Goal: Task Accomplishment & Management: Complete application form

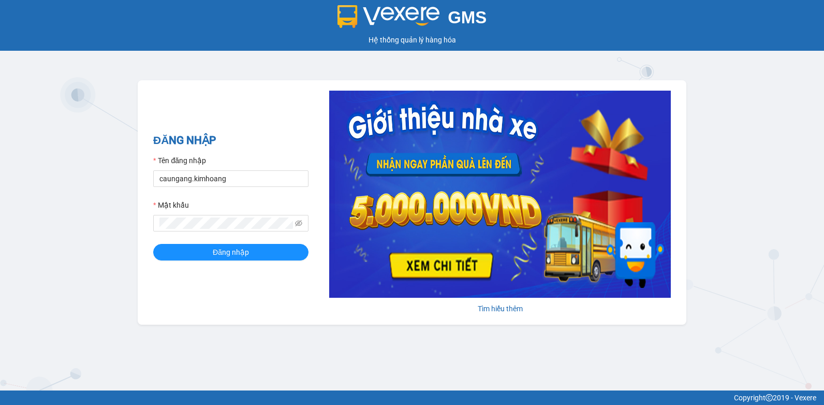
click at [0, 180] on html "GMS Hệ thống quản lý hàng hóa ĐĂNG NHẬP Tên đăng nhập caungang.kimhoang Mật khẩ…" at bounding box center [412, 202] width 824 height 405
type input "nguyenpht.kimhoang"
click at [0, 277] on html "GMS Hệ thống quản lý hàng hóa ĐĂNG NHẬP Tên đăng nhập nguyenpht.kimhoang Mật kh…" at bounding box center [412, 202] width 824 height 405
click at [153, 244] on button "Đăng nhập" at bounding box center [230, 252] width 155 height 17
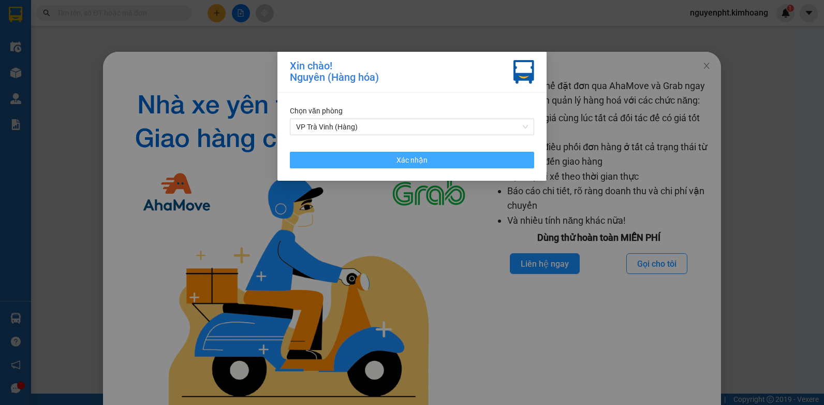
click at [470, 163] on button "Xác nhận" at bounding box center [412, 160] width 244 height 17
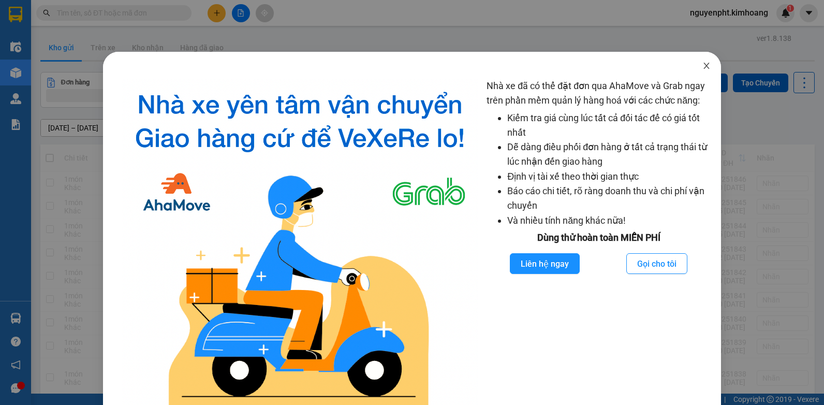
click at [702, 65] on icon "close" at bounding box center [706, 66] width 8 height 8
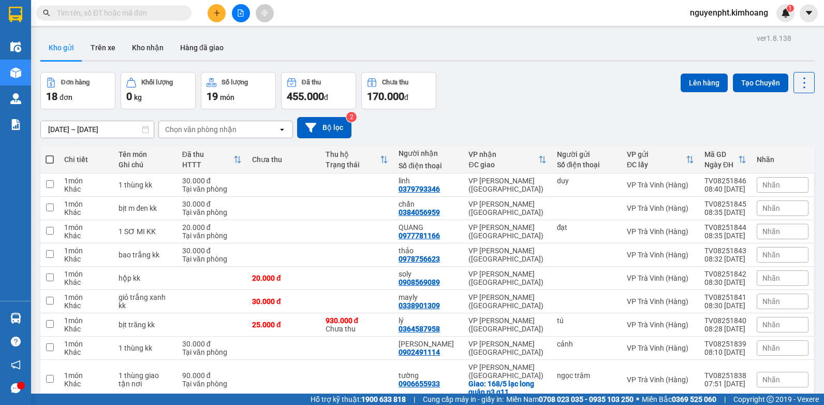
click at [142, 11] on input "text" at bounding box center [118, 12] width 122 height 11
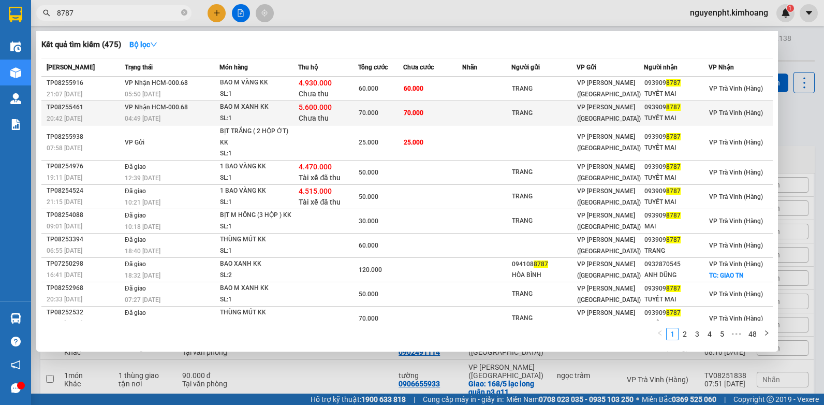
type input "8787"
click at [493, 114] on td at bounding box center [486, 113] width 49 height 24
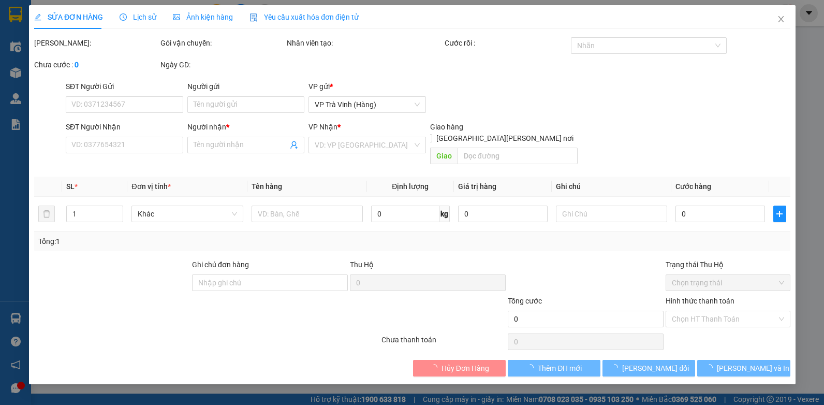
type input "TRANG"
type input "0939098787"
type input "TUYẾT MAI"
type input "5.600.000"
type input "70.000"
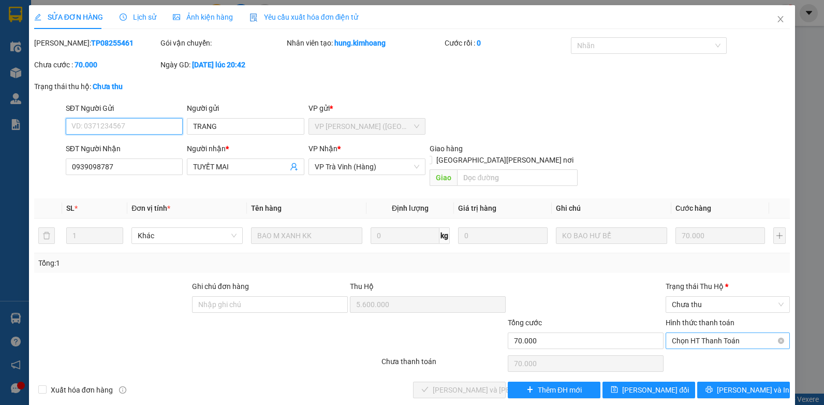
click at [707, 333] on span "Chọn HT Thanh Toán" at bounding box center [728, 341] width 112 height 16
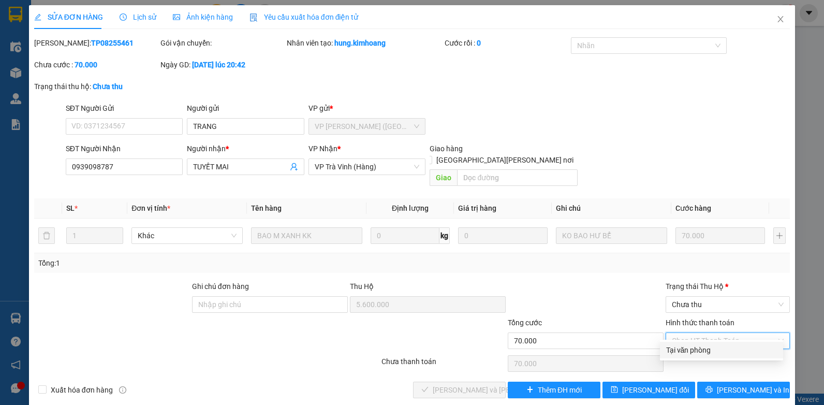
click at [695, 352] on div "Tại văn phòng" at bounding box center [721, 349] width 111 height 11
type input "0"
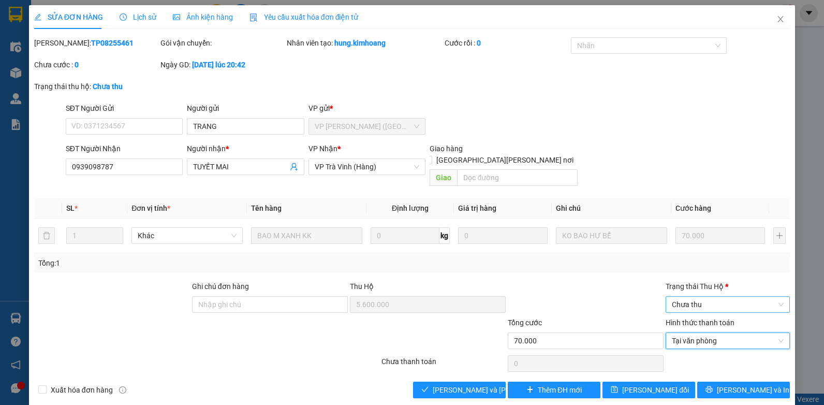
click at [720, 297] on span "Chưa thu" at bounding box center [728, 305] width 112 height 16
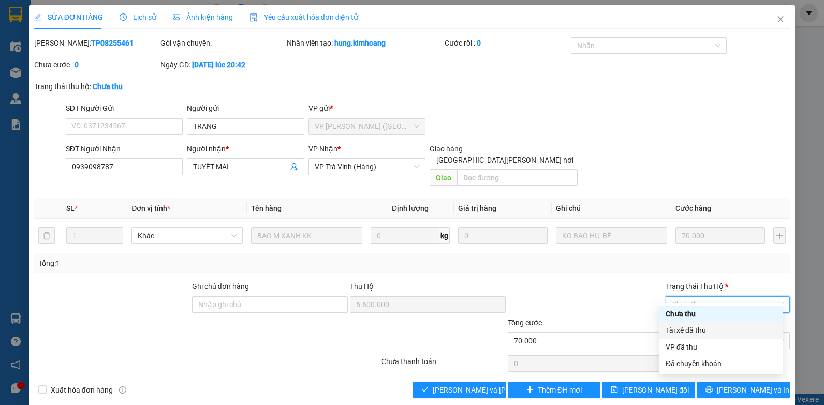
drag, startPoint x: 694, startPoint y: 333, endPoint x: 599, endPoint y: 348, distance: 96.3
click at [693, 333] on div "Tài xế đã thu" at bounding box center [721, 329] width 111 height 11
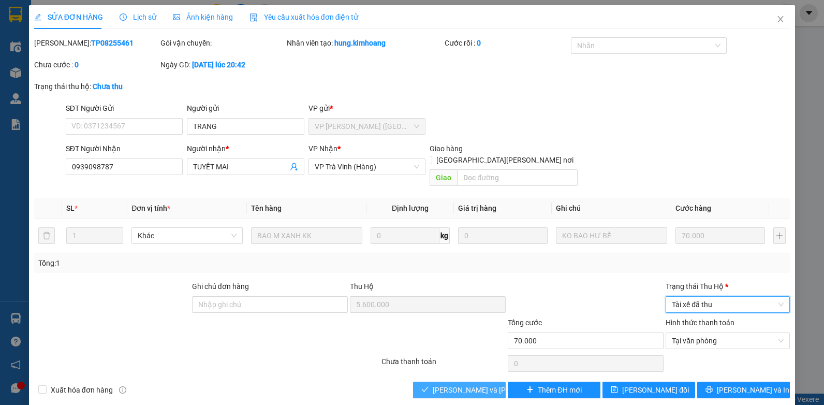
drag, startPoint x: 441, startPoint y: 375, endPoint x: 456, endPoint y: 360, distance: 21.6
click at [441, 384] on span "[PERSON_NAME] và [PERSON_NAME] hàng" at bounding box center [503, 389] width 140 height 11
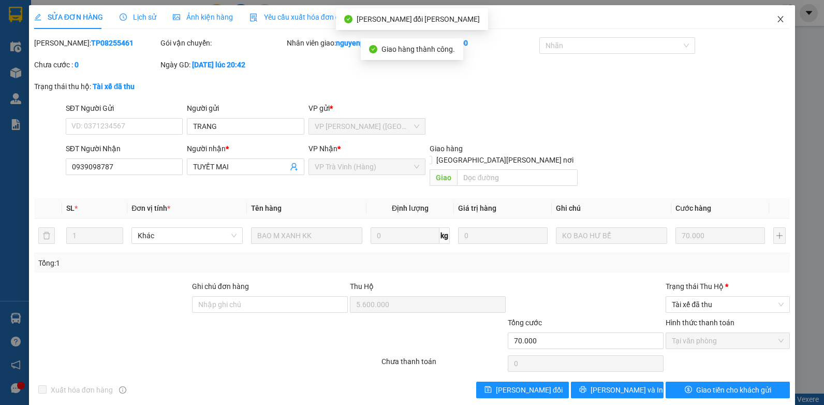
click at [776, 23] on icon "close" at bounding box center [780, 19] width 8 height 8
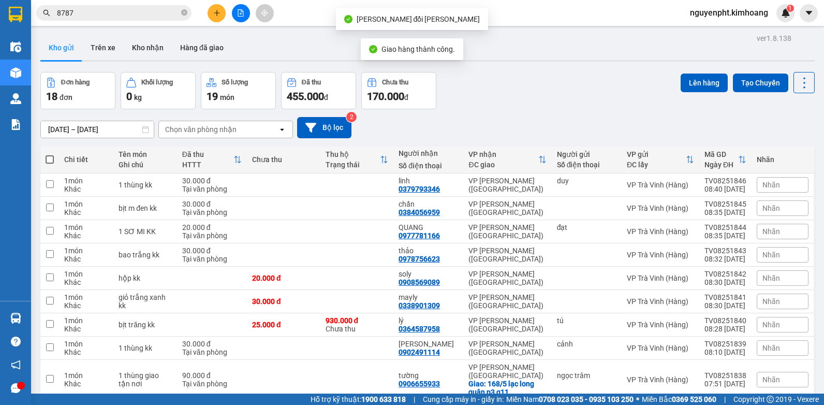
click at [125, 4] on div "Kết quả [PERSON_NAME] ( 475 ) Bộ lọc Mã ĐH Trạng thái Món hàng Thu hộ Tổng [PER…" at bounding box center [101, 13] width 202 height 18
click at [140, 19] on span "8787" at bounding box center [113, 13] width 155 height 16
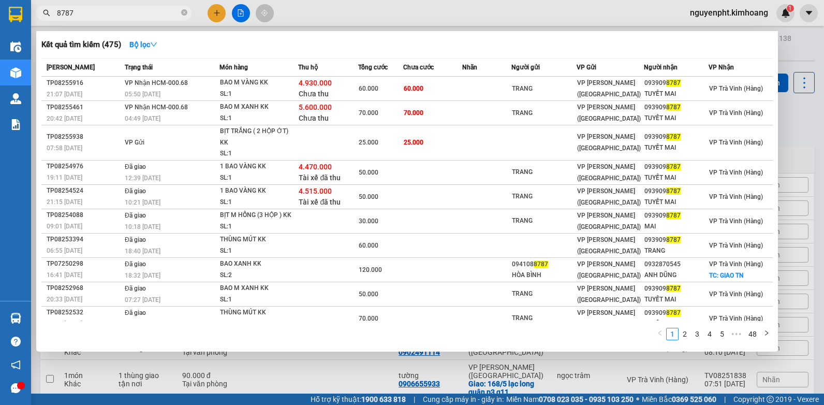
drag, startPoint x: 92, startPoint y: 12, endPoint x: 21, endPoint y: 63, distance: 87.3
click at [0, 53] on html "Kết quả [PERSON_NAME] ( 475 ) Bộ lọc Mã ĐH Trạng thái Món hàng Thu hộ Tổng [PER…" at bounding box center [412, 202] width 824 height 405
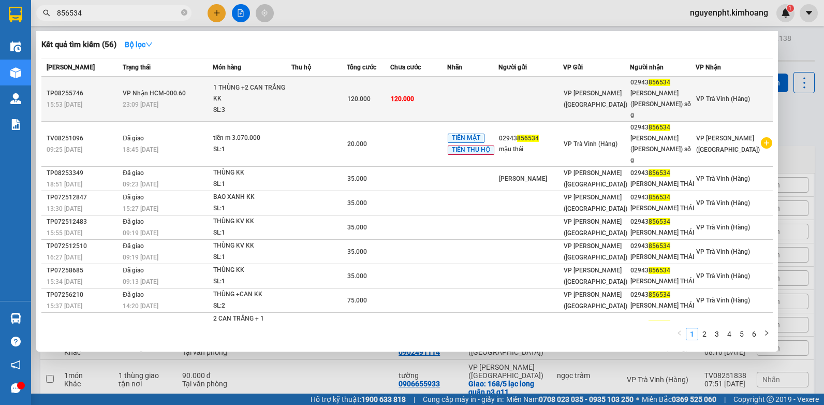
type input "856534"
click at [480, 90] on td at bounding box center [472, 99] width 51 height 45
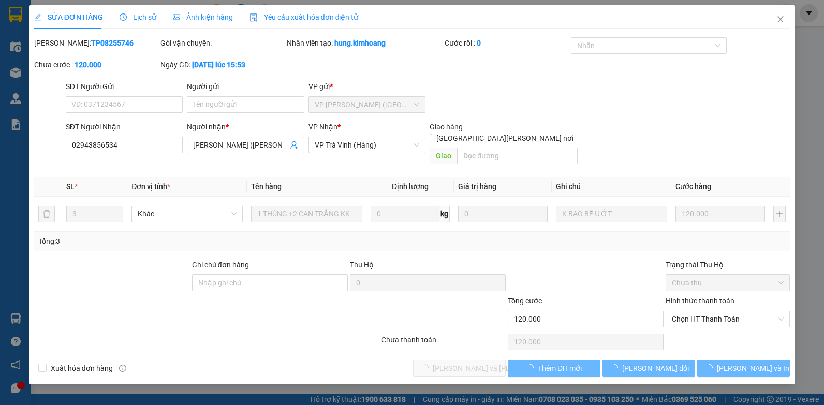
type input "02943856534"
type input "[PERSON_NAME] ([PERSON_NAME]) số g"
type input "120.000"
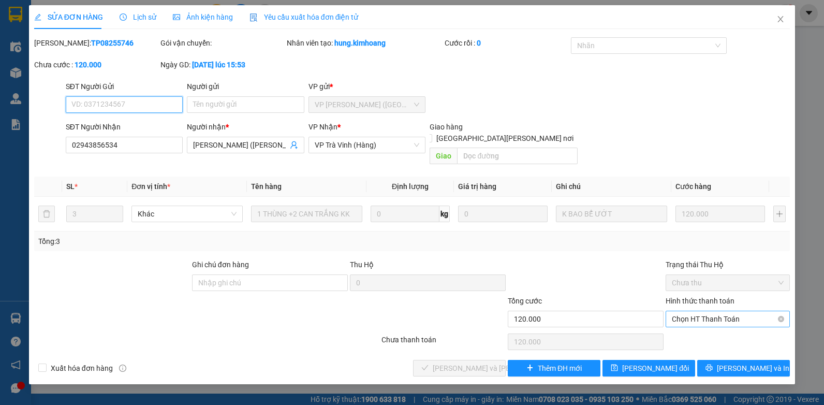
click at [703, 311] on span "Chọn HT Thanh Toán" at bounding box center [728, 319] width 112 height 16
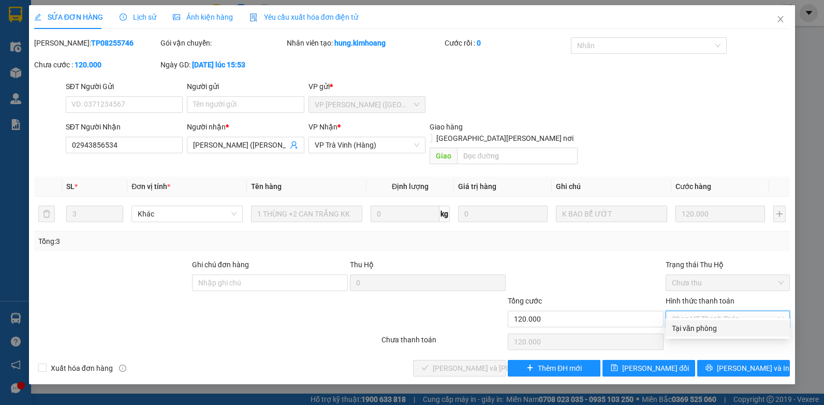
click at [685, 323] on div "Tại văn phòng" at bounding box center [728, 327] width 112 height 11
type input "0"
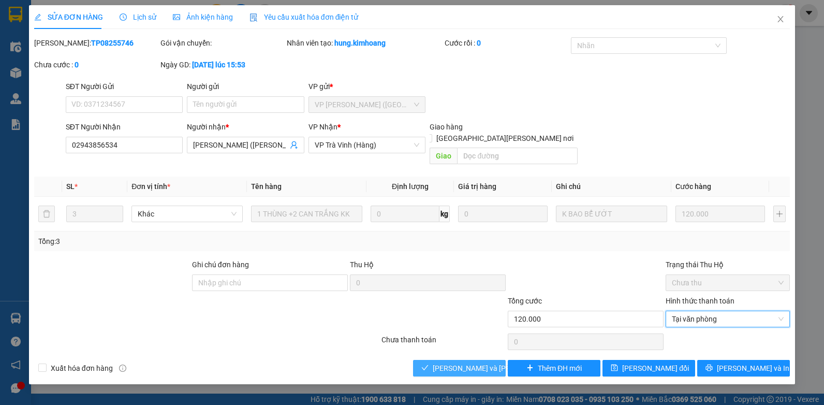
drag, startPoint x: 455, startPoint y: 360, endPoint x: 436, endPoint y: 352, distance: 20.2
click at [454, 362] on span "[PERSON_NAME] và [PERSON_NAME] hàng" at bounding box center [503, 367] width 140 height 11
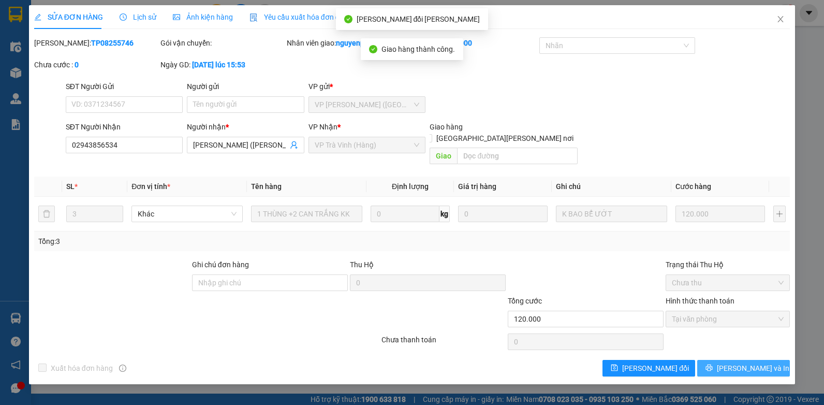
drag, startPoint x: 751, startPoint y: 360, endPoint x: 744, endPoint y: 360, distance: 7.8
click at [751, 362] on span "[PERSON_NAME] và In" at bounding box center [753, 367] width 72 height 11
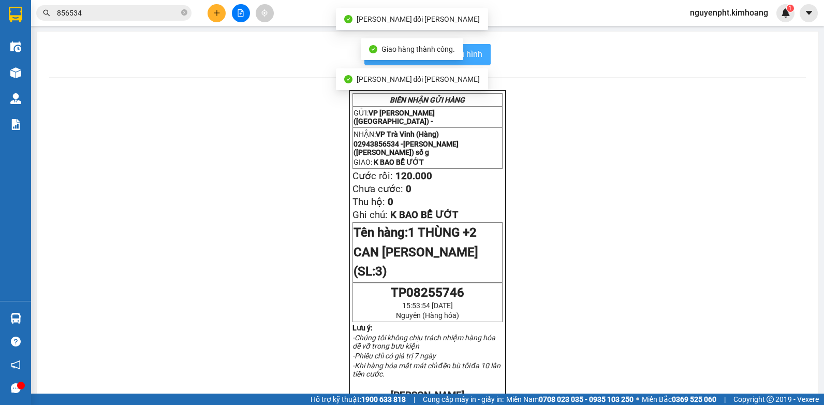
click at [480, 56] on button "In mẫu biên lai tự cấu hình" at bounding box center [427, 54] width 126 height 21
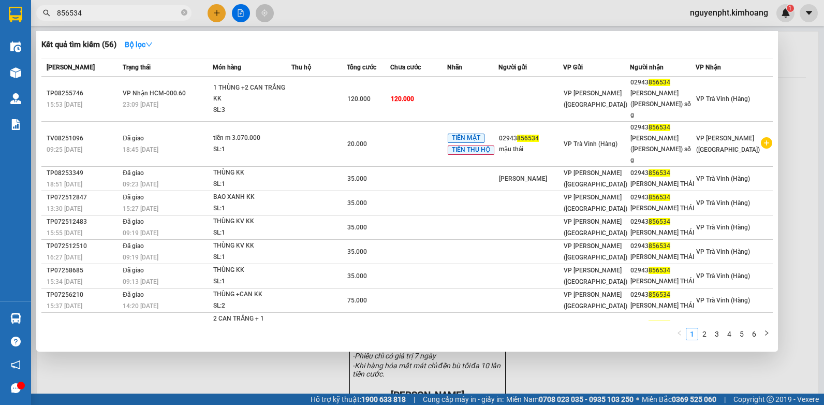
drag, startPoint x: 97, startPoint y: 13, endPoint x: 0, endPoint y: 34, distance: 98.9
click at [0, 31] on html "Kết quả [PERSON_NAME] ( 56 ) Bộ lọc Mã ĐH Trạng thái Món hàng Thu hộ Tổng [PERS…" at bounding box center [412, 202] width 824 height 405
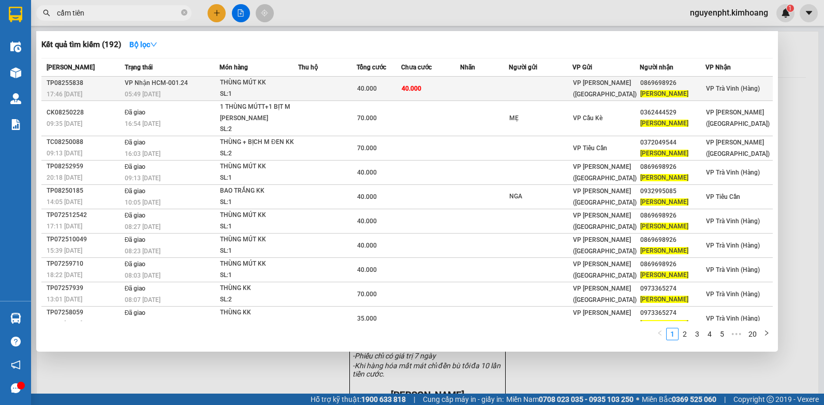
type input "cẩm tiên"
click at [474, 96] on td at bounding box center [484, 89] width 49 height 24
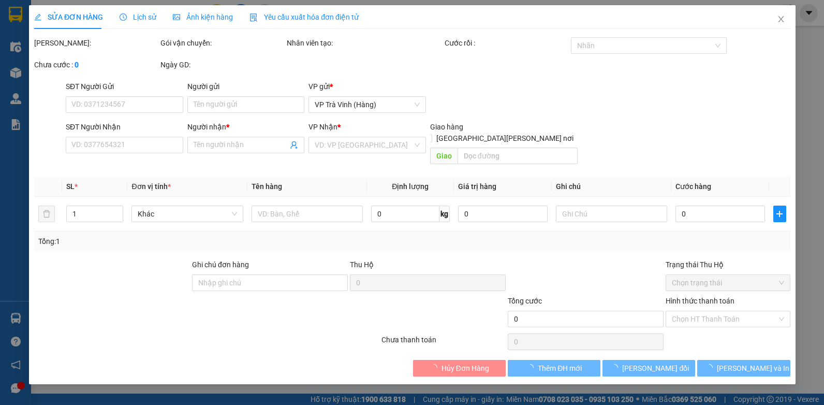
type input "0869698926"
type input "[PERSON_NAME]"
type input "40.000"
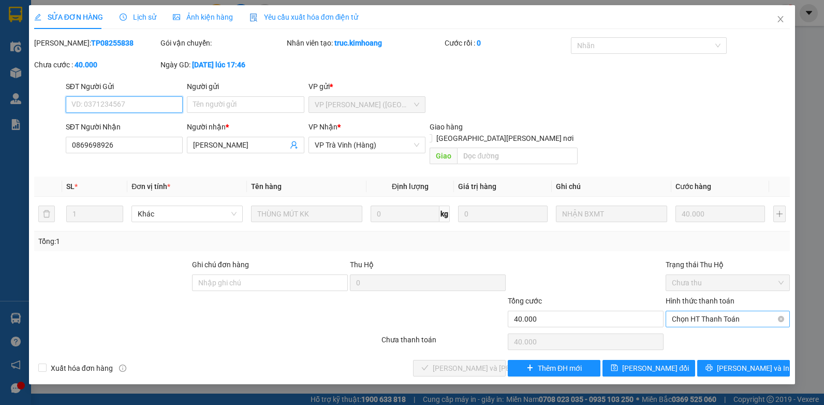
click at [712, 311] on span "Chọn HT Thanh Toán" at bounding box center [728, 319] width 112 height 16
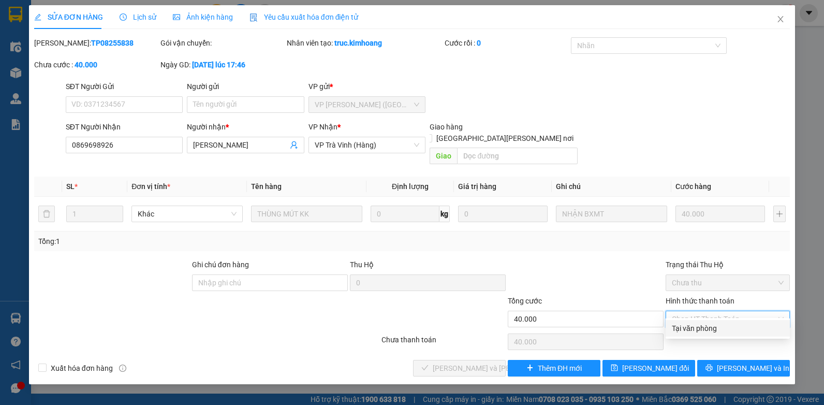
drag, startPoint x: 707, startPoint y: 325, endPoint x: 624, endPoint y: 329, distance: 83.4
click at [707, 325] on div "Tại văn phòng" at bounding box center [728, 327] width 112 height 11
type input "0"
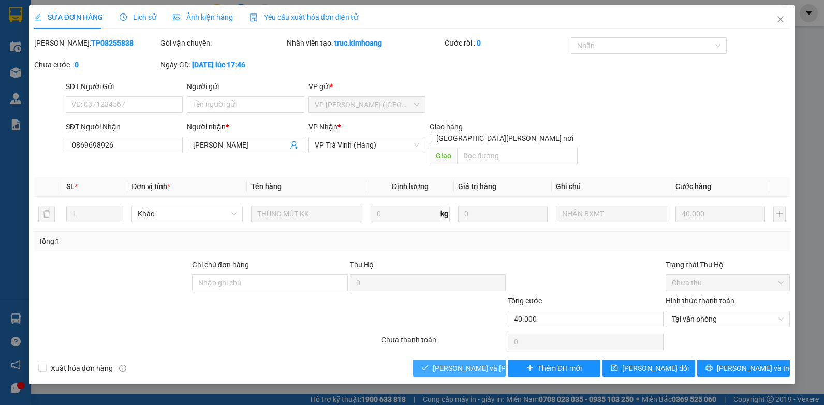
click at [454, 362] on span "[PERSON_NAME] và [PERSON_NAME] hàng" at bounding box center [503, 367] width 140 height 11
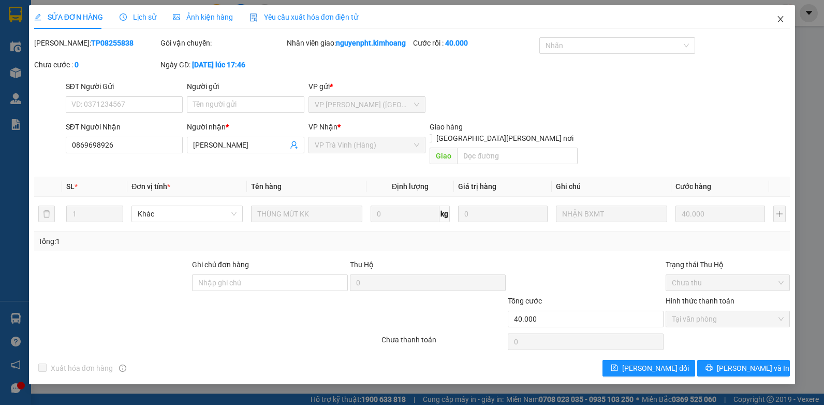
click at [777, 20] on icon "close" at bounding box center [780, 19] width 8 height 8
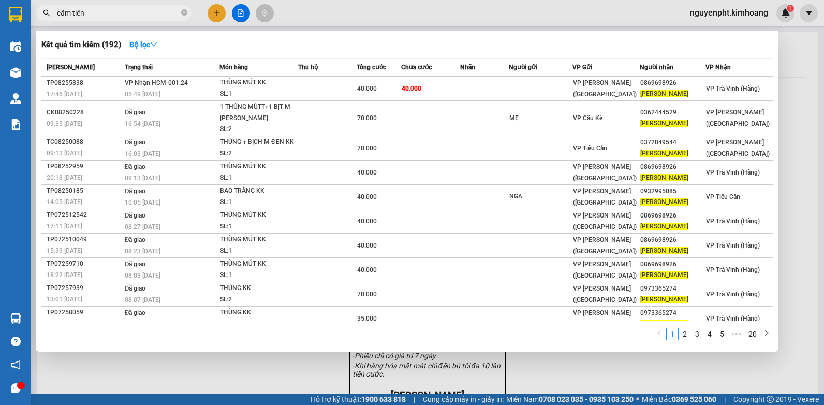
drag, startPoint x: 109, startPoint y: 11, endPoint x: -2, endPoint y: 11, distance: 111.3
click at [0, 11] on html "Kết quả [PERSON_NAME] ( 192 ) Bộ lọc Mã ĐH Trạng thái Món hàng Thu hộ Tổng [PER…" at bounding box center [412, 202] width 824 height 405
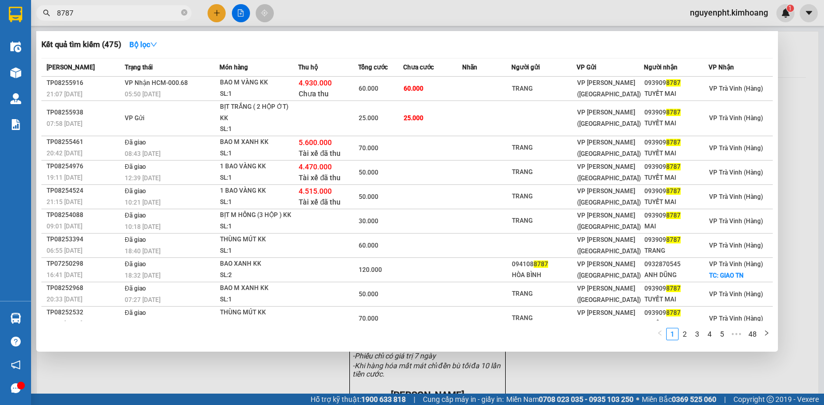
drag, startPoint x: 128, startPoint y: 12, endPoint x: 0, endPoint y: 26, distance: 128.6
click at [0, 44] on html "Kết quả [PERSON_NAME] ( 475 ) Bộ lọc Mã ĐH Trạng thái Món hàng Thu hộ Tổng [PER…" at bounding box center [412, 202] width 824 height 405
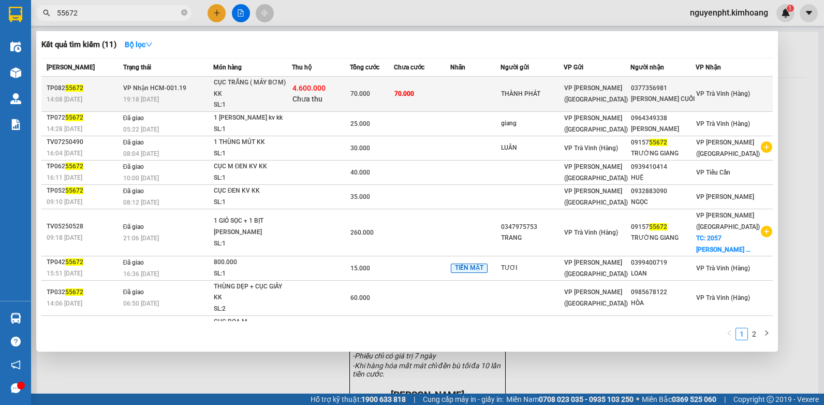
type input "55672"
click at [445, 93] on td "70.000" at bounding box center [422, 94] width 56 height 35
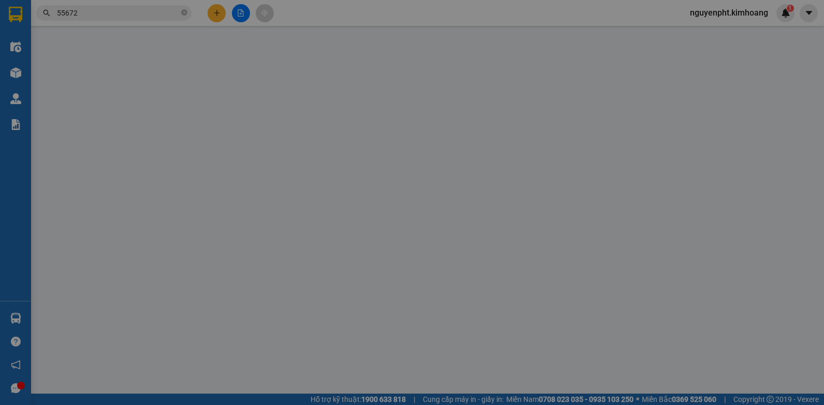
type input "THÀNH PHÁT"
type input "0377356981"
type input "[PERSON_NAME] CUỐI"
type input "4.600.000"
type input "70.000"
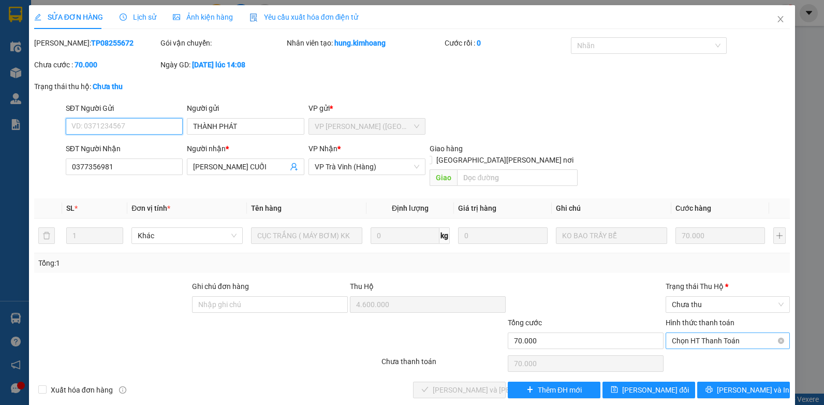
click at [721, 333] on span "Chọn HT Thanh Toán" at bounding box center [728, 341] width 112 height 16
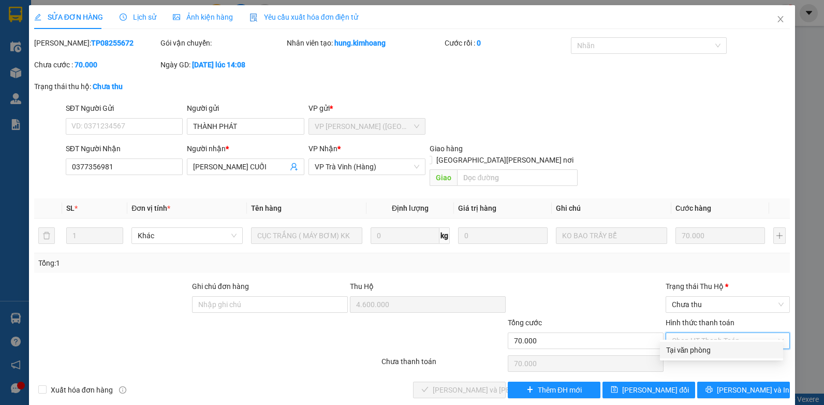
click at [693, 350] on div "Tại văn phòng" at bounding box center [721, 349] width 111 height 11
type input "0"
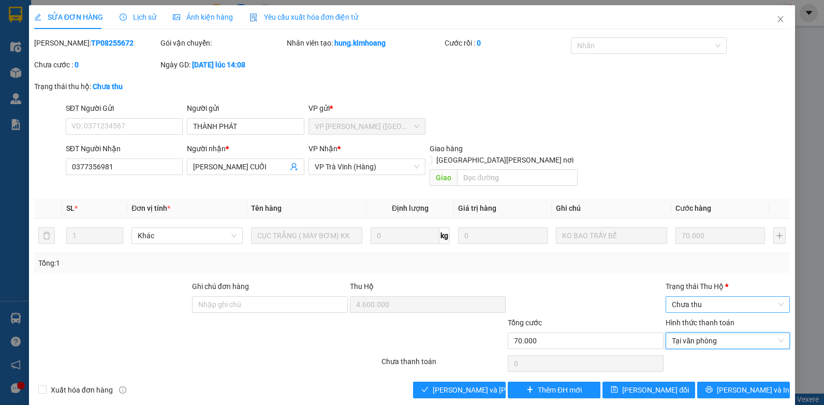
click at [717, 297] on span "Chưa thu" at bounding box center [728, 305] width 112 height 16
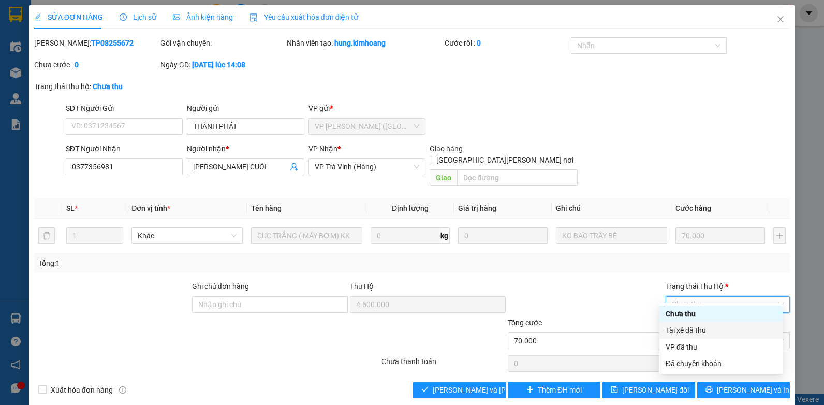
drag, startPoint x: 693, startPoint y: 330, endPoint x: 583, endPoint y: 355, distance: 113.1
click at [693, 331] on div "Tài xế đã thu" at bounding box center [721, 329] width 111 height 11
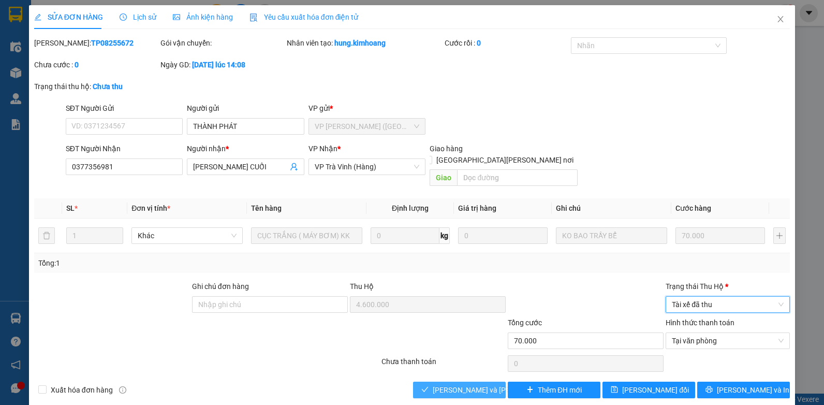
click at [462, 384] on span "[PERSON_NAME] và [PERSON_NAME] hàng" at bounding box center [503, 389] width 140 height 11
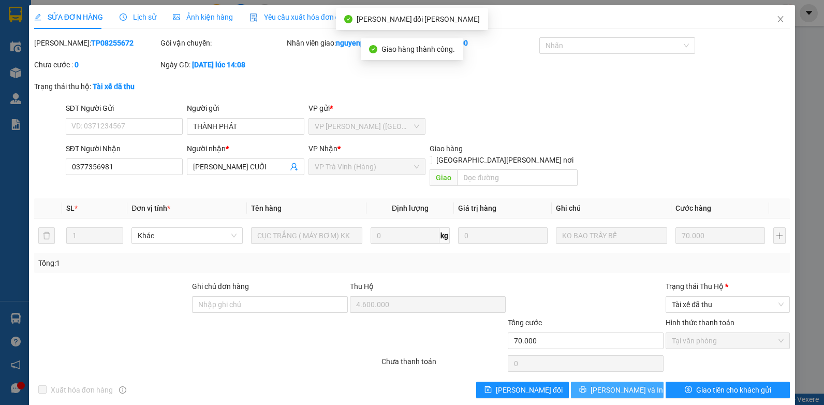
click at [586, 387] on icon "printer" at bounding box center [583, 389] width 7 height 7
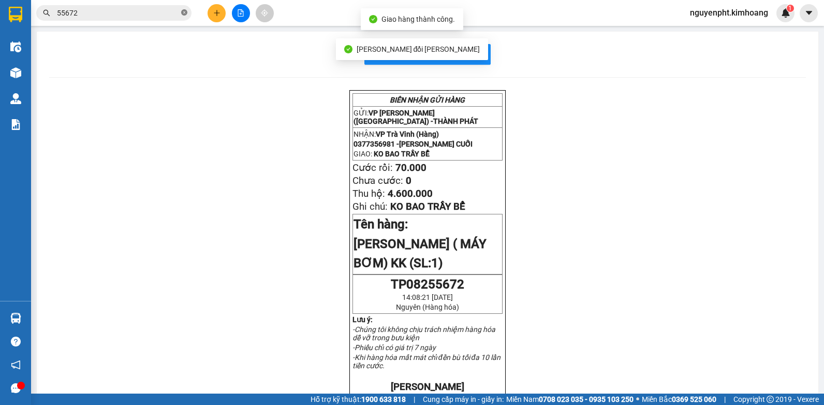
click at [184, 13] on icon "close-circle" at bounding box center [184, 12] width 6 height 6
click at [212, 11] on button at bounding box center [217, 13] width 18 height 18
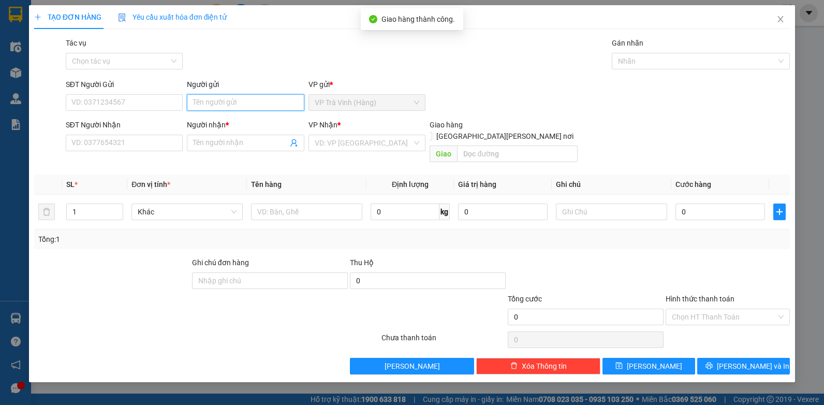
click at [261, 101] on input "Người gửi" at bounding box center [245, 102] width 117 height 17
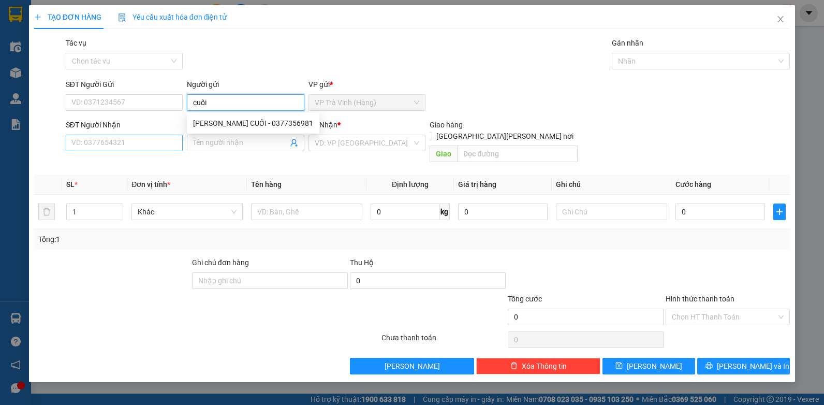
type input "cuối"
click at [142, 140] on input "SĐT Người Nhận" at bounding box center [124, 143] width 117 height 17
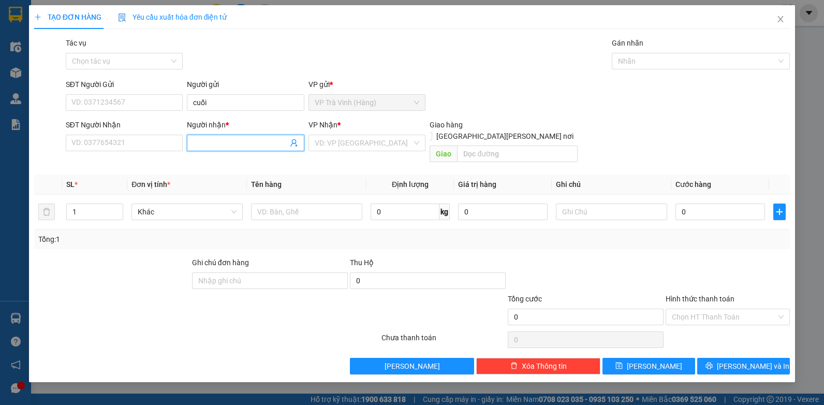
click at [197, 147] on input "Người nhận *" at bounding box center [240, 142] width 95 height 11
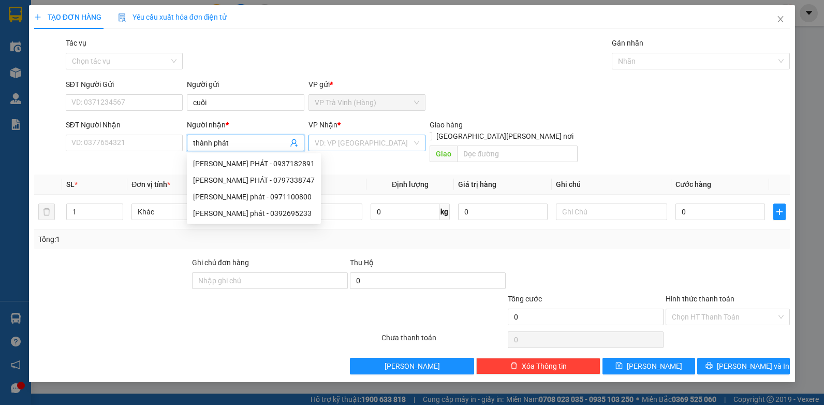
type input "thành phát"
click at [351, 143] on input "search" at bounding box center [364, 143] width 98 height 16
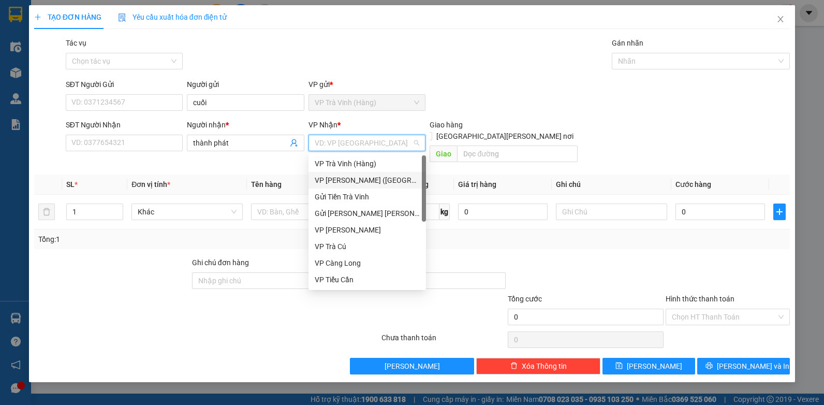
click at [341, 179] on div "VP [PERSON_NAME] ([GEOGRAPHIC_DATA])" at bounding box center [367, 179] width 105 height 11
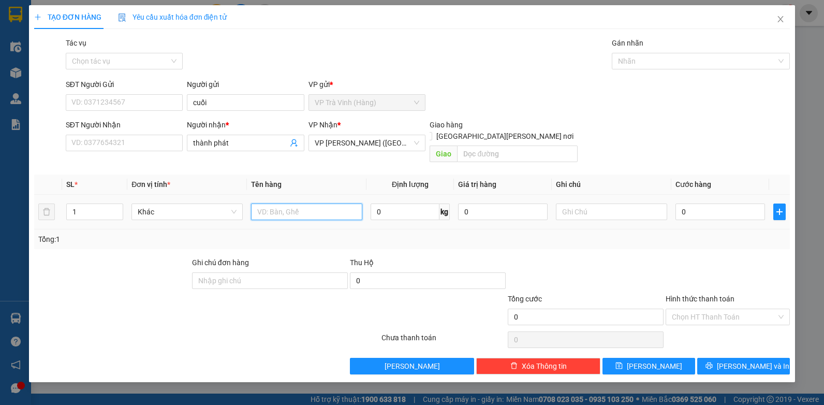
drag, startPoint x: 277, startPoint y: 208, endPoint x: 271, endPoint y: 205, distance: 6.9
click at [276, 208] on input "text" at bounding box center [306, 211] width 111 height 17
type input "tiền sl 5672 4.600.000"
drag, startPoint x: 731, startPoint y: 201, endPoint x: 725, endPoint y: 199, distance: 6.4
click at [730, 203] on input "0" at bounding box center [720, 211] width 90 height 17
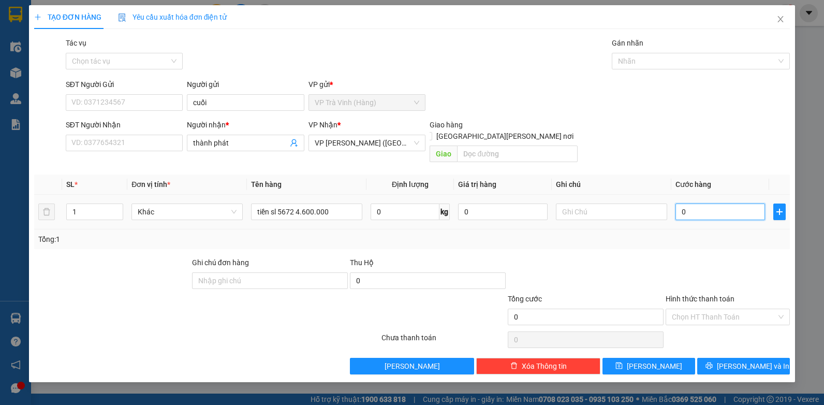
type input "3"
type input "30"
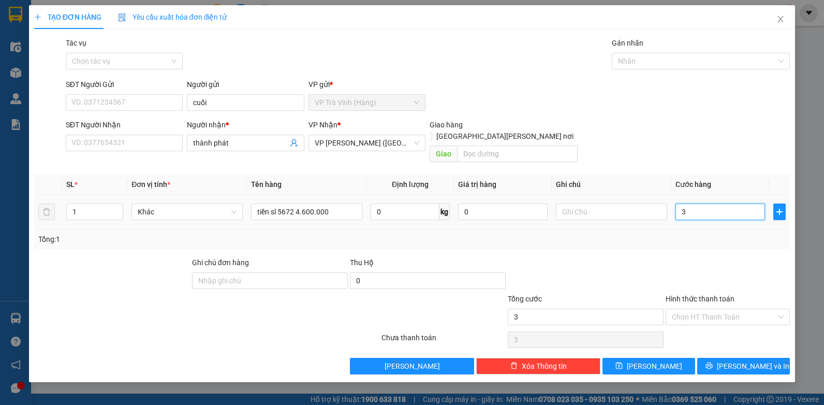
type input "30"
type input "30.000"
click at [137, 63] on input "Tác vụ" at bounding box center [121, 61] width 98 height 16
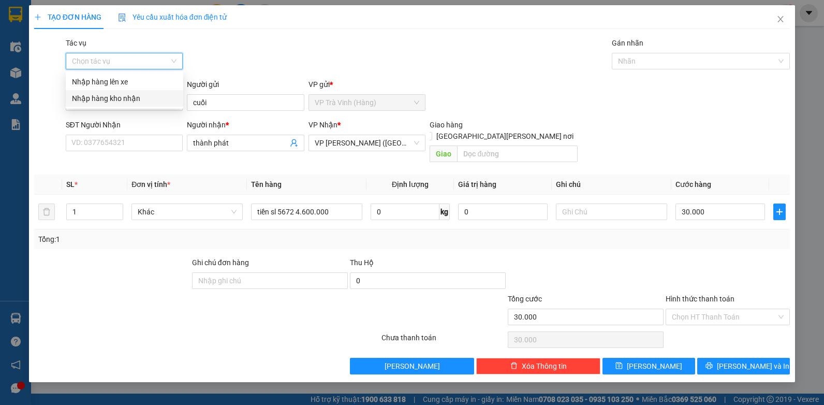
click at [120, 99] on div "Nhập hàng kho nhận" at bounding box center [124, 98] width 105 height 11
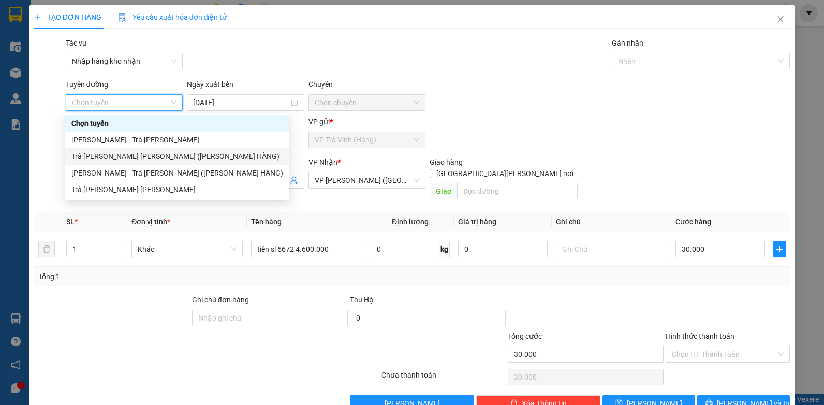
click at [134, 153] on div "Trà [PERSON_NAME] [PERSON_NAME] ([PERSON_NAME] HÀNG)" at bounding box center [177, 156] width 212 height 11
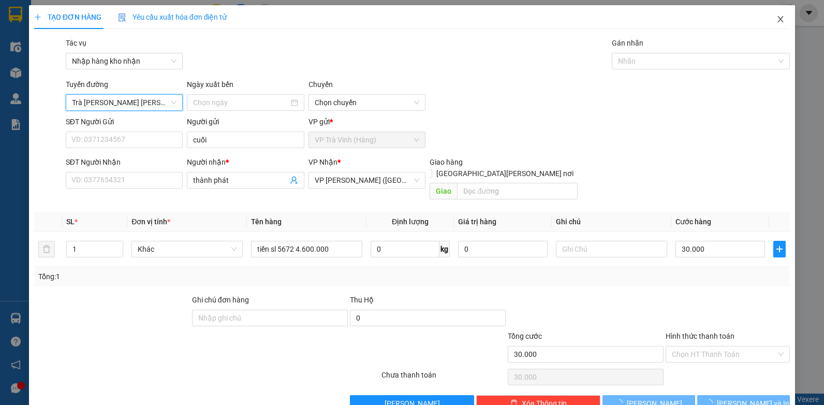
type input "[DATE]"
click at [699, 67] on div "Nhãn" at bounding box center [701, 61] width 178 height 17
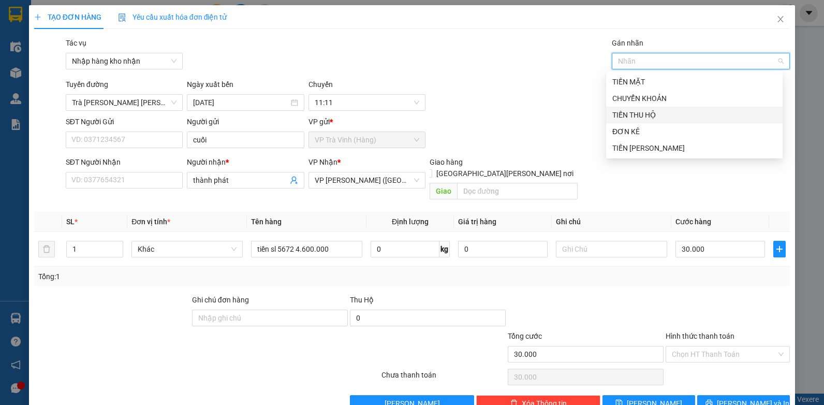
click at [634, 112] on div "TIỀN THU HỘ" at bounding box center [694, 114] width 164 height 11
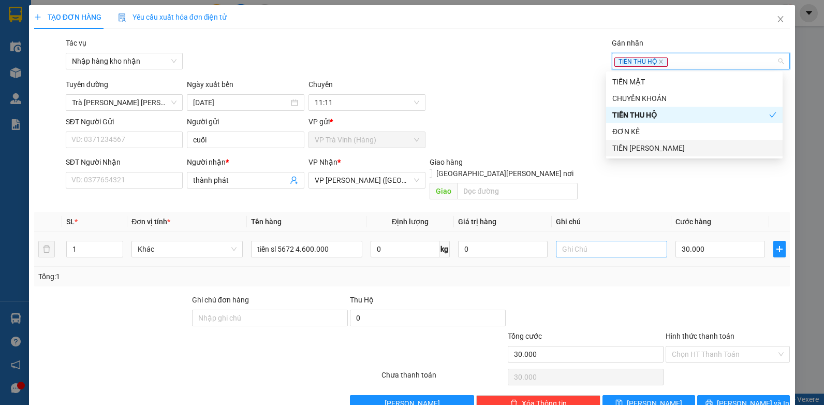
scroll to position [16, 0]
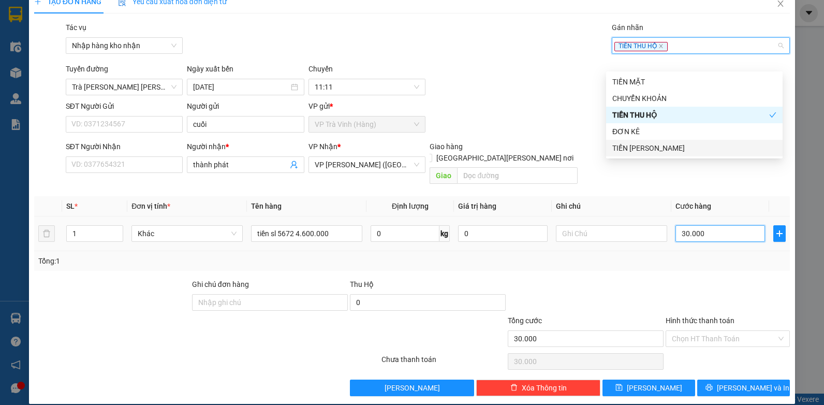
click at [697, 225] on input "30.000" at bounding box center [720, 233] width 90 height 17
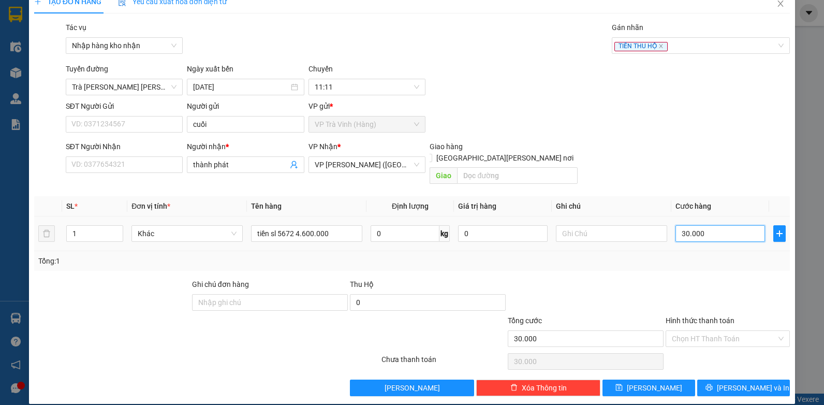
type input "3"
type input "35"
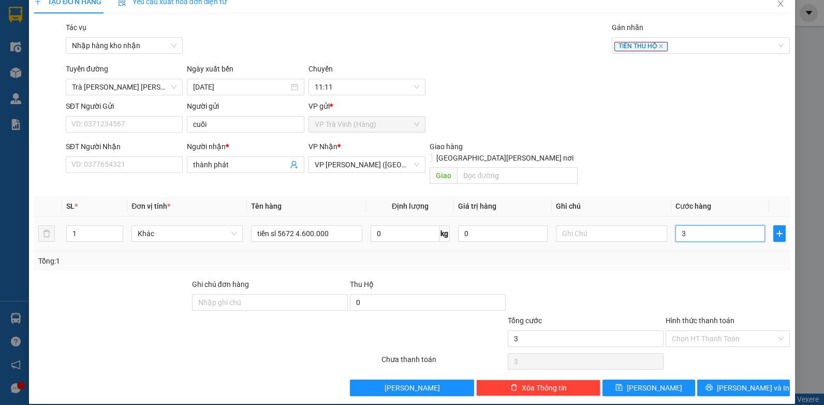
type input "35"
type input "35.000"
click at [658, 380] on button "[PERSON_NAME]" at bounding box center [648, 387] width 93 height 17
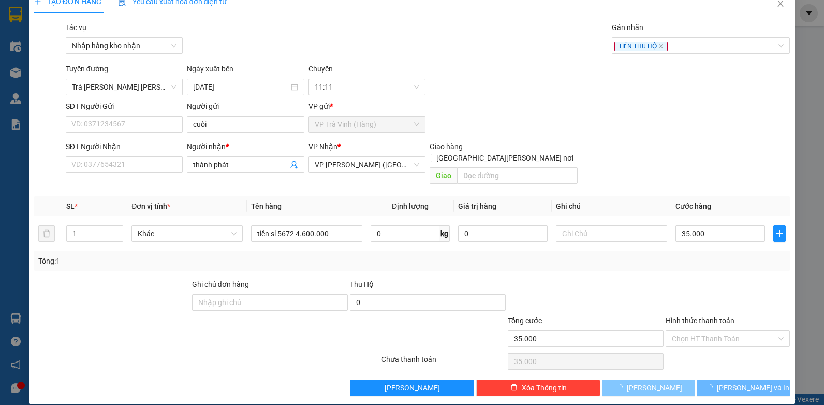
type input "0"
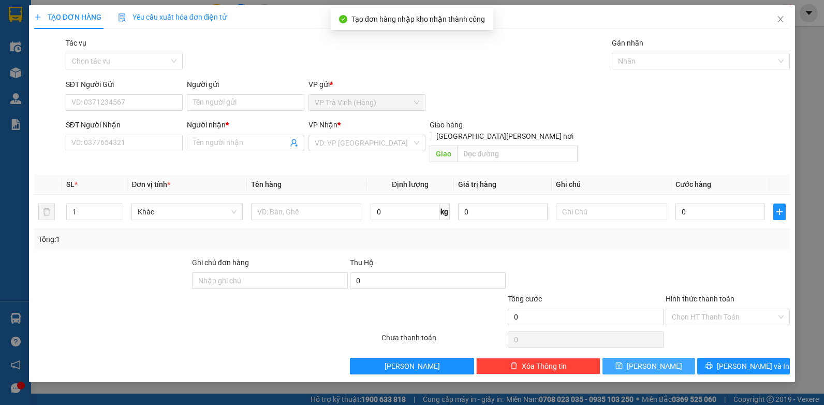
scroll to position [0, 0]
click at [778, 21] on icon "close" at bounding box center [780, 19] width 8 height 8
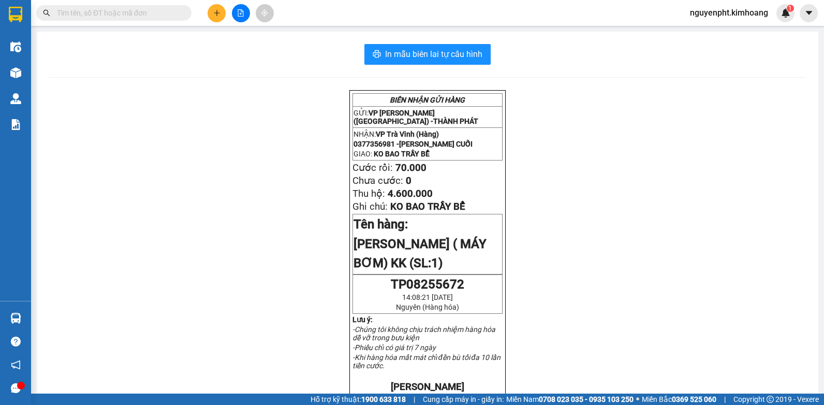
drag, startPoint x: 119, startPoint y: 12, endPoint x: 113, endPoint y: 15, distance: 6.0
click at [116, 13] on input "text" at bounding box center [118, 12] width 122 height 11
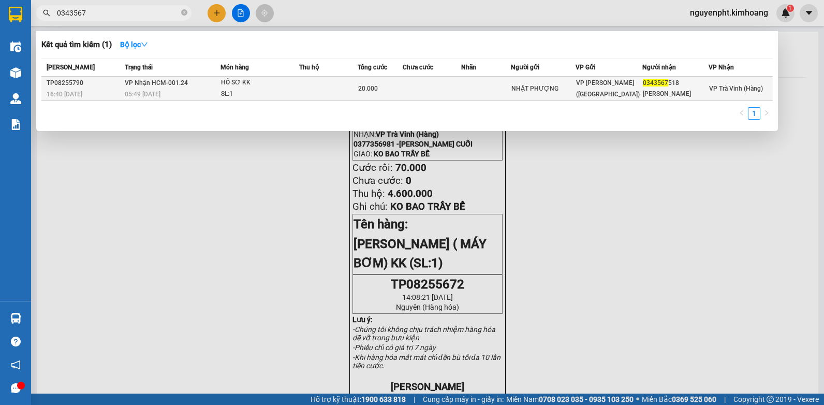
type input "0343567"
click at [397, 90] on div "20.000" at bounding box center [380, 88] width 44 height 11
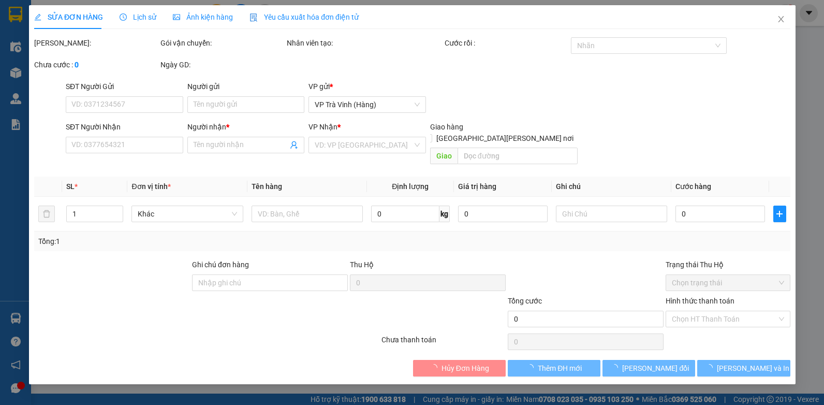
type input "NHẬT PHƯỢNG"
type input "0343567518"
type input "[PERSON_NAME]"
type input "20.000"
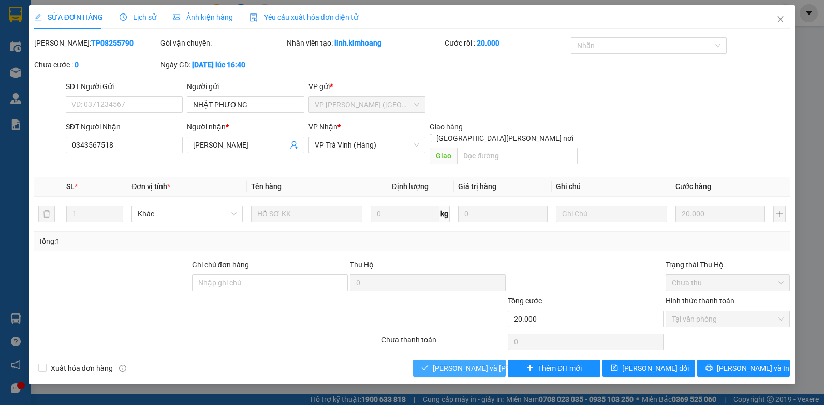
click at [450, 362] on span "[PERSON_NAME] và [PERSON_NAME] hàng" at bounding box center [503, 367] width 140 height 11
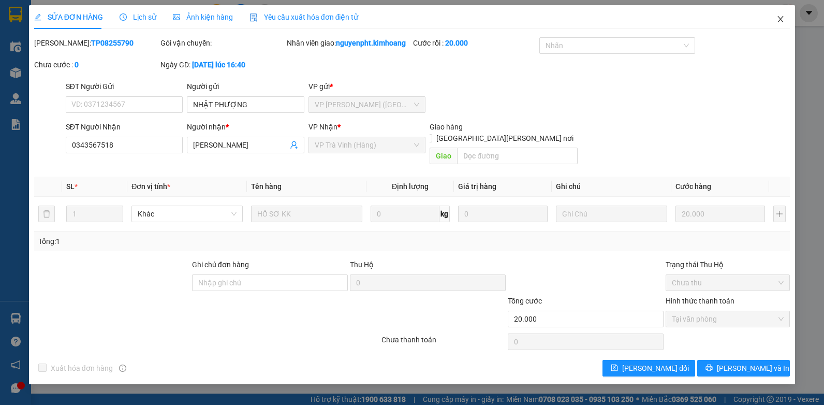
click at [780, 17] on icon "close" at bounding box center [780, 19] width 8 height 8
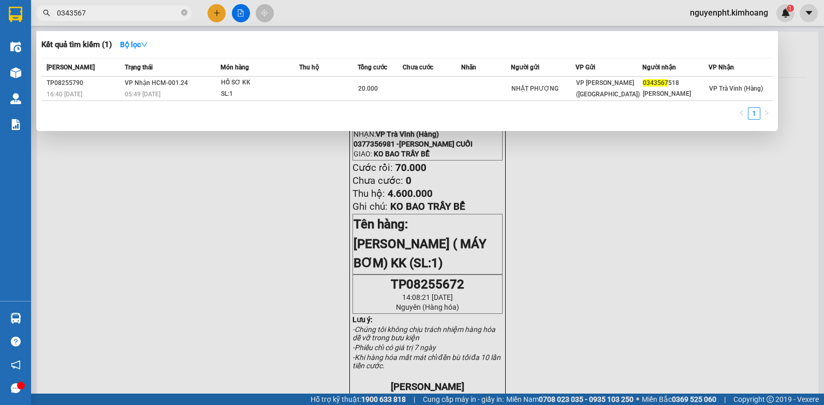
drag, startPoint x: 121, startPoint y: 11, endPoint x: 0, endPoint y: 74, distance: 136.1
click at [0, 62] on html "Kết quả [PERSON_NAME] ( 1 ) Bộ lọc Mã ĐH Trạng thái Món hàng Thu hộ Tổng [PERSO…" at bounding box center [412, 202] width 824 height 405
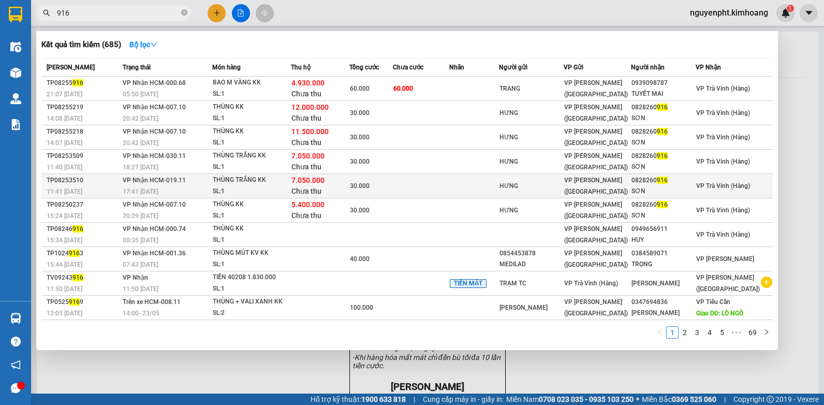
type input "916"
click at [390, 184] on div "30.000" at bounding box center [371, 185] width 42 height 11
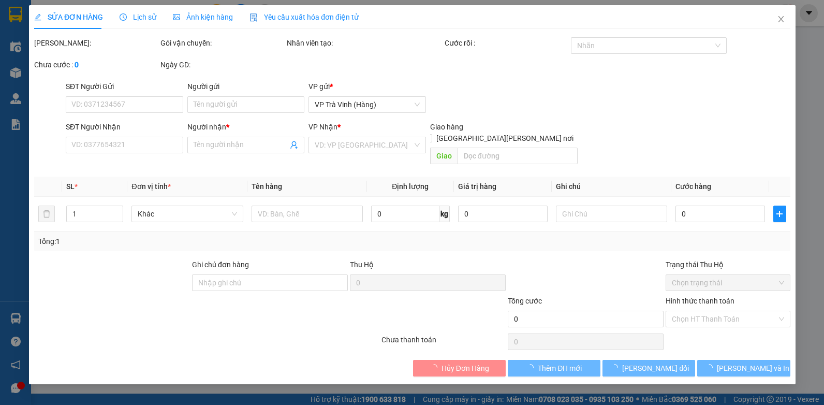
type input "HƯNG"
type input "0828260916"
type input "SƠN"
type input "7.050.000"
type input "30.000"
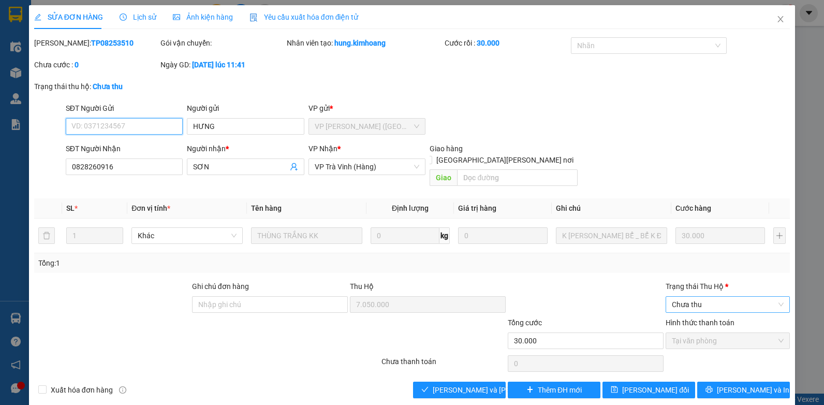
click at [713, 297] on span "Chưa thu" at bounding box center [728, 305] width 112 height 16
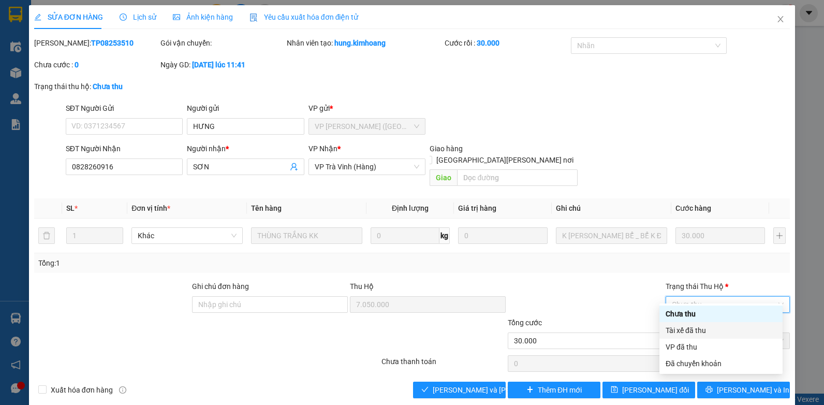
drag, startPoint x: 691, startPoint y: 332, endPoint x: 582, endPoint y: 353, distance: 111.3
click at [690, 332] on div "Tài xế đã thu" at bounding box center [721, 329] width 111 height 11
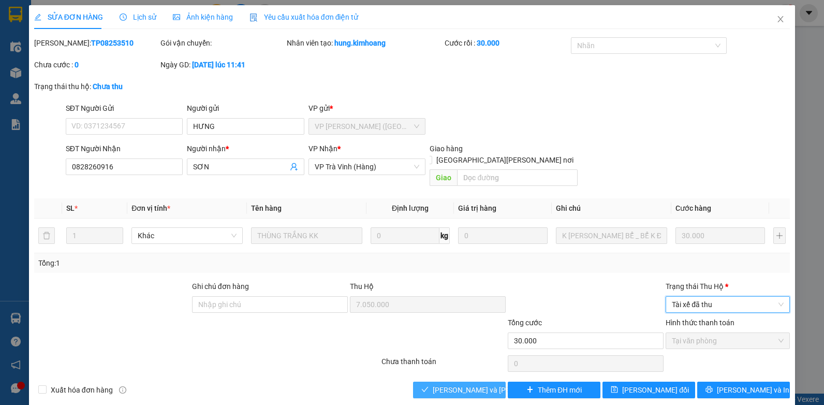
drag, startPoint x: 459, startPoint y: 381, endPoint x: 456, endPoint y: 375, distance: 6.1
click at [457, 384] on span "[PERSON_NAME] và [PERSON_NAME] hàng" at bounding box center [503, 389] width 140 height 11
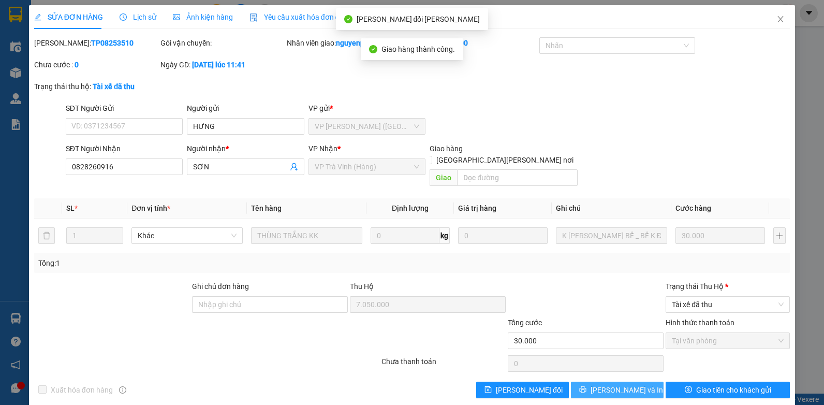
click at [619, 391] on span "[PERSON_NAME] và In" at bounding box center [626, 389] width 72 height 11
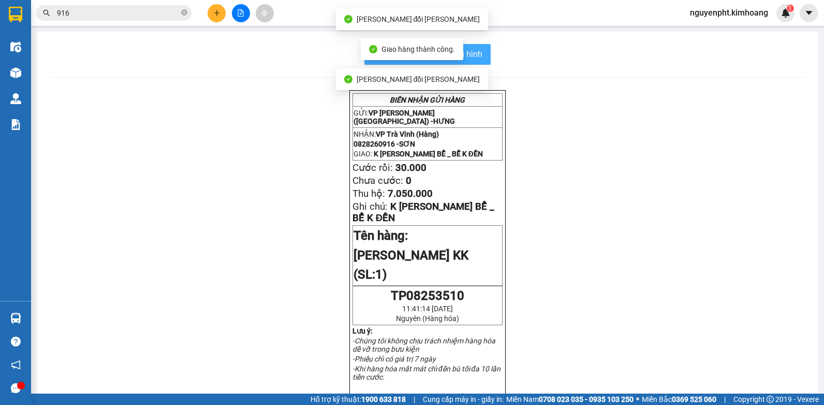
click at [481, 58] on button "In mẫu biên lai tự cấu hình" at bounding box center [427, 54] width 126 height 21
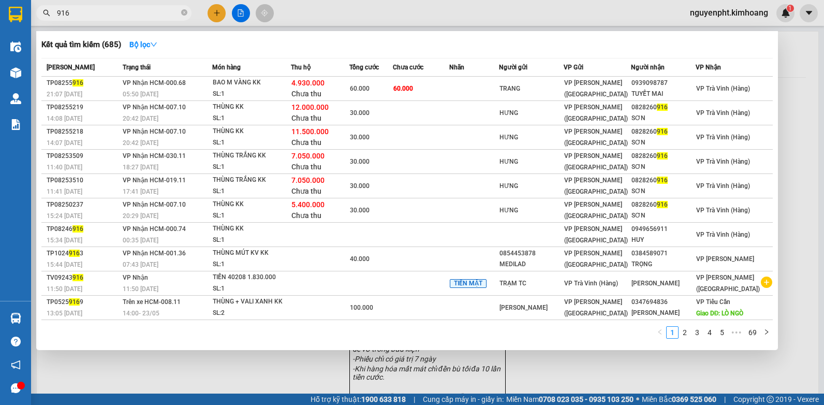
click at [153, 15] on input "916" at bounding box center [118, 12] width 122 height 11
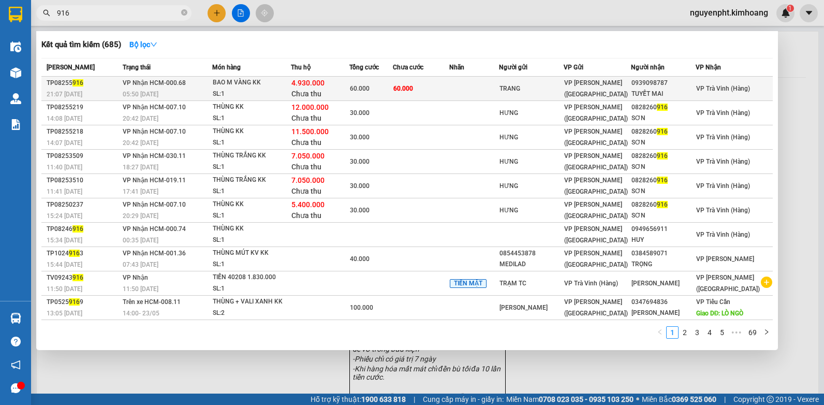
click at [464, 85] on td at bounding box center [474, 89] width 50 height 24
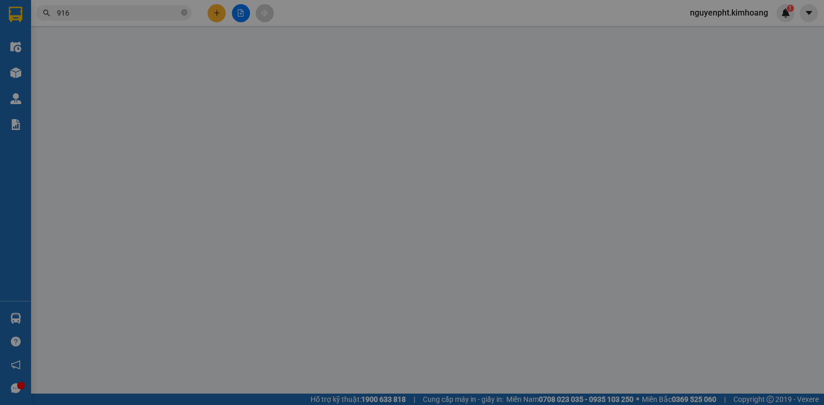
type input "TRANG"
type input "0939098787"
type input "TUYẾT MAI"
type input "4.930.000"
type input "60.000"
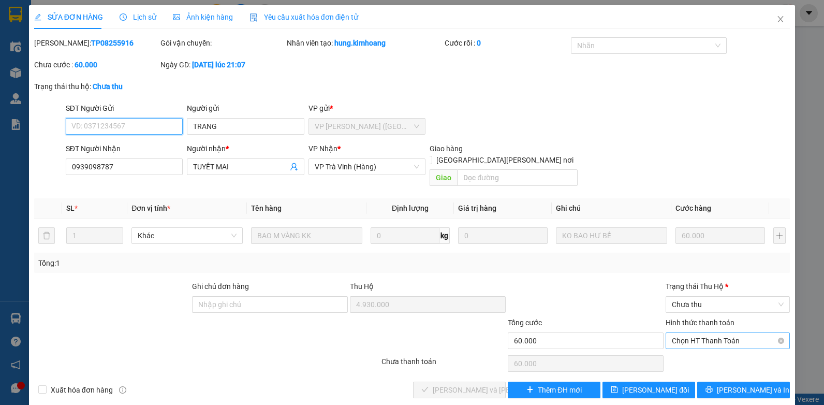
click at [711, 333] on span "Chọn HT Thanh Toán" at bounding box center [728, 341] width 112 height 16
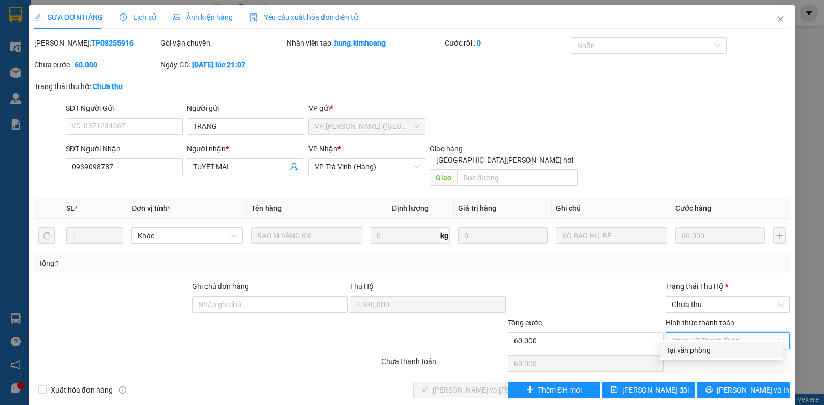
click at [703, 346] on div "Tại văn phòng" at bounding box center [721, 349] width 111 height 11
type input "0"
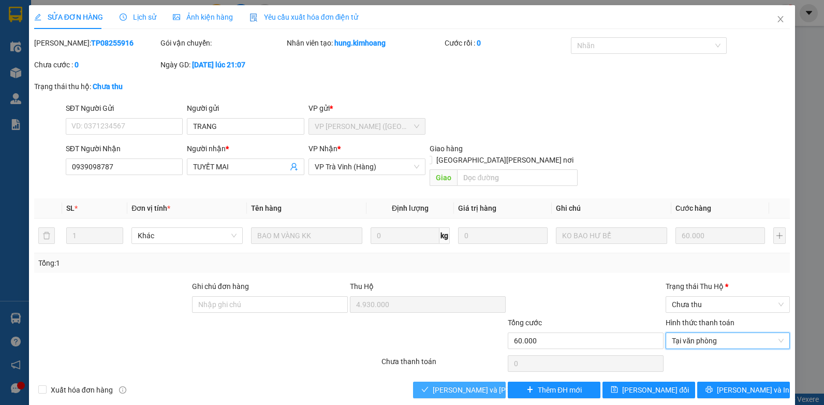
click at [449, 384] on span "[PERSON_NAME] và [PERSON_NAME] hàng" at bounding box center [503, 389] width 140 height 11
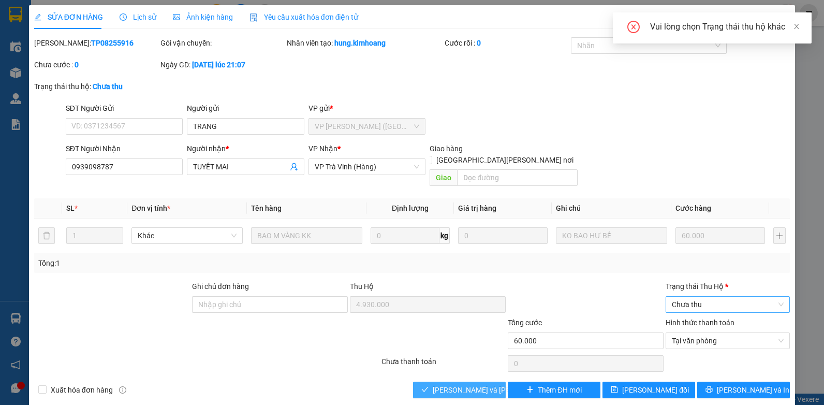
click at [739, 297] on span "Chưa thu" at bounding box center [728, 305] width 112 height 16
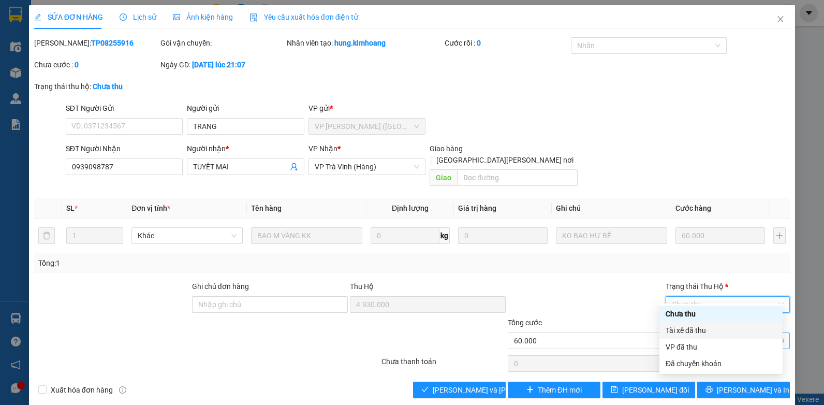
drag, startPoint x: 704, startPoint y: 328, endPoint x: 676, endPoint y: 334, distance: 28.0
click at [702, 328] on div "Tài xế đã thu" at bounding box center [721, 329] width 111 height 11
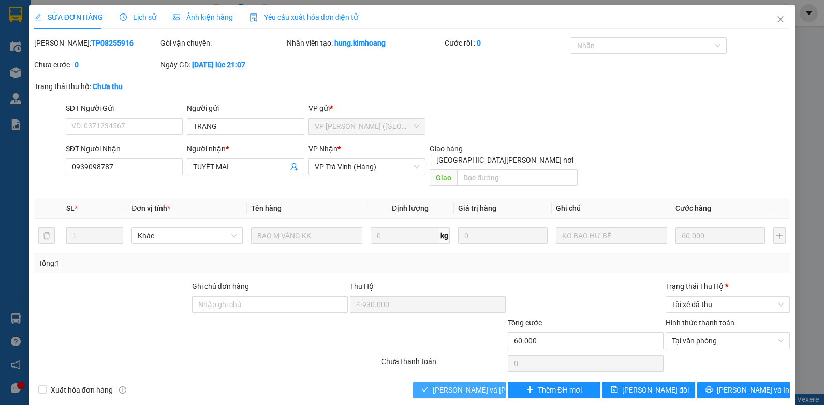
click at [462, 384] on span "[PERSON_NAME] và [PERSON_NAME] hàng" at bounding box center [503, 389] width 140 height 11
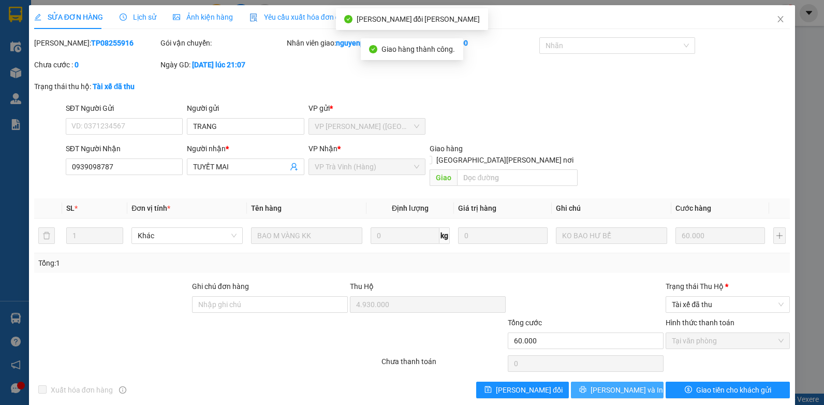
click at [619, 389] on span "[PERSON_NAME] và In" at bounding box center [626, 389] width 72 height 11
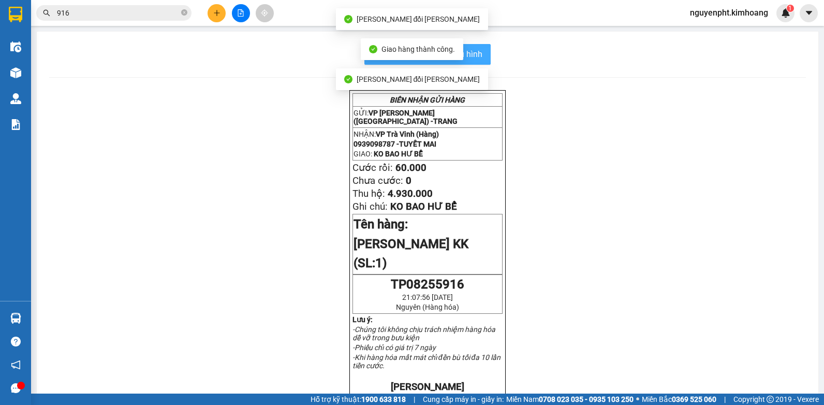
click at [477, 60] on span "In mẫu biên lai tự cấu hình" at bounding box center [433, 54] width 97 height 13
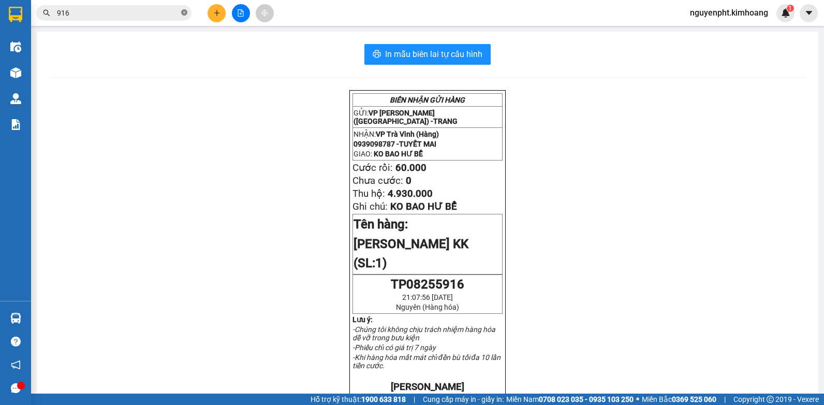
click at [183, 13] on icon "close-circle" at bounding box center [184, 12] width 6 height 6
click at [213, 16] on icon "plus" at bounding box center [216, 12] width 7 height 7
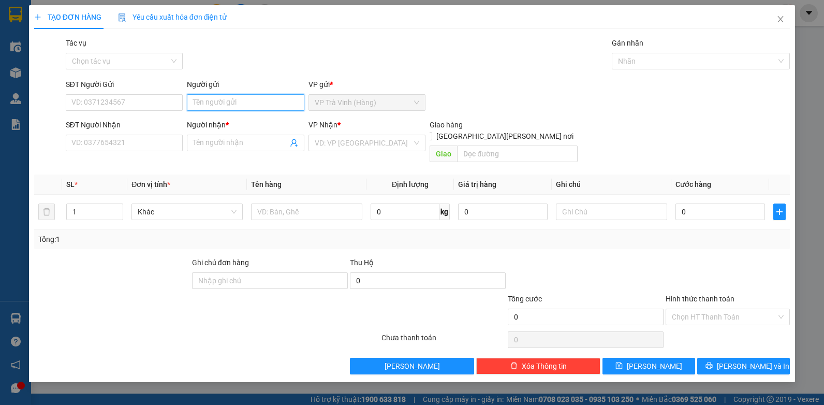
click at [214, 103] on input "Người gửi" at bounding box center [245, 102] width 117 height 17
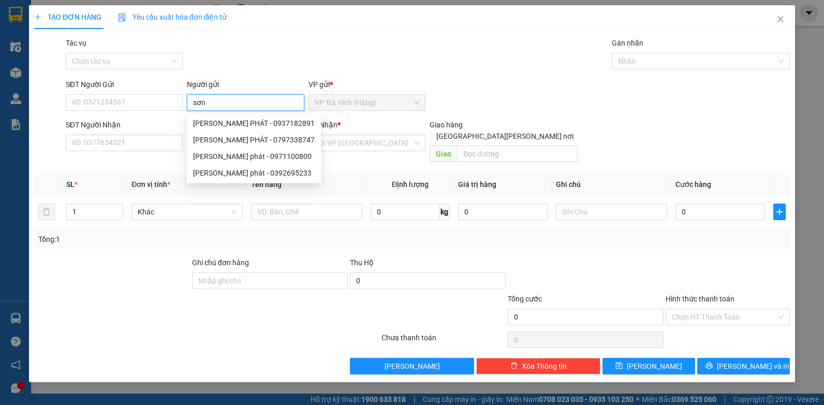
type input "sơn"
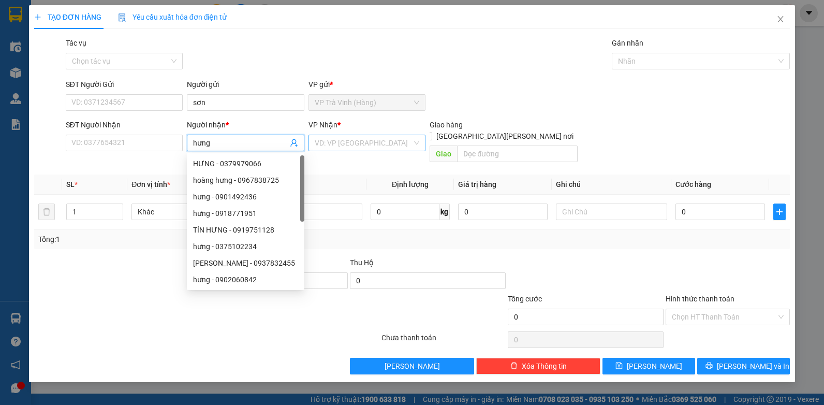
type input "hưng"
drag, startPoint x: 360, startPoint y: 143, endPoint x: 357, endPoint y: 153, distance: 9.7
click at [359, 144] on input "search" at bounding box center [364, 143] width 98 height 16
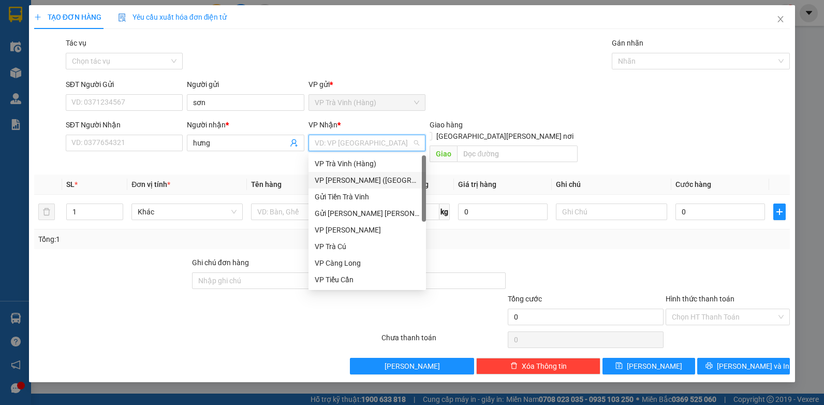
click at [355, 182] on div "VP [PERSON_NAME] ([GEOGRAPHIC_DATA])" at bounding box center [367, 179] width 105 height 11
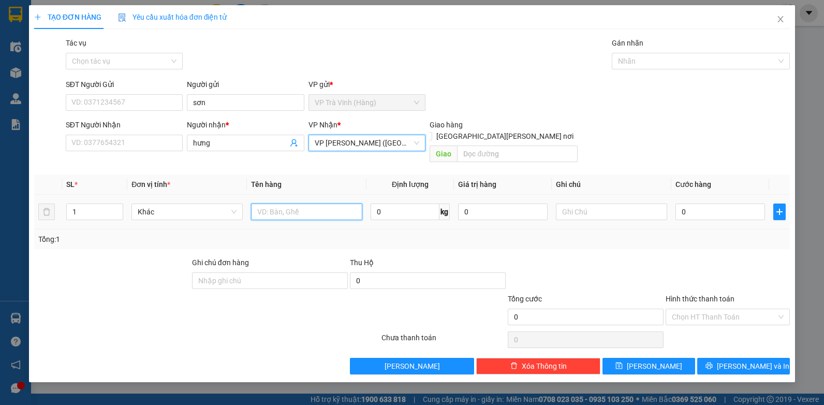
click at [286, 208] on input "text" at bounding box center [306, 211] width 111 height 17
type input "tiền sl 3510 7.050.000"
type input "4"
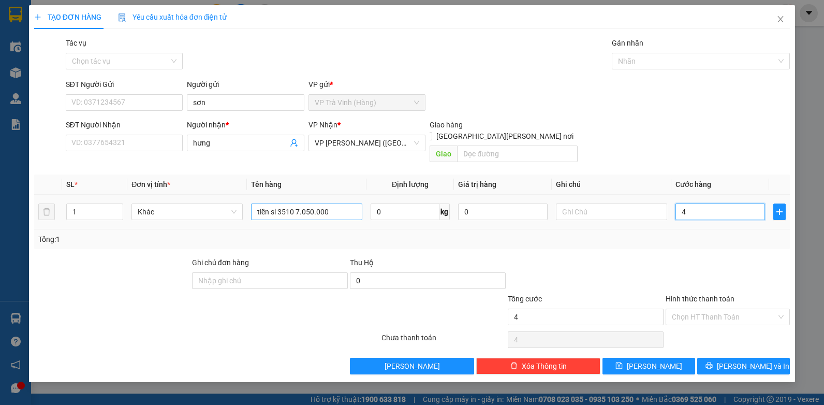
type input "40"
type input "40.000"
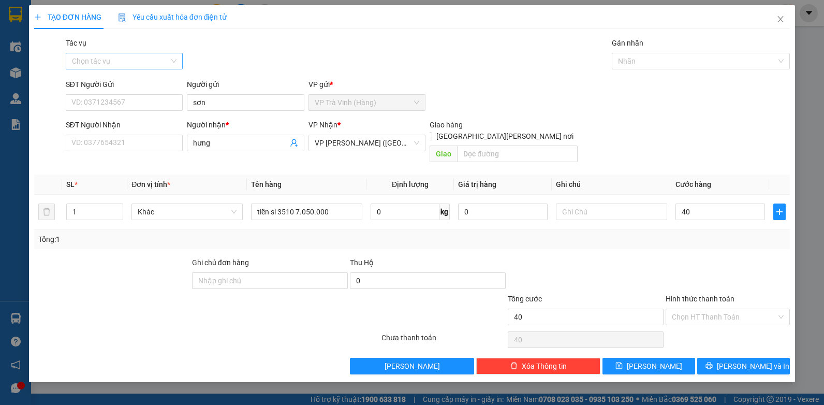
type input "40.000"
click at [134, 57] on input "Tác vụ" at bounding box center [121, 61] width 98 height 16
click at [129, 100] on div "Nhập hàng kho nhận" at bounding box center [124, 98] width 105 height 11
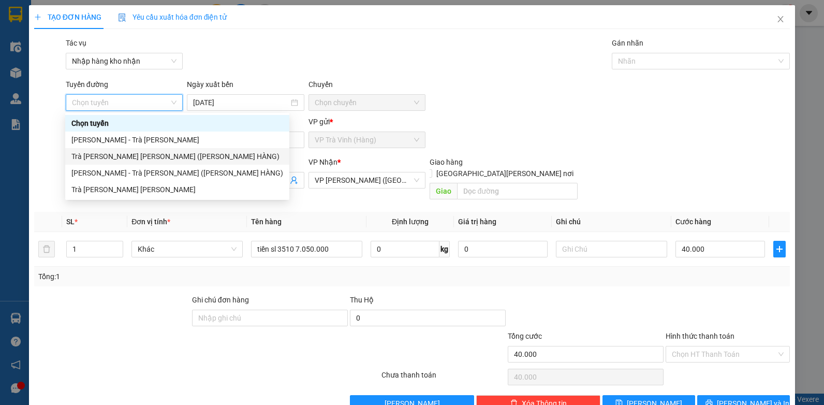
click at [161, 157] on div "Trà [PERSON_NAME] [PERSON_NAME] ([PERSON_NAME] HÀNG)" at bounding box center [177, 156] width 212 height 11
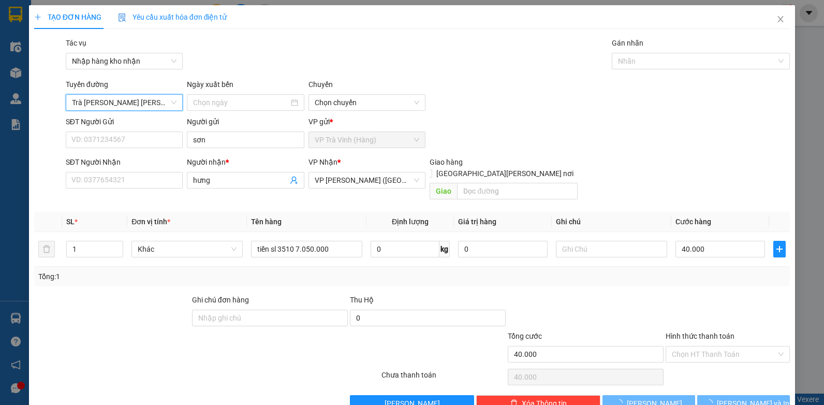
type input "[DATE]"
click at [680, 66] on div at bounding box center [695, 61] width 163 height 12
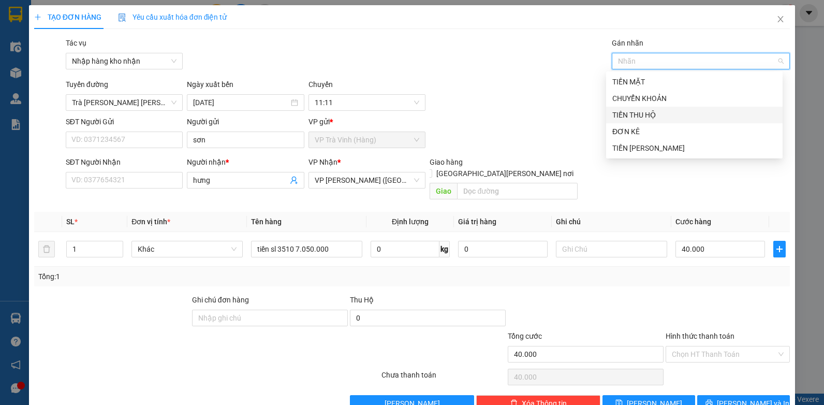
click at [646, 110] on div "TIỀN THU HỘ" at bounding box center [694, 114] width 164 height 11
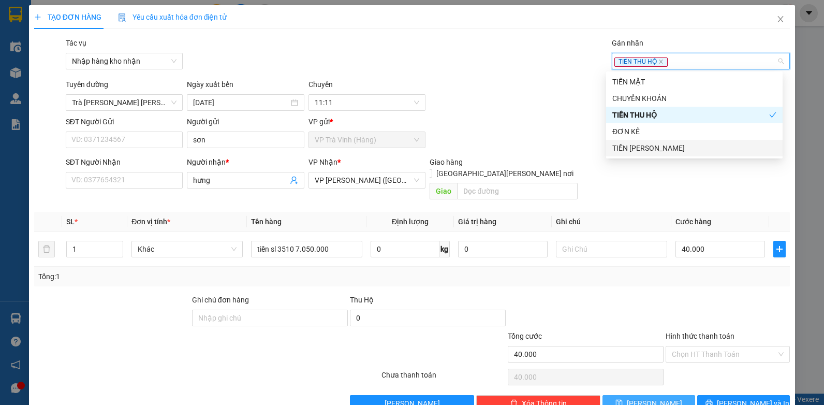
drag, startPoint x: 675, startPoint y: 392, endPoint x: 670, endPoint y: 387, distance: 7.0
click at [674, 395] on button "[PERSON_NAME]" at bounding box center [648, 403] width 93 height 17
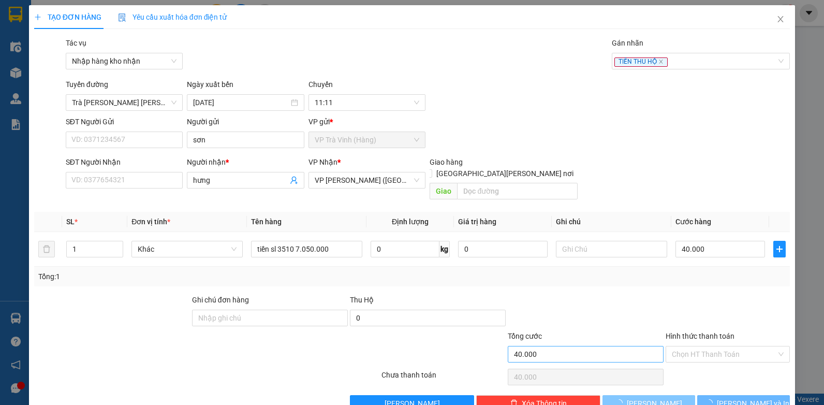
type input "0"
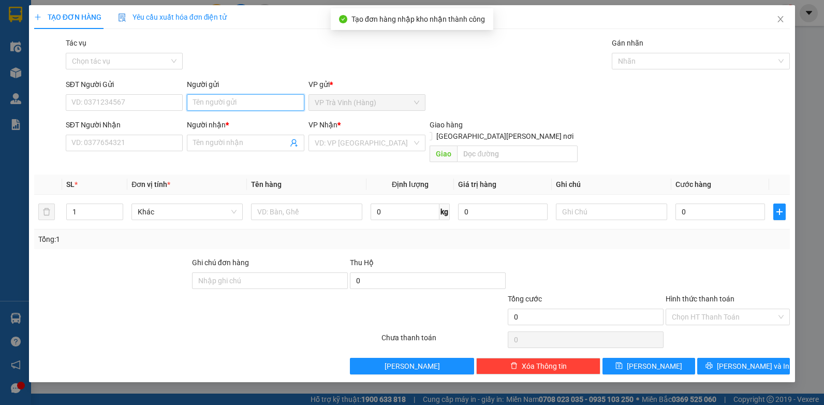
click at [220, 107] on input "Người gửi" at bounding box center [245, 102] width 117 height 17
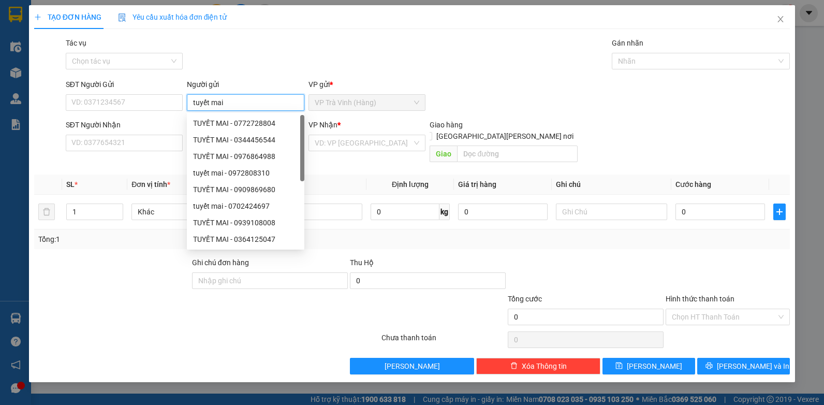
type input "tuyết mai"
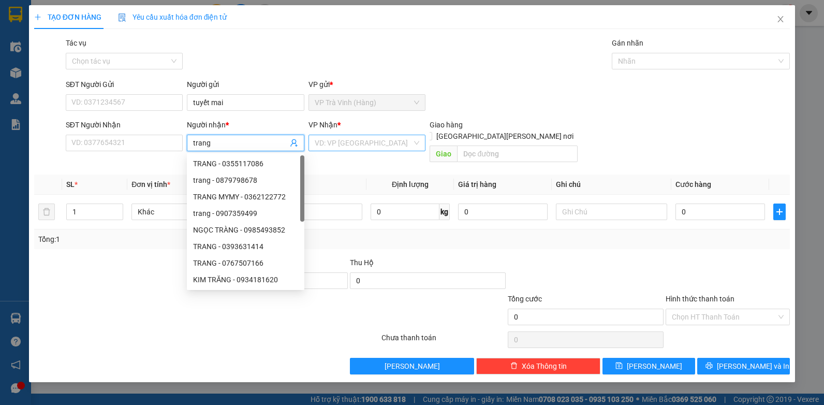
type input "trang"
click at [336, 147] on input "search" at bounding box center [364, 143] width 98 height 16
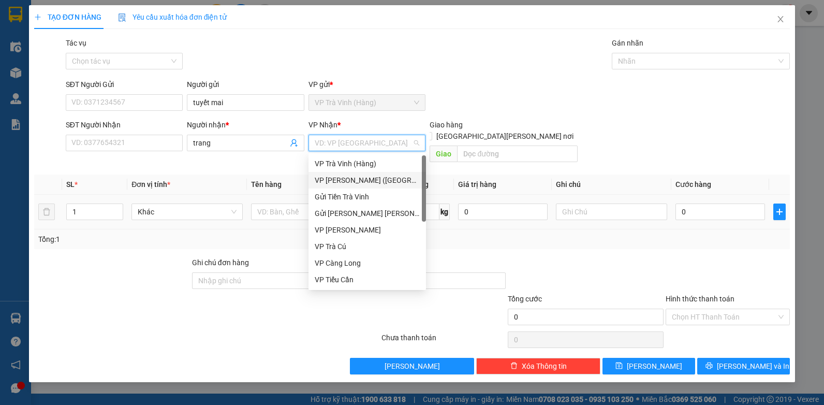
click at [333, 184] on div "VP [PERSON_NAME] ([GEOGRAPHIC_DATA])" at bounding box center [367, 179] width 105 height 11
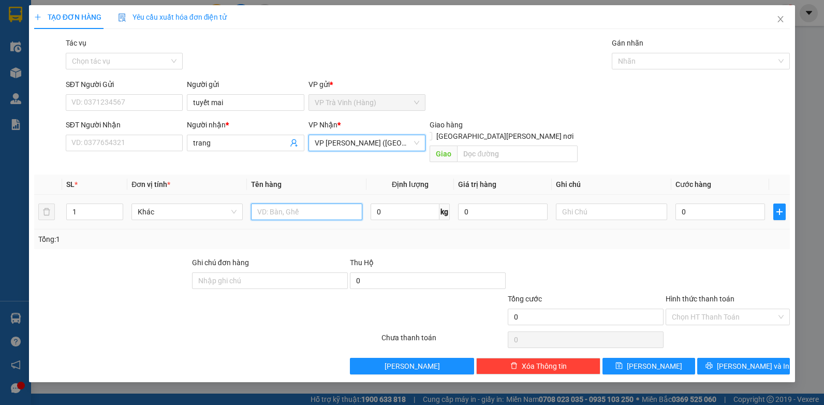
click at [294, 203] on input "text" at bounding box center [306, 211] width 111 height 17
type input "[PERSON_NAME] 5916 4.930.000"
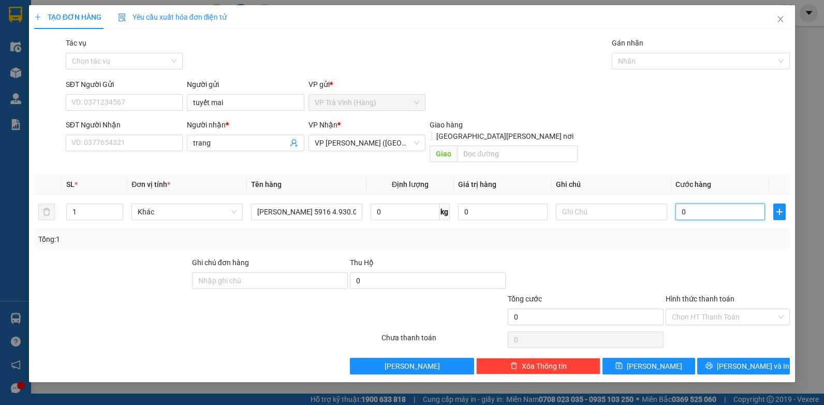
type input "3"
type input "35"
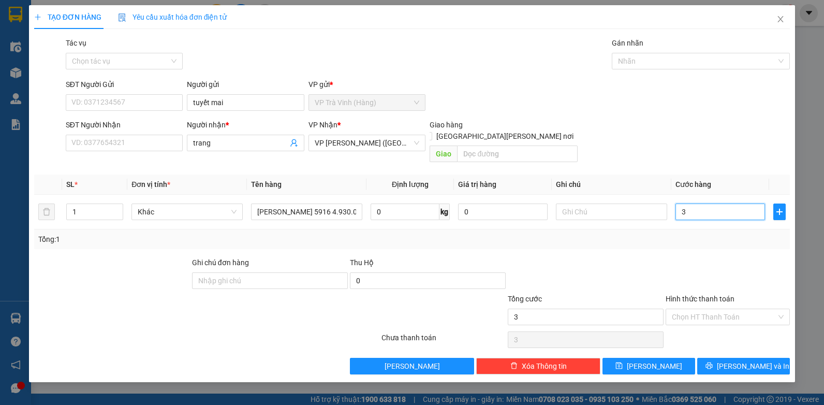
type input "35"
type input "35.000"
click at [113, 60] on input "Tác vụ" at bounding box center [121, 61] width 98 height 16
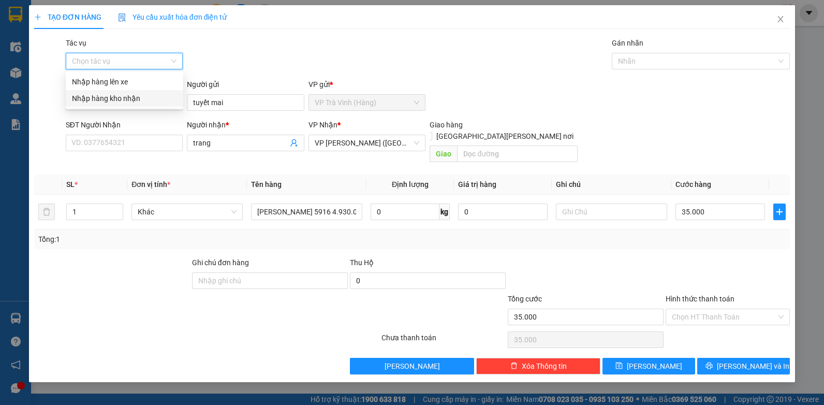
click at [114, 98] on div "Nhập hàng kho nhận" at bounding box center [124, 98] width 105 height 11
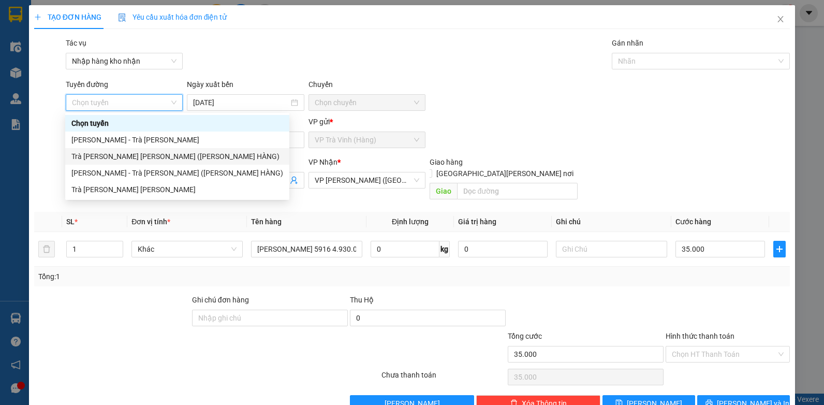
click at [127, 156] on div "Trà [PERSON_NAME] [PERSON_NAME] ([PERSON_NAME] HÀNG)" at bounding box center [177, 156] width 212 height 11
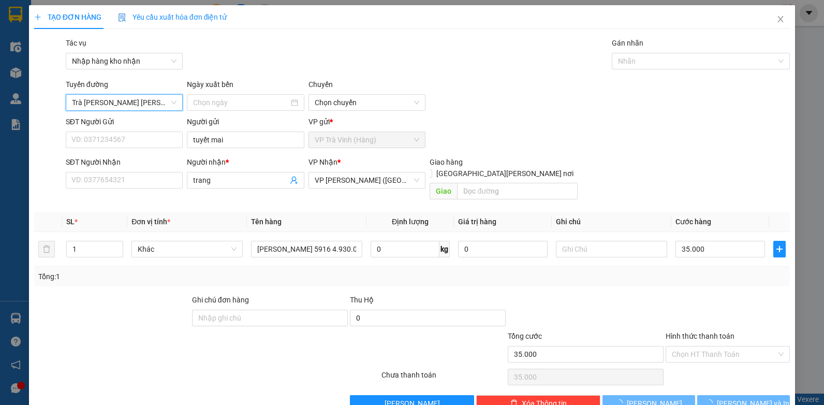
type input "[DATE]"
click at [688, 58] on div at bounding box center [695, 61] width 163 height 12
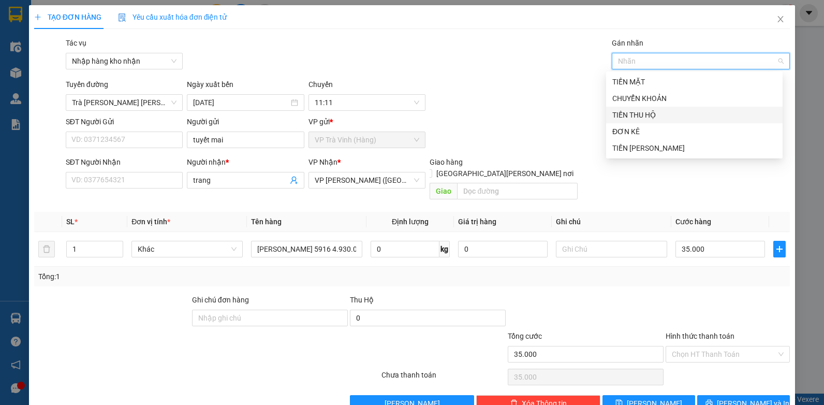
click at [654, 119] on div "TIỀN THU HỘ" at bounding box center [694, 114] width 164 height 11
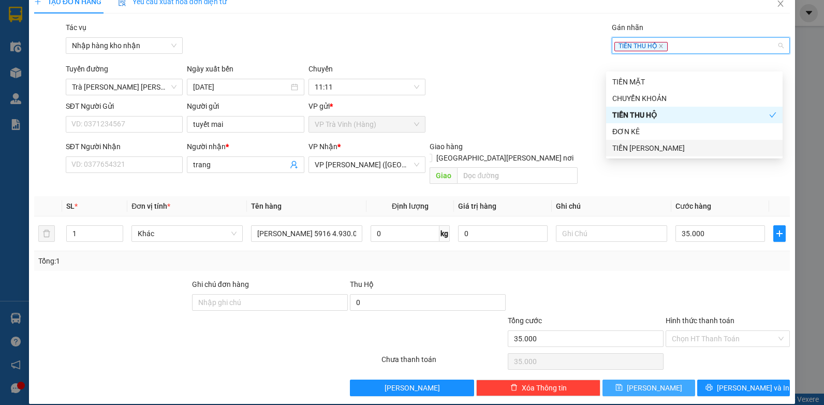
click at [644, 382] on span "[PERSON_NAME]" at bounding box center [654, 387] width 55 height 11
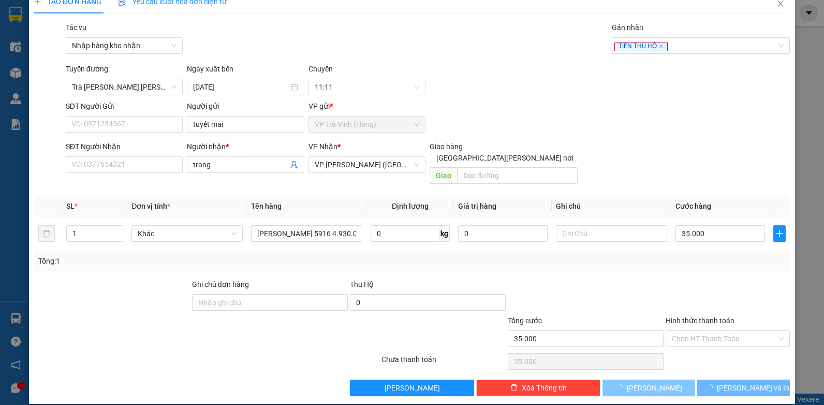
type input "0"
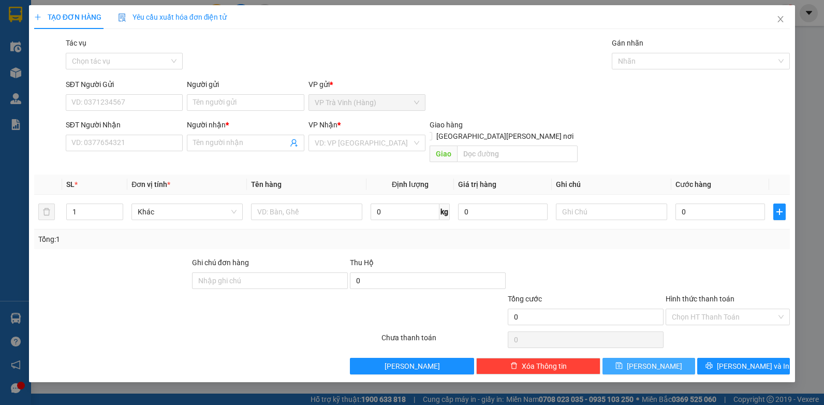
scroll to position [0, 0]
click at [779, 17] on icon "close" at bounding box center [780, 19] width 8 height 8
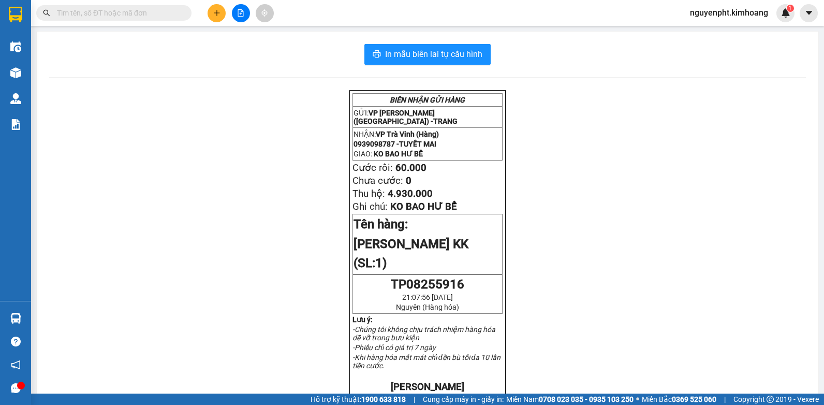
click at [152, 13] on input "text" at bounding box center [118, 12] width 122 height 11
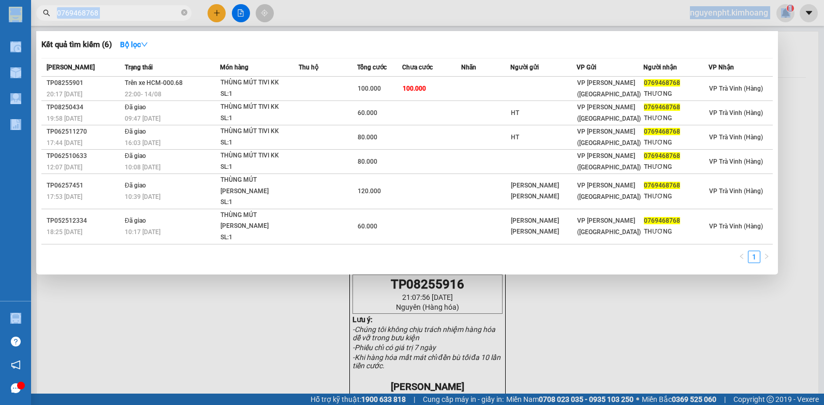
drag, startPoint x: 140, startPoint y: 6, endPoint x: 209, endPoint y: 38, distance: 76.2
click at [0, 33] on html "Kết quả [PERSON_NAME] ( 6 ) Bộ lọc Mã ĐH Trạng thái Món hàng Thu hộ Tổng [PERSO…" at bounding box center [412, 202] width 824 height 405
drag, startPoint x: 135, startPoint y: 16, endPoint x: 0, endPoint y: 71, distance: 146.2
click at [0, 63] on html "Kết quả [PERSON_NAME] ( 6 ) Bộ lọc Mã ĐH Trạng thái Món hàng Thu hộ Tổng [PERSO…" at bounding box center [412, 202] width 824 height 405
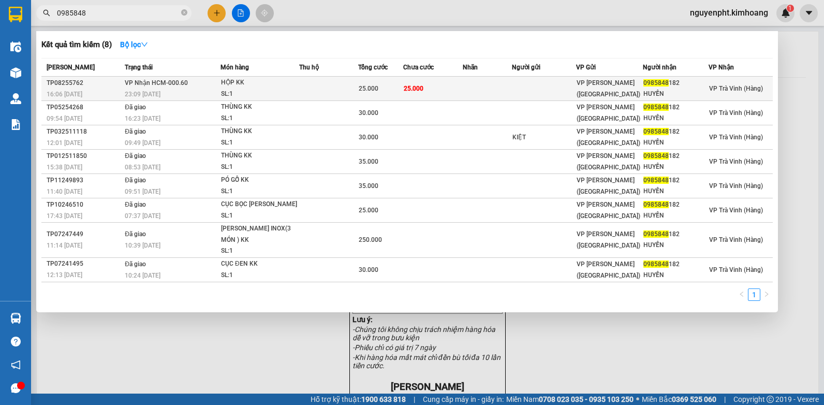
type input "0985848"
click at [504, 88] on td at bounding box center [487, 89] width 49 height 24
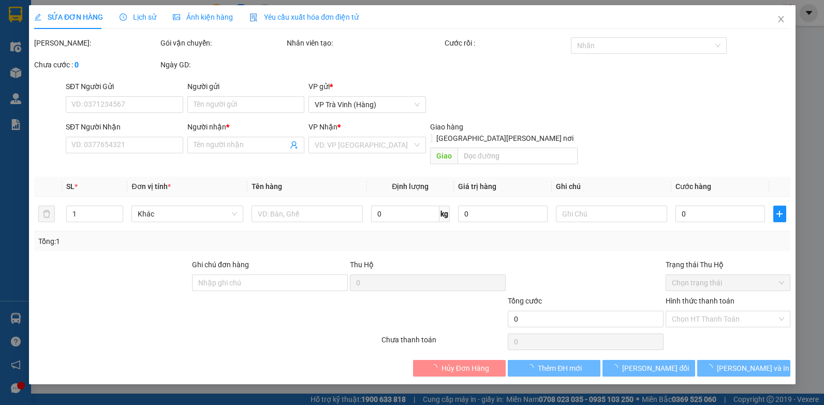
type input "0985848182"
type input "HUYỀN"
type input "25.000"
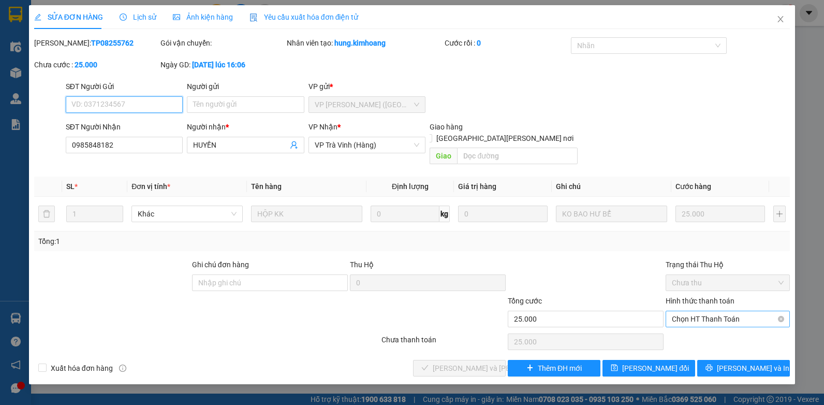
click at [712, 311] on span "Chọn HT Thanh Toán" at bounding box center [728, 319] width 112 height 16
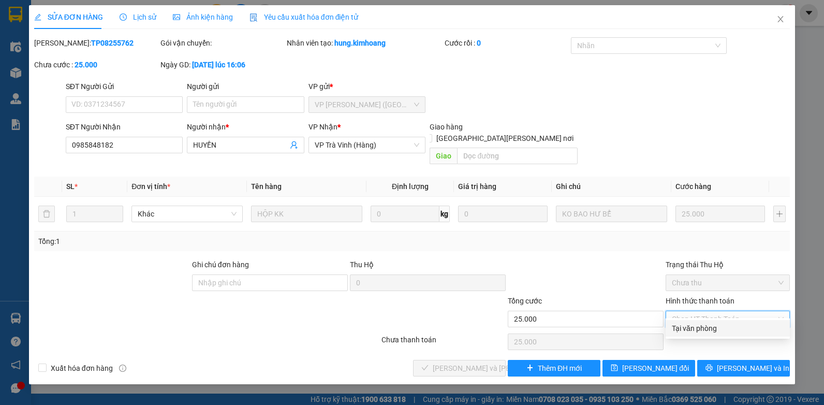
drag, startPoint x: 710, startPoint y: 324, endPoint x: 665, endPoint y: 337, distance: 47.0
click at [709, 325] on div "Tại văn phòng" at bounding box center [728, 327] width 112 height 11
type input "0"
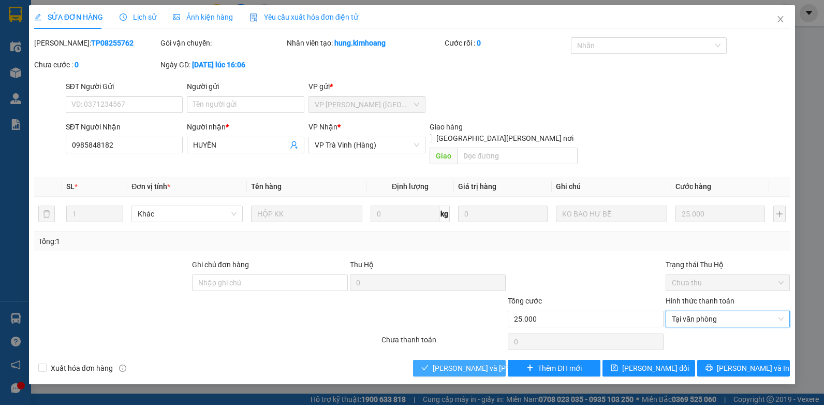
click at [479, 362] on span "[PERSON_NAME] và [PERSON_NAME] hàng" at bounding box center [503, 367] width 140 height 11
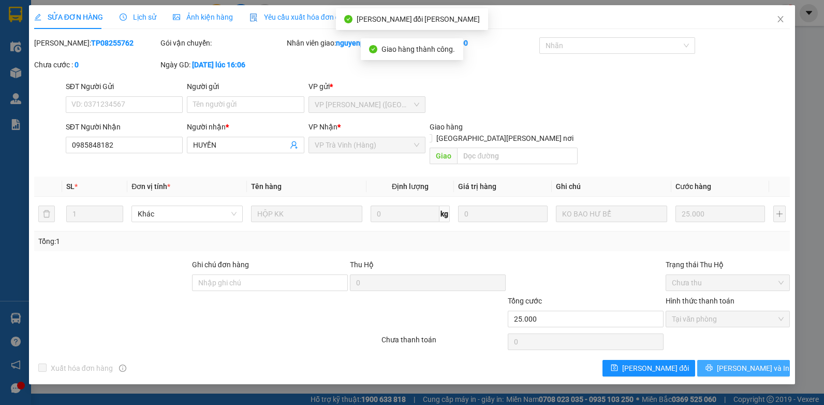
click at [736, 362] on span "[PERSON_NAME] và In" at bounding box center [753, 367] width 72 height 11
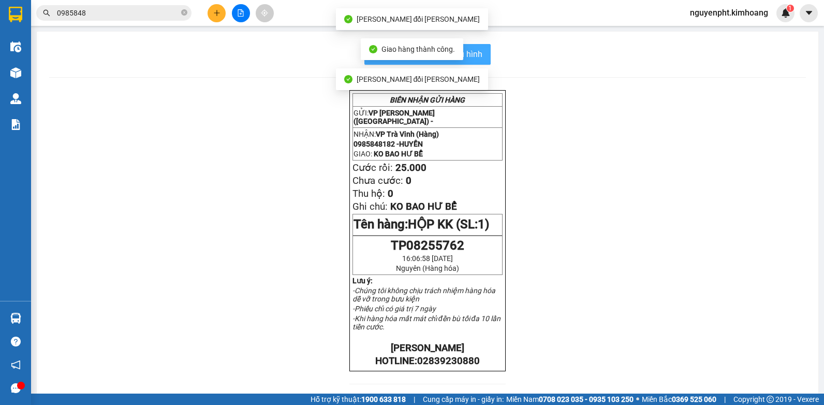
click at [478, 61] on button "In mẫu biên lai tự cấu hình" at bounding box center [427, 54] width 126 height 21
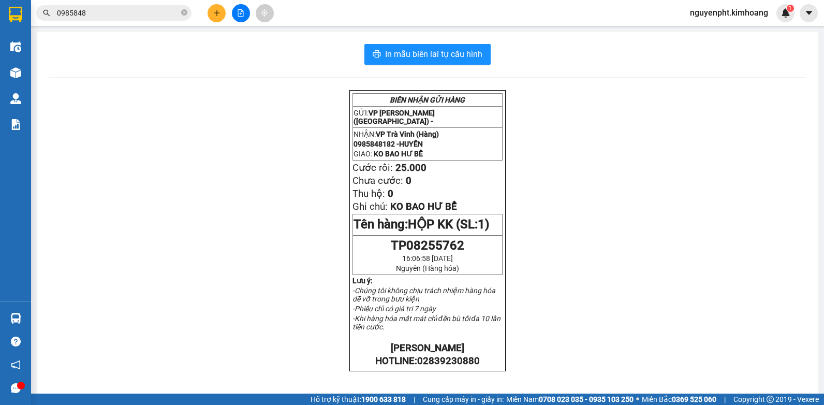
drag, startPoint x: 184, startPoint y: 11, endPoint x: 201, endPoint y: 10, distance: 17.1
click at [184, 11] on icon "close-circle" at bounding box center [184, 12] width 6 height 6
click at [212, 8] on button at bounding box center [217, 13] width 18 height 18
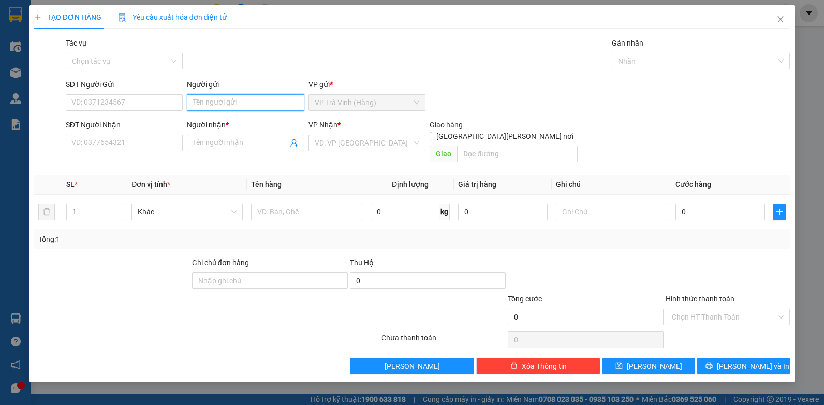
click at [226, 103] on input "Người gửi" at bounding box center [245, 102] width 117 height 17
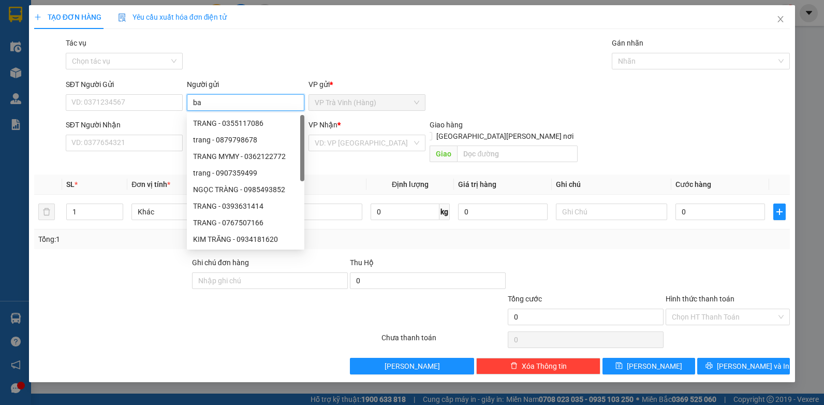
type input "ba"
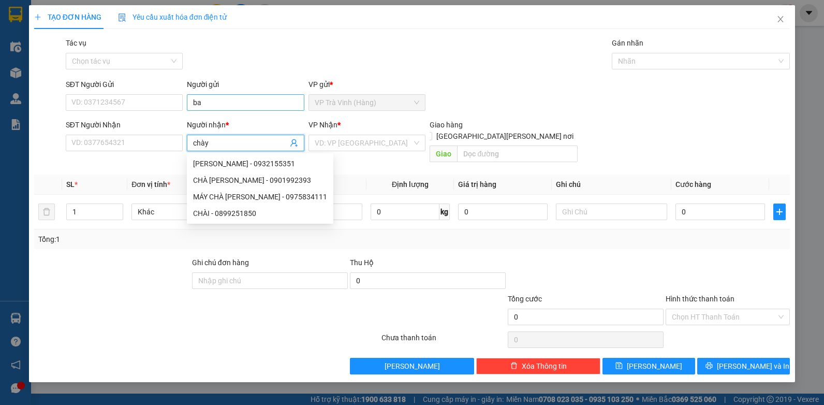
type input "chày"
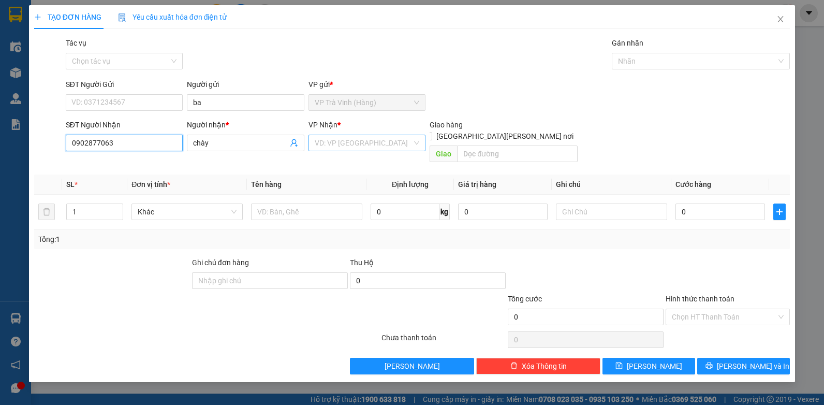
type input "0902877063"
click at [370, 146] on input "search" at bounding box center [364, 143] width 98 height 16
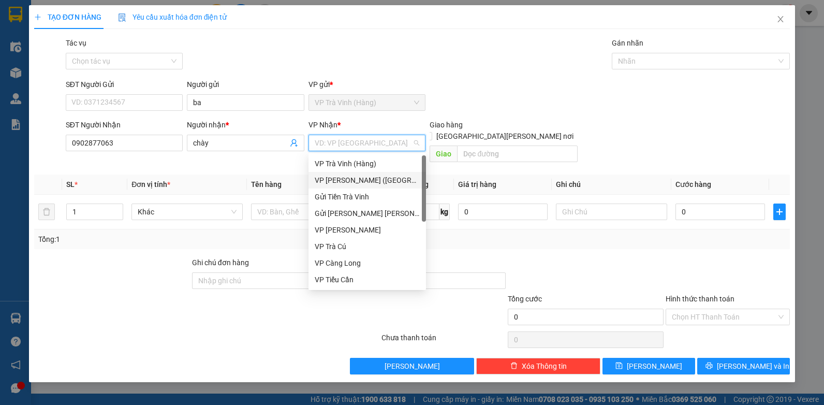
click at [350, 176] on div "VP [PERSON_NAME] ([GEOGRAPHIC_DATA])" at bounding box center [367, 179] width 105 height 11
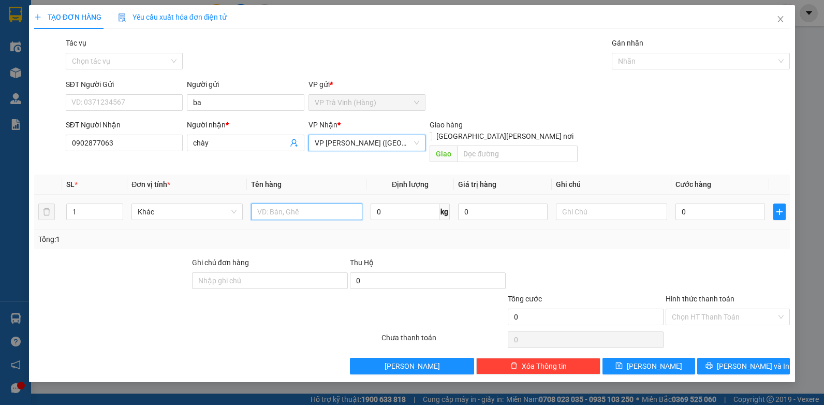
click at [291, 203] on input "text" at bounding box center [306, 211] width 111 height 17
type input "thùng kk"
type input "3"
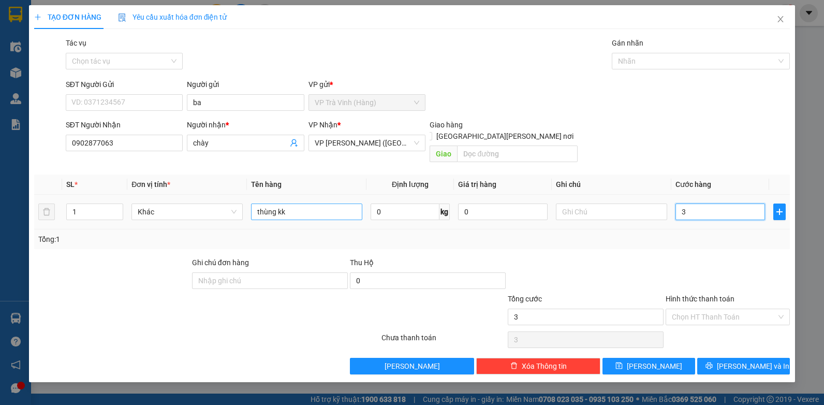
type input "30"
type input "30.000"
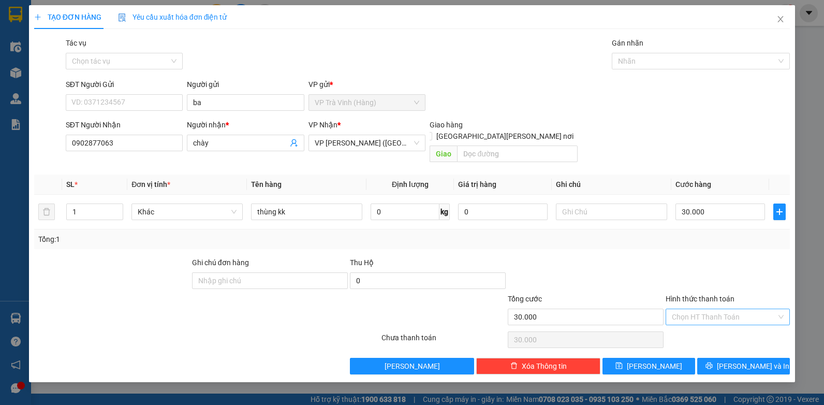
click at [744, 309] on input "Hình thức thanh toán" at bounding box center [724, 317] width 105 height 16
click at [711, 331] on div "Tại văn phòng" at bounding box center [728, 325] width 112 height 11
type input "0"
click at [740, 360] on span "[PERSON_NAME] và In" at bounding box center [753, 365] width 72 height 11
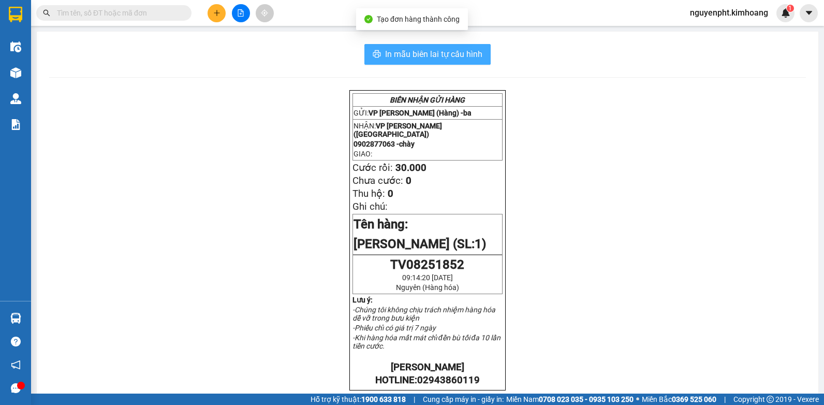
click at [441, 57] on span "In mẫu biên lai tự cấu hình" at bounding box center [433, 54] width 97 height 13
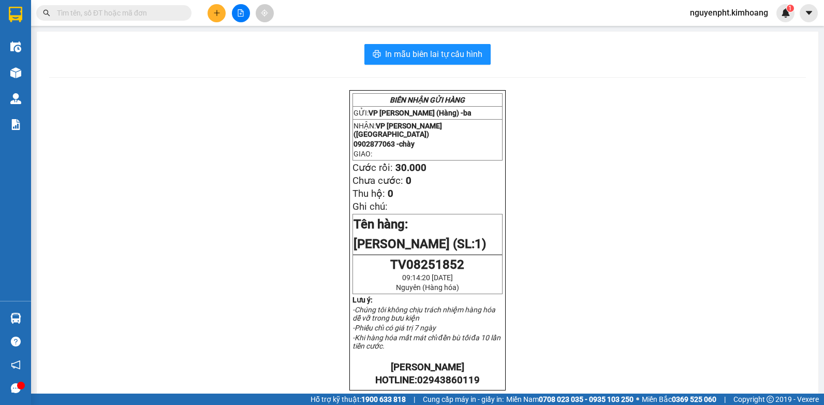
click at [220, 10] on button at bounding box center [217, 13] width 18 height 18
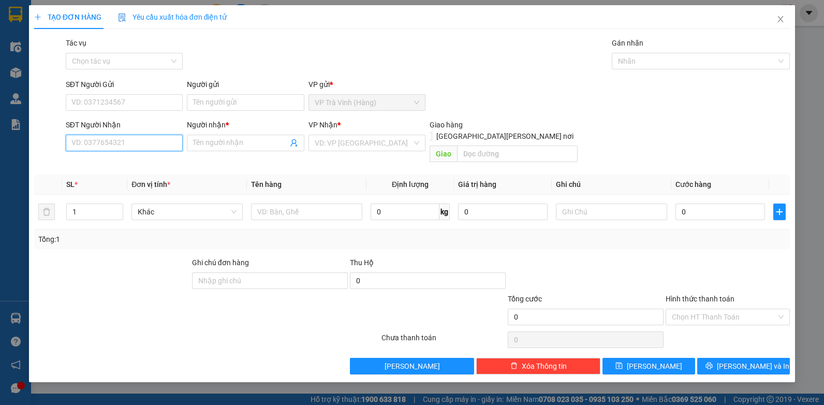
drag, startPoint x: 115, startPoint y: 145, endPoint x: 116, endPoint y: 152, distance: 6.8
click at [117, 157] on div "Transit Pickup Surcharge Ids Transit Deliver Surcharge Ids Transit Deliver Surc…" at bounding box center [412, 205] width 756 height 337
type input "0903752827"
click at [122, 167] on div "0903752827 - A VINH" at bounding box center [124, 163] width 105 height 11
type input "A VINH"
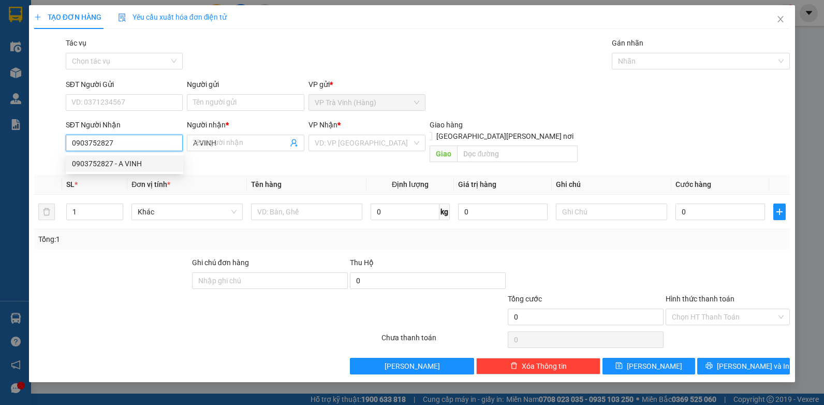
type input "30.000"
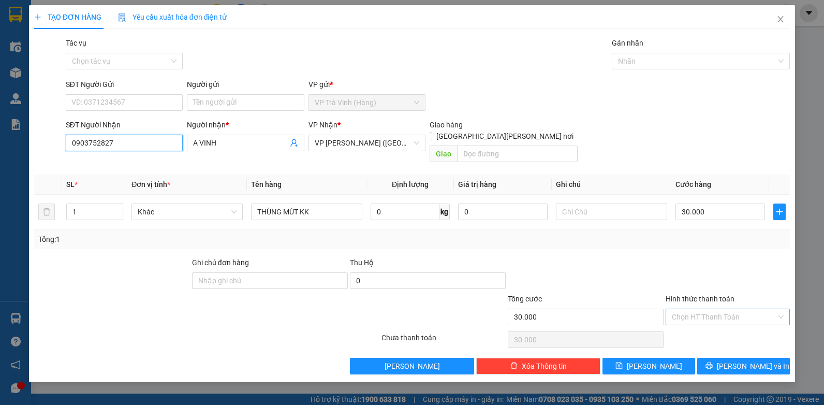
type input "0903752827"
click at [729, 309] on input "Hình thức thanh toán" at bounding box center [724, 317] width 105 height 16
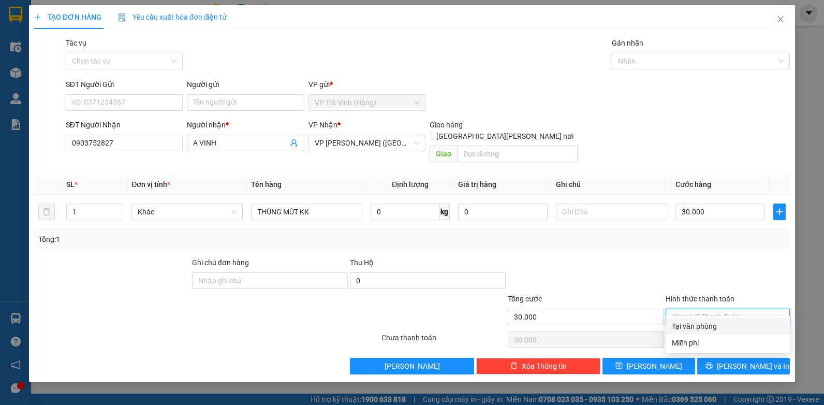
click at [725, 321] on div "Tại văn phòng" at bounding box center [728, 325] width 112 height 11
type input "0"
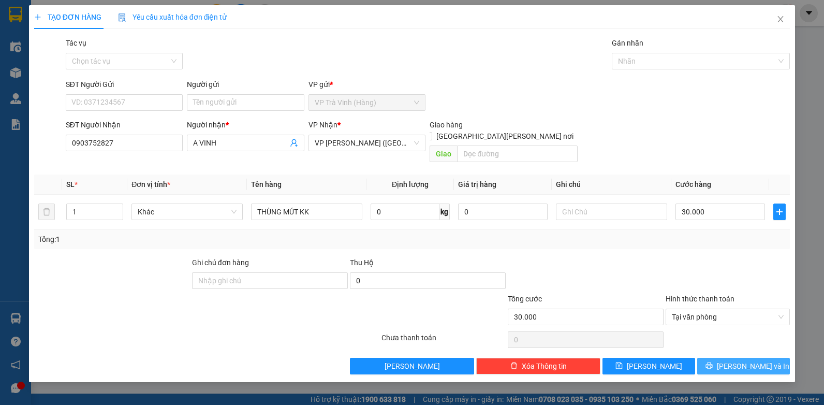
drag, startPoint x: 740, startPoint y: 350, endPoint x: 709, endPoint y: 292, distance: 65.5
click at [737, 360] on span "[PERSON_NAME] và In" at bounding box center [753, 365] width 72 height 11
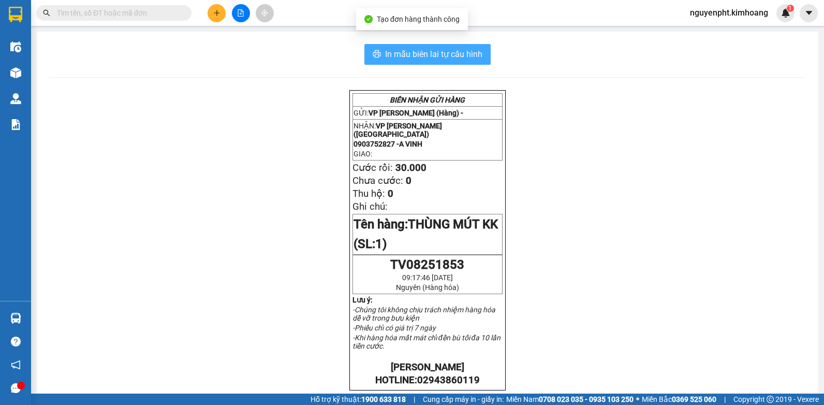
click at [428, 60] on span "In mẫu biên lai tự cấu hình" at bounding box center [433, 54] width 97 height 13
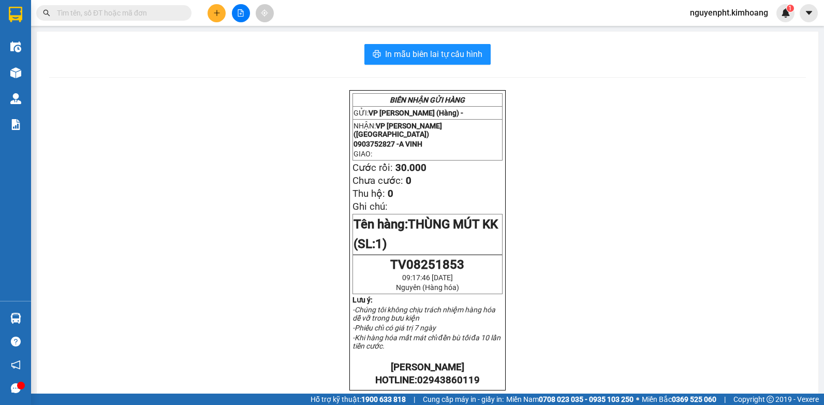
click at [112, 6] on span at bounding box center [113, 13] width 155 height 16
click at [104, 14] on input "text" at bounding box center [118, 12] width 122 height 11
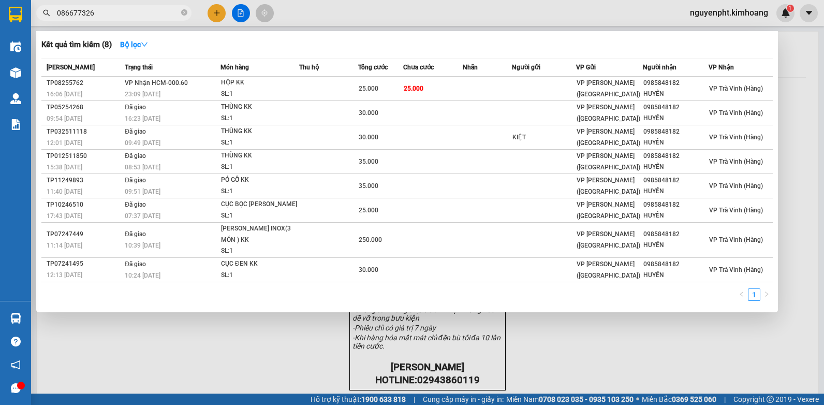
type input "0866773268"
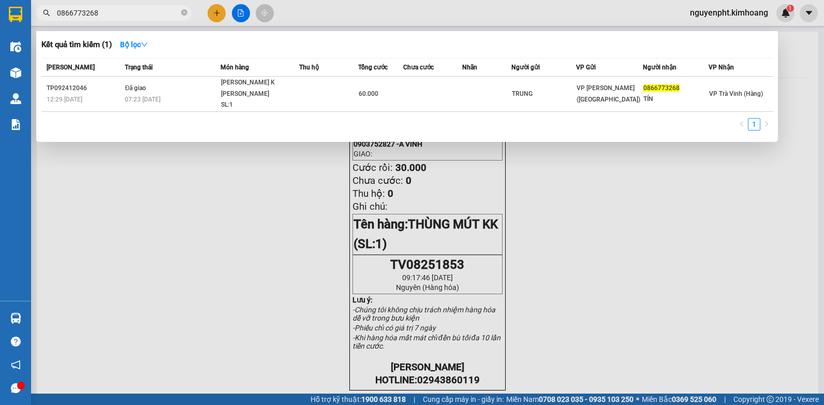
drag, startPoint x: 158, startPoint y: 17, endPoint x: -2, endPoint y: 22, distance: 160.0
click at [0, 22] on html "Kết quả [PERSON_NAME] ( 1 ) Bộ lọc Mã ĐH Trạng thái Món hàng Thu hộ Tổng [PERSO…" at bounding box center [412, 202] width 824 height 405
click at [185, 12] on icon "close-circle" at bounding box center [184, 12] width 6 height 6
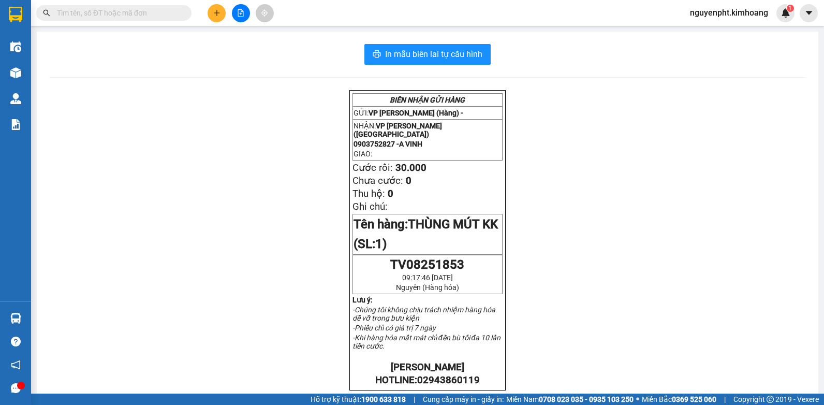
click at [160, 15] on input "text" at bounding box center [118, 12] width 122 height 11
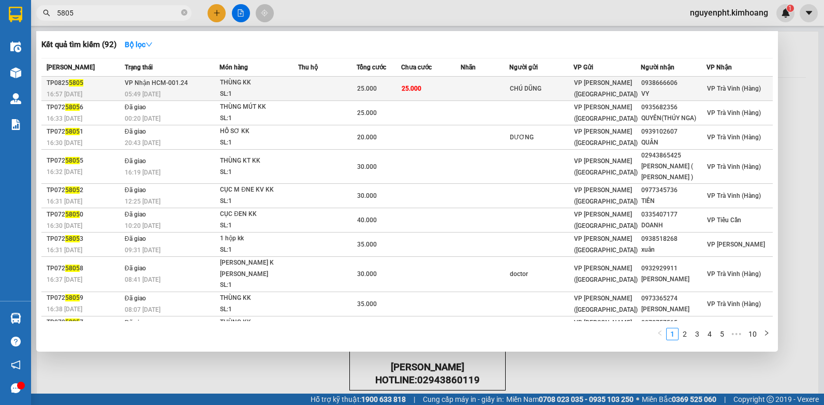
type input "5805"
click at [398, 91] on div "25.000" at bounding box center [378, 88] width 43 height 11
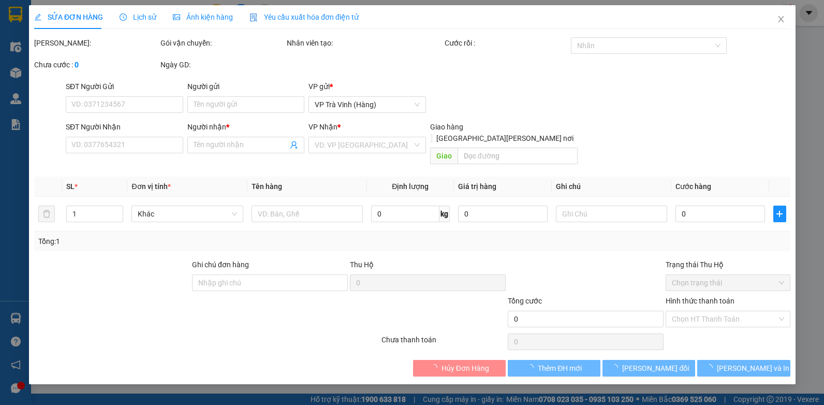
type input "CHÚ DŨNG"
type input "0938666606"
type input "VY"
type input "25.000"
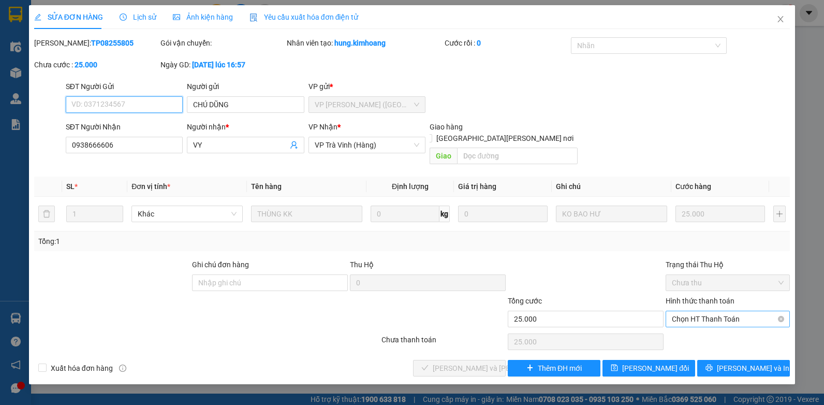
click at [703, 311] on span "Chọn HT Thanh Toán" at bounding box center [728, 319] width 112 height 16
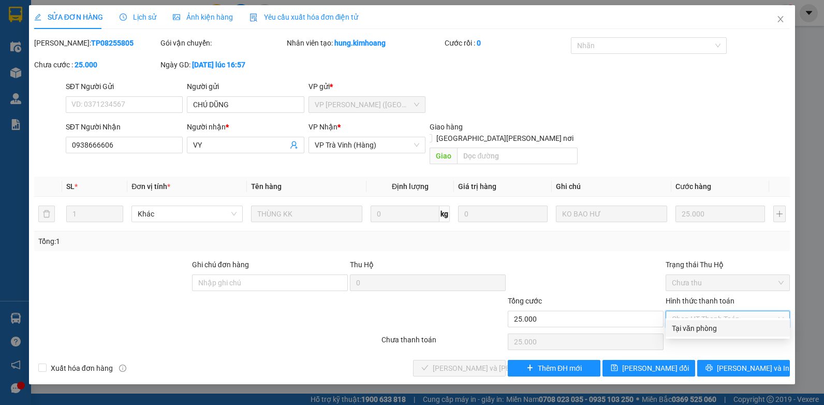
drag, startPoint x: 718, startPoint y: 328, endPoint x: 708, endPoint y: 328, distance: 9.3
click at [716, 328] on div "Tại văn phòng" at bounding box center [728, 327] width 112 height 11
type input "0"
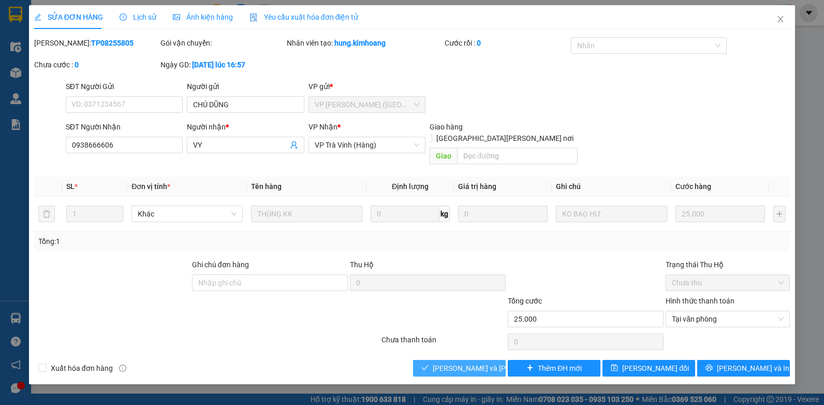
click at [478, 362] on span "[PERSON_NAME] và [PERSON_NAME] hàng" at bounding box center [503, 367] width 140 height 11
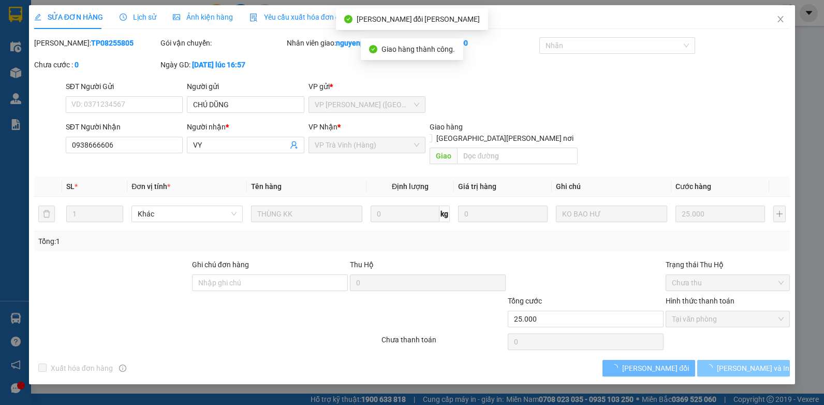
click at [717, 362] on span "button" at bounding box center [710, 367] width 11 height 11
drag, startPoint x: 746, startPoint y: 359, endPoint x: 740, endPoint y: 353, distance: 8.8
click at [746, 362] on span "[PERSON_NAME] và In" at bounding box center [753, 367] width 72 height 11
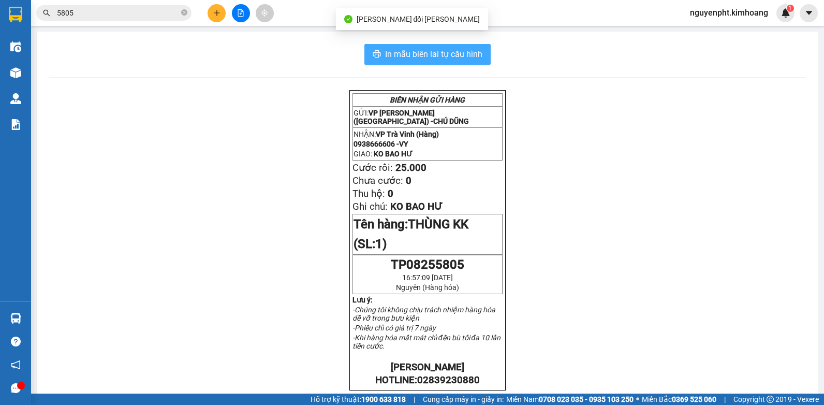
click at [484, 56] on button "In mẫu biên lai tự cấu hình" at bounding box center [427, 54] width 126 height 21
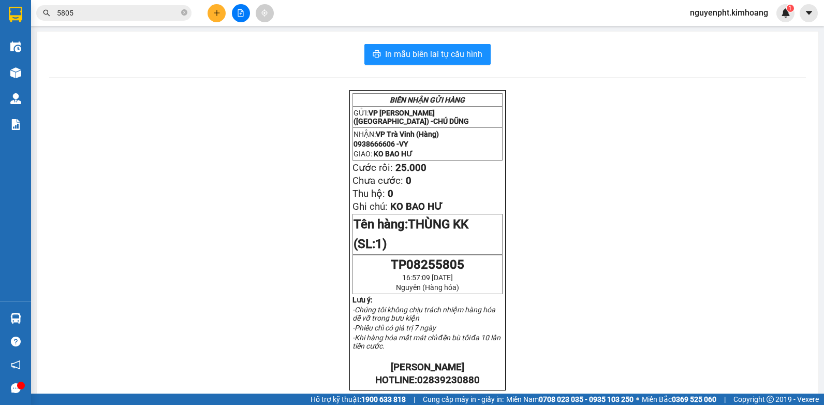
click at [110, 17] on input "5805" at bounding box center [118, 12] width 122 height 11
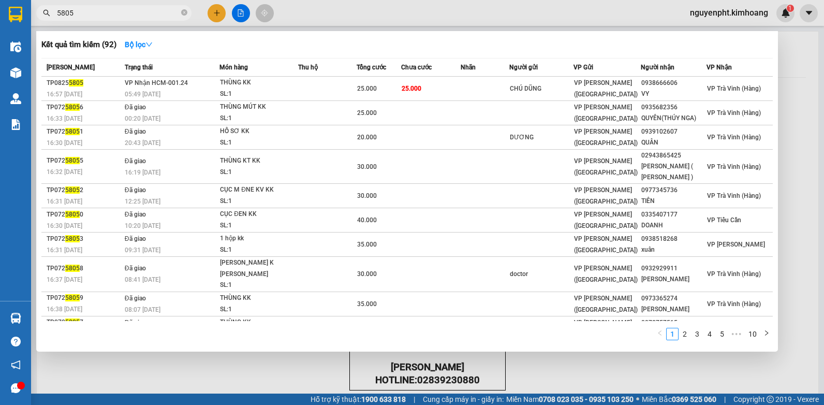
click at [360, 28] on div at bounding box center [412, 202] width 824 height 405
drag, startPoint x: 109, startPoint y: 14, endPoint x: 0, endPoint y: 17, distance: 109.2
click at [0, 27] on html "Kết quả [PERSON_NAME] ( 92 ) Bộ lọc Mã ĐH Trạng thái Món hàng Thu hộ Tổng [PERS…" at bounding box center [412, 202] width 824 height 405
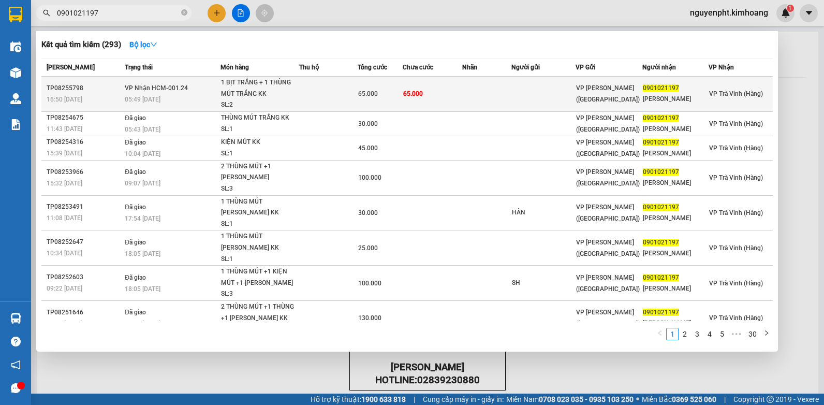
type input "0901021197"
click at [492, 87] on td at bounding box center [486, 94] width 49 height 35
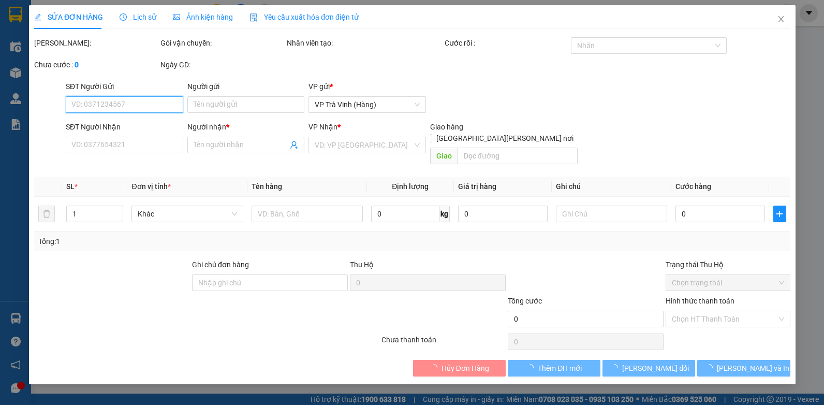
type input "0901021197"
type input "[PERSON_NAME]"
type input "65.000"
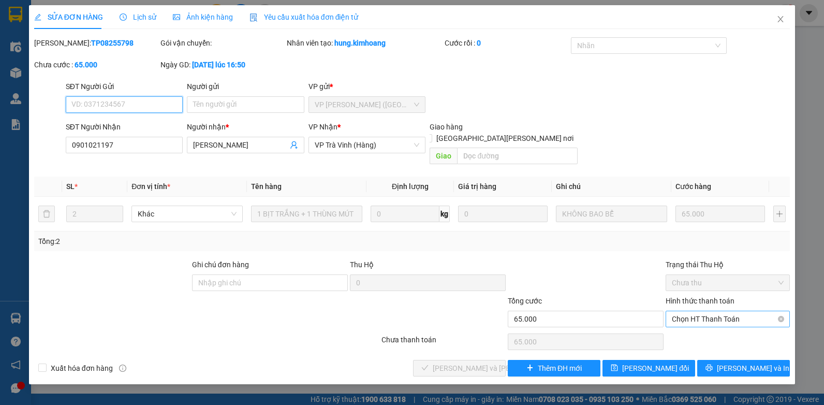
click at [725, 311] on span "Chọn HT Thanh Toán" at bounding box center [728, 319] width 112 height 16
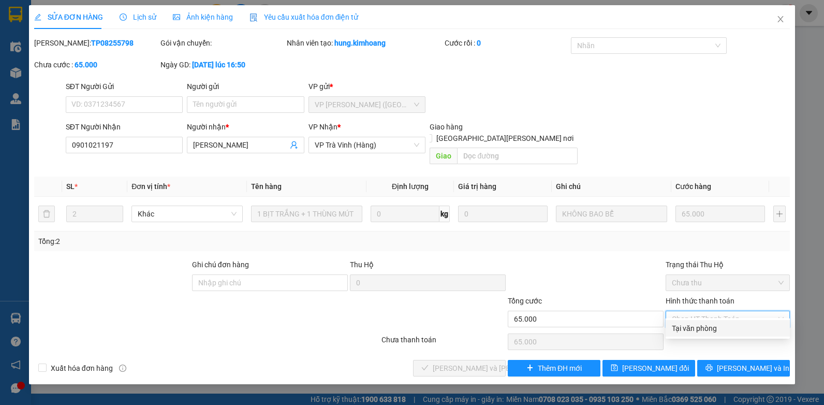
drag, startPoint x: 711, startPoint y: 327, endPoint x: 685, endPoint y: 327, distance: 25.9
click at [710, 327] on div "Tại văn phòng" at bounding box center [728, 327] width 112 height 11
type input "0"
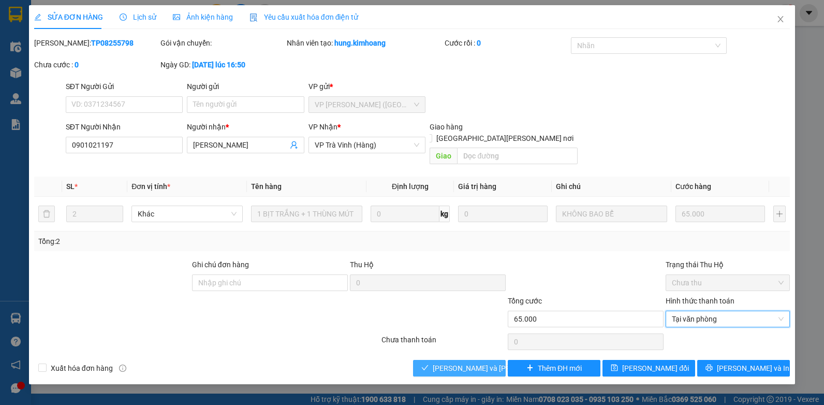
drag, startPoint x: 463, startPoint y: 353, endPoint x: 466, endPoint y: 337, distance: 16.3
click at [463, 362] on span "[PERSON_NAME] và [PERSON_NAME] hàng" at bounding box center [503, 367] width 140 height 11
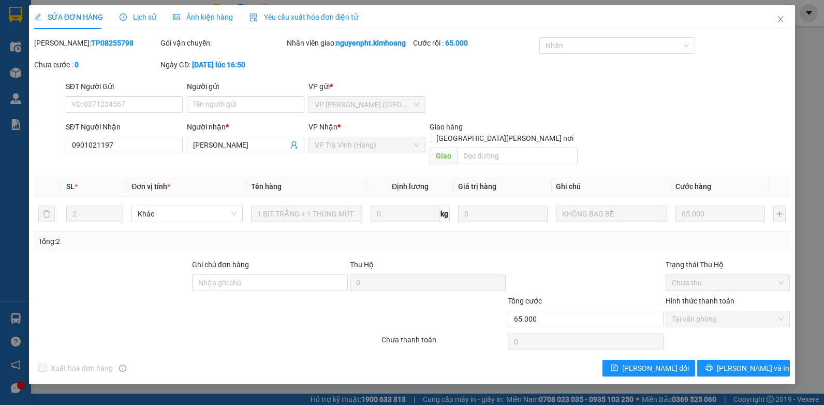
drag, startPoint x: 769, startPoint y: 347, endPoint x: 800, endPoint y: 357, distance: 32.4
click at [769, 349] on div "Total Paid Fee 65.000 Total UnPaid Fee 0 Cash Collection Total Fee Mã ĐH: TP082…" at bounding box center [412, 206] width 756 height 339
click at [713, 364] on icon "printer" at bounding box center [708, 367] width 7 height 7
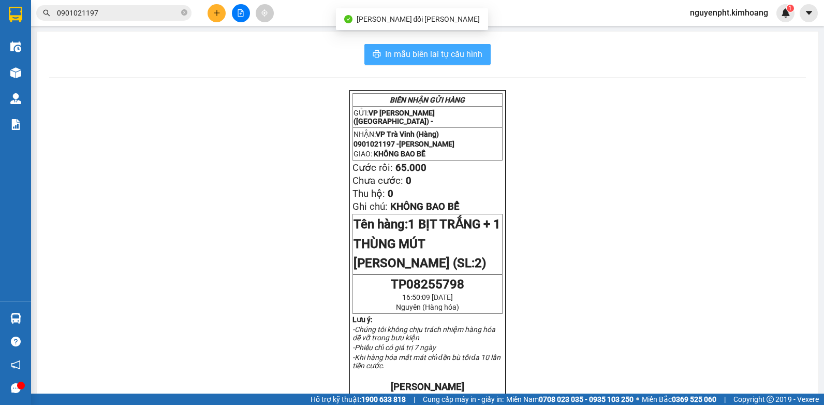
drag, startPoint x: 411, startPoint y: 57, endPoint x: 408, endPoint y: 51, distance: 6.9
click at [411, 56] on span "In mẫu biên lai tự cấu hình" at bounding box center [433, 54] width 97 height 13
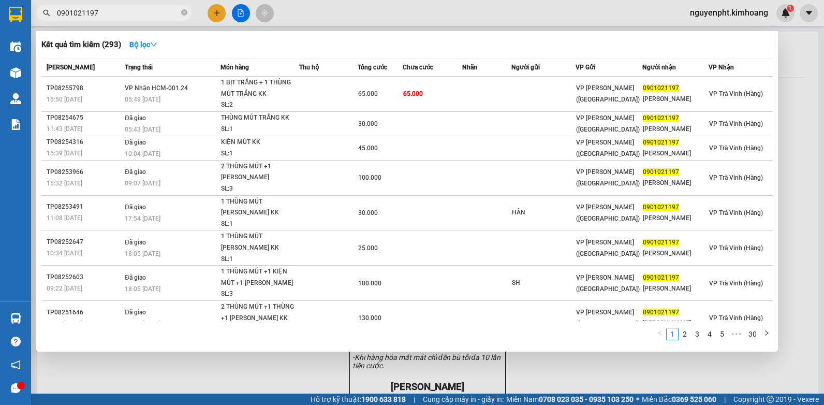
drag, startPoint x: 162, startPoint y: 12, endPoint x: 0, endPoint y: 24, distance: 162.4
click at [0, 25] on html "Kết quả [PERSON_NAME] ( 293 ) Bộ lọc Mã ĐH Trạng thái Món hàng Thu hộ Tổng [PER…" at bounding box center [412, 202] width 824 height 405
click at [184, 11] on icon "close-circle" at bounding box center [184, 12] width 6 height 6
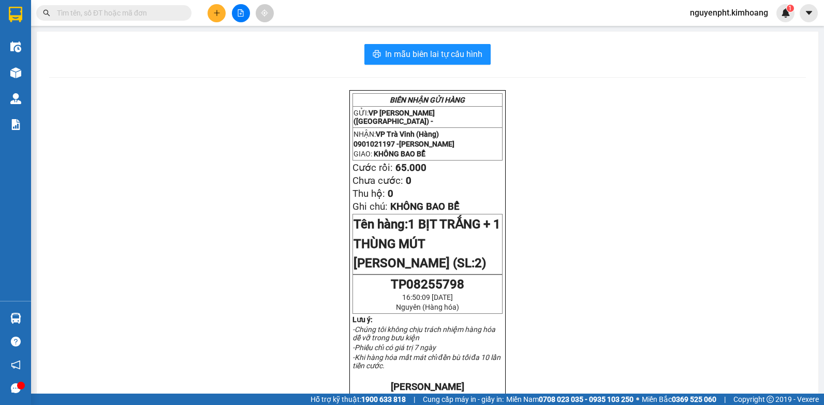
click at [212, 13] on button at bounding box center [217, 13] width 18 height 18
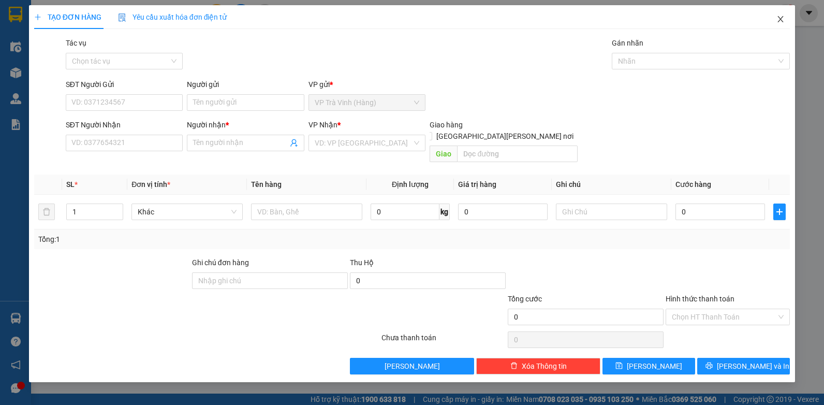
click at [781, 20] on icon "close" at bounding box center [780, 19] width 8 height 8
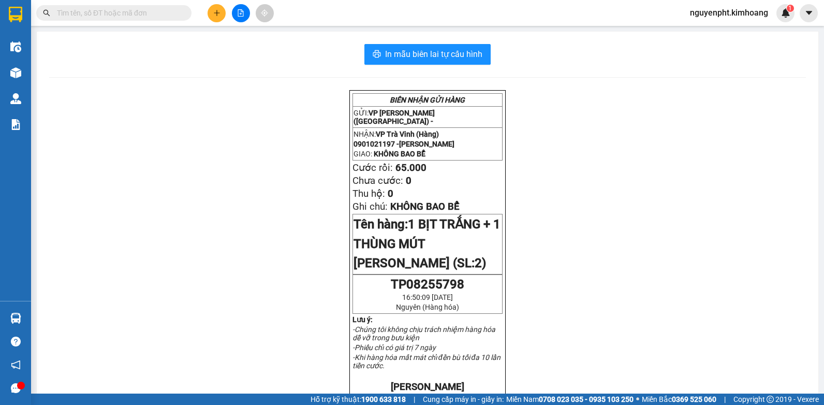
click at [158, 13] on input "text" at bounding box center [118, 12] width 122 height 11
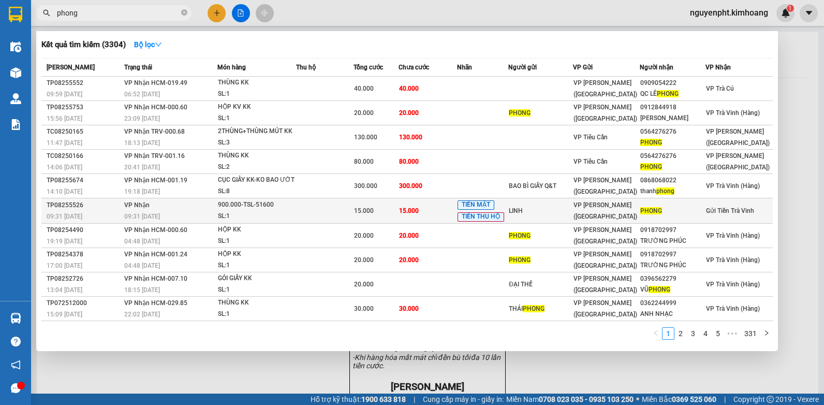
type input "phong"
click at [317, 210] on td at bounding box center [324, 210] width 57 height 25
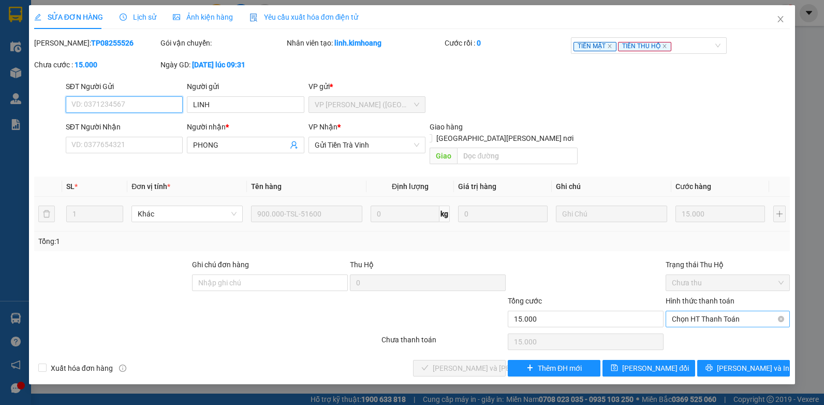
click at [731, 311] on span "Chọn HT Thanh Toán" at bounding box center [728, 319] width 112 height 16
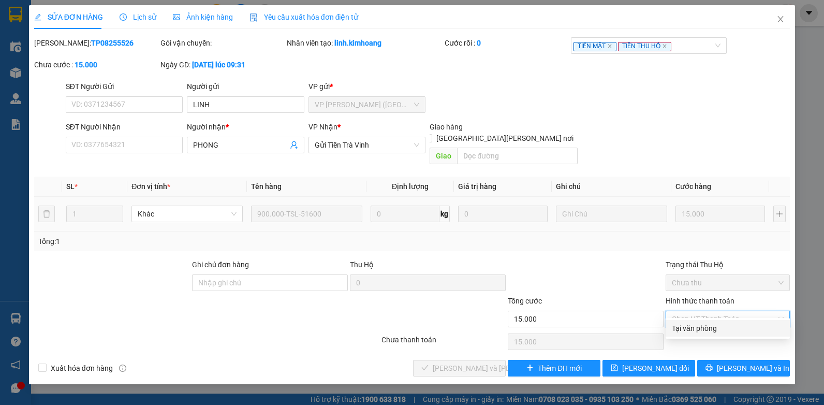
click at [715, 333] on div "Tại văn phòng" at bounding box center [728, 327] width 112 height 11
type input "0"
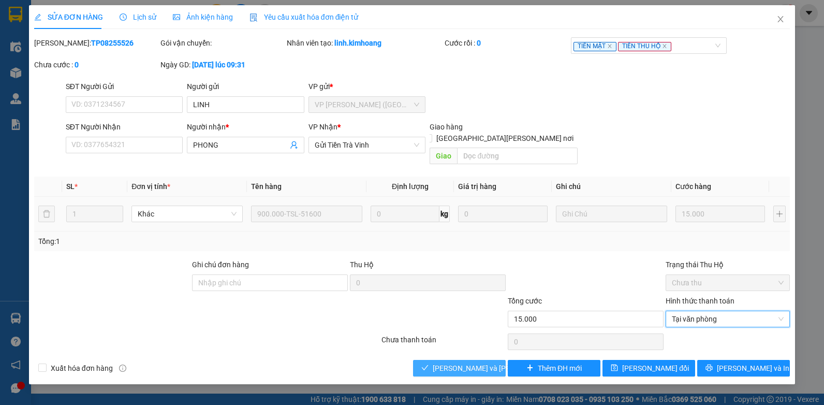
drag, startPoint x: 448, startPoint y: 353, endPoint x: 455, endPoint y: 351, distance: 7.5
click at [449, 362] on span "[PERSON_NAME] và [PERSON_NAME] hàng" at bounding box center [503, 367] width 140 height 11
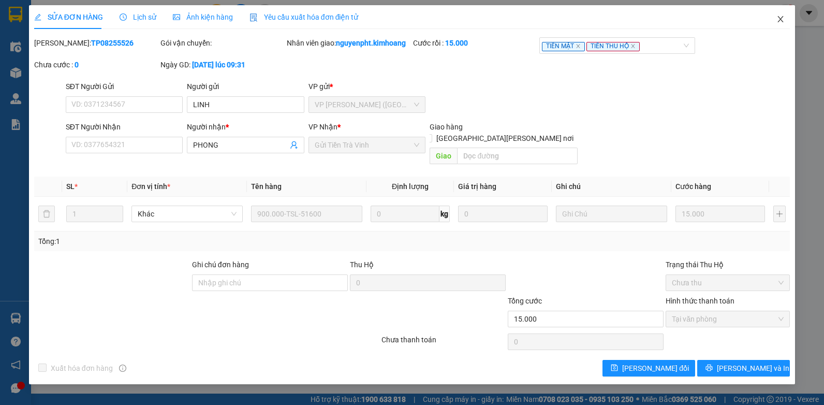
click at [779, 19] on icon "close" at bounding box center [780, 19] width 8 height 8
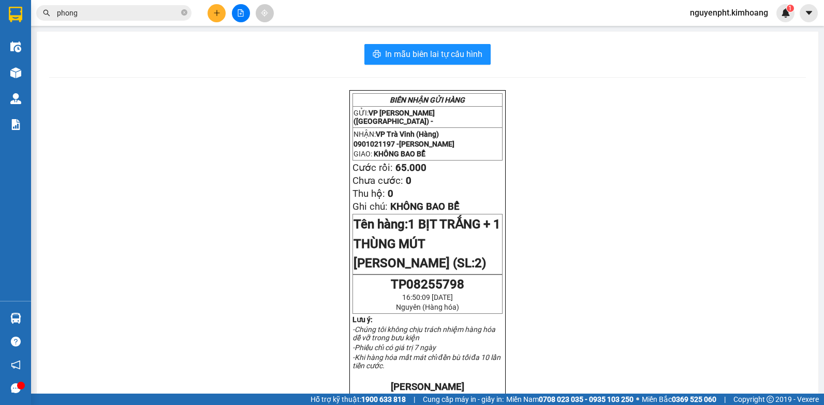
drag, startPoint x: 102, startPoint y: 13, endPoint x: -2, endPoint y: 24, distance: 105.1
click at [0, 24] on html "Kết quả [PERSON_NAME] ( 3304 ) Bộ lọc Mã ĐH Trạng thái Món hàng Thu hộ Tổng [PE…" at bounding box center [412, 202] width 824 height 405
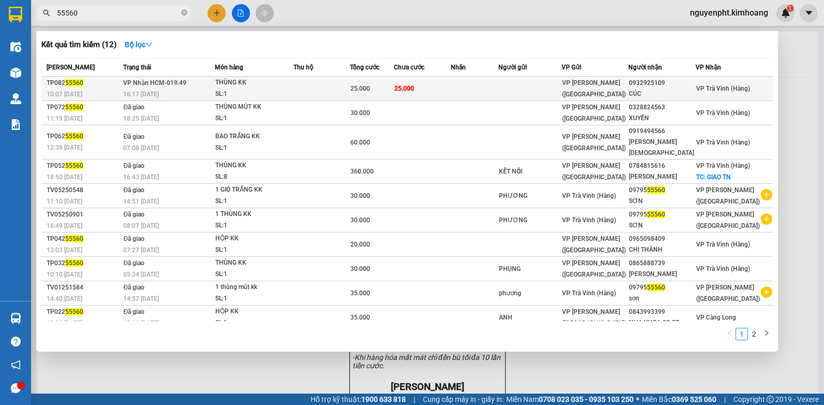
type input "55560"
click at [414, 91] on span "25.000" at bounding box center [404, 88] width 20 height 7
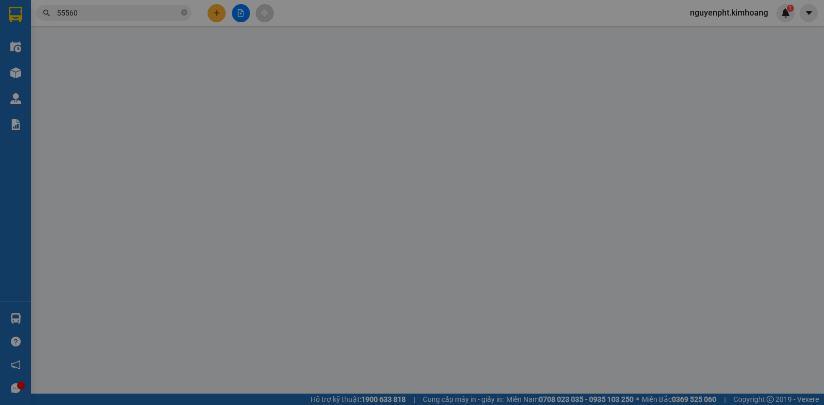
type input "0932925109"
type input "CÚC"
type input "25.000"
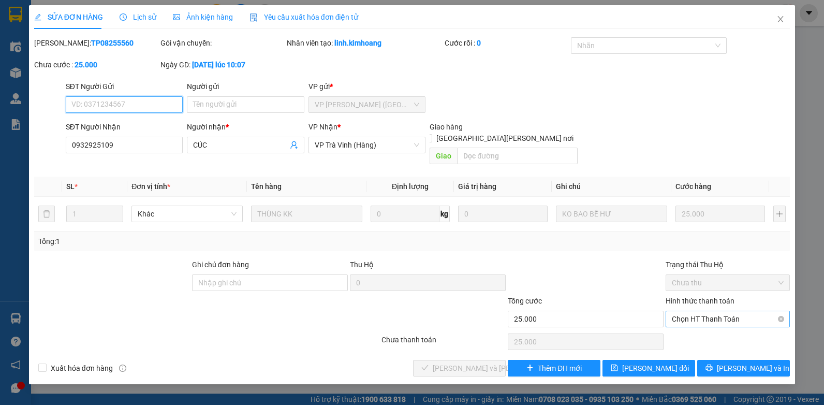
click at [702, 311] on span "Chọn HT Thanh Toán" at bounding box center [728, 319] width 112 height 16
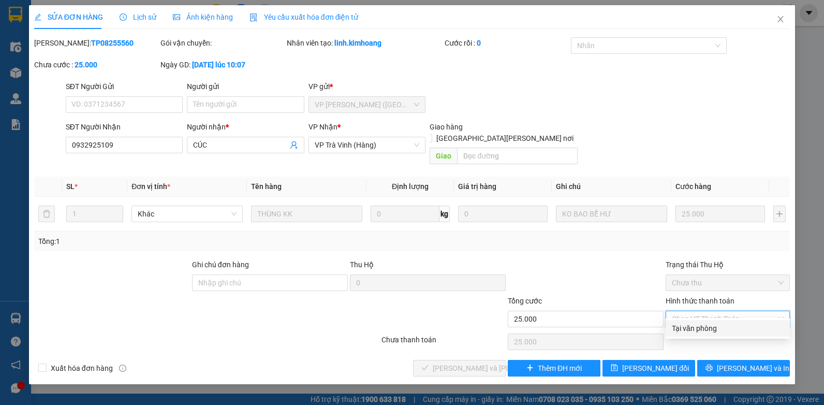
drag, startPoint x: 693, startPoint y: 323, endPoint x: 624, endPoint y: 331, distance: 69.8
click at [692, 323] on div "Tại văn phòng" at bounding box center [728, 327] width 112 height 11
type input "0"
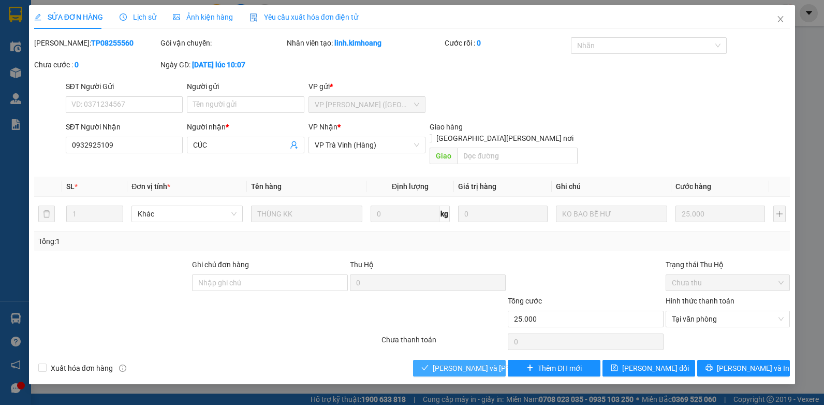
click at [492, 362] on span "[PERSON_NAME] và [PERSON_NAME] hàng" at bounding box center [503, 367] width 140 height 11
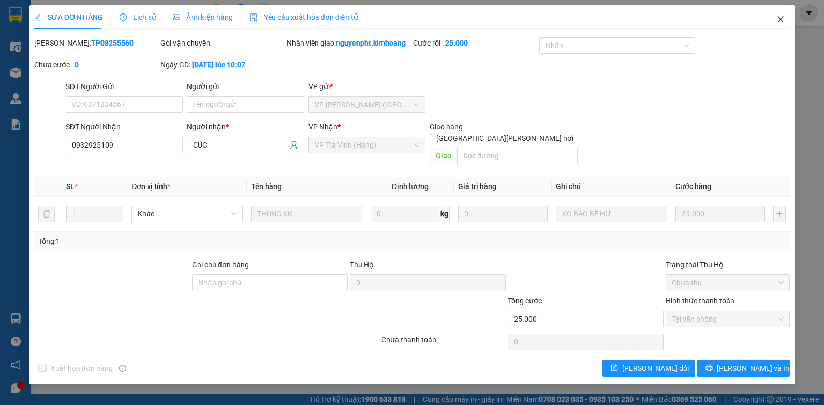
click at [780, 16] on icon "close" at bounding box center [780, 19] width 8 height 8
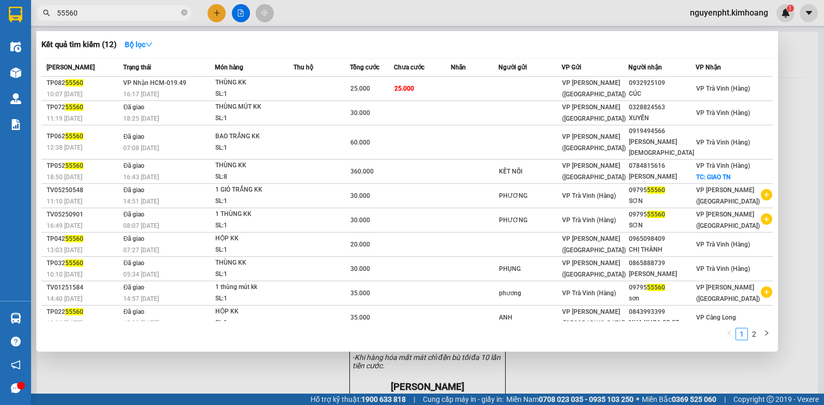
drag, startPoint x: 104, startPoint y: 13, endPoint x: 0, endPoint y: 70, distance: 118.1
click at [0, 75] on html "Kết quả [PERSON_NAME] ( 12 ) Bộ lọc Mã ĐH Trạng thái Món hàng Thu hộ Tổng [PERS…" at bounding box center [412, 202] width 824 height 405
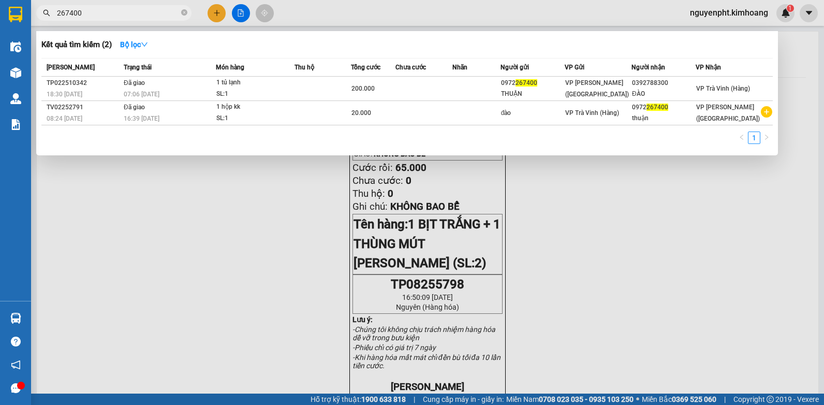
drag, startPoint x: 176, startPoint y: 11, endPoint x: -2, endPoint y: 46, distance: 181.9
click at [0, 46] on html "Kết quả [PERSON_NAME] ( 2 ) Bộ lọc Mã ĐH Trạng thái Món hàng Thu hộ Tổng [PERSO…" at bounding box center [412, 202] width 824 height 405
click at [324, 199] on div at bounding box center [412, 202] width 824 height 405
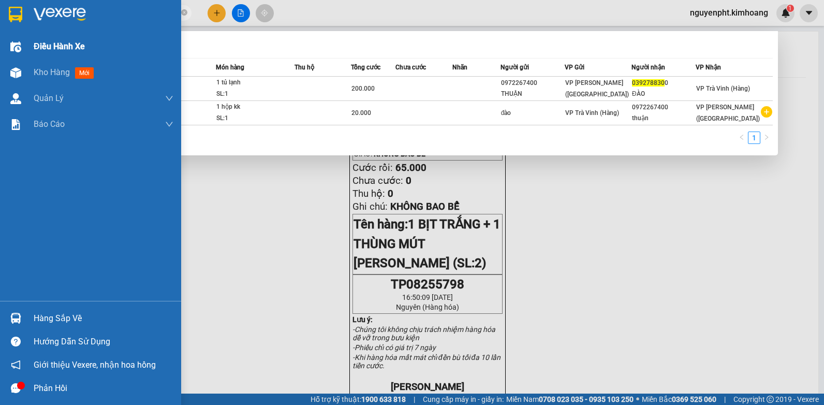
type input "0392788300"
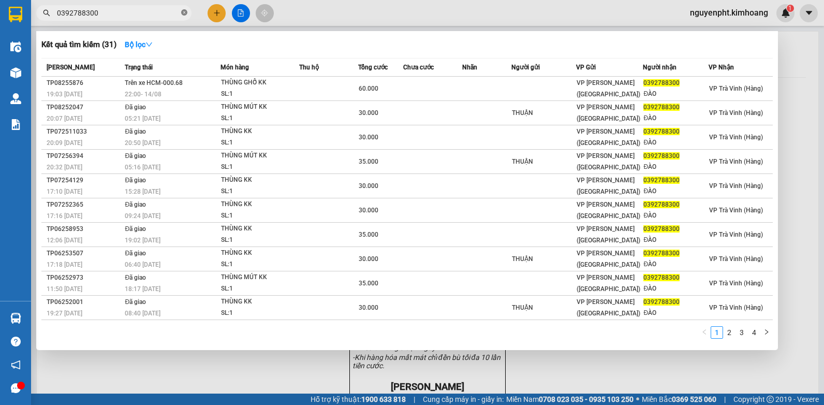
drag, startPoint x: 183, startPoint y: 13, endPoint x: 110, endPoint y: 16, distance: 73.0
click at [182, 13] on icon "close-circle" at bounding box center [184, 12] width 6 height 6
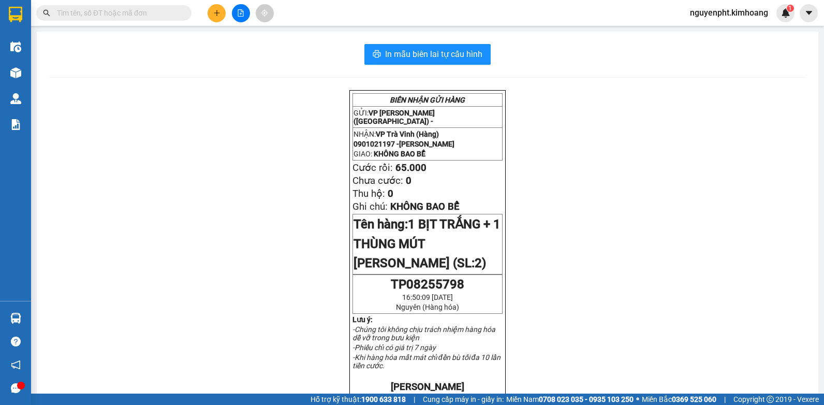
click at [108, 16] on input "text" at bounding box center [118, 12] width 122 height 11
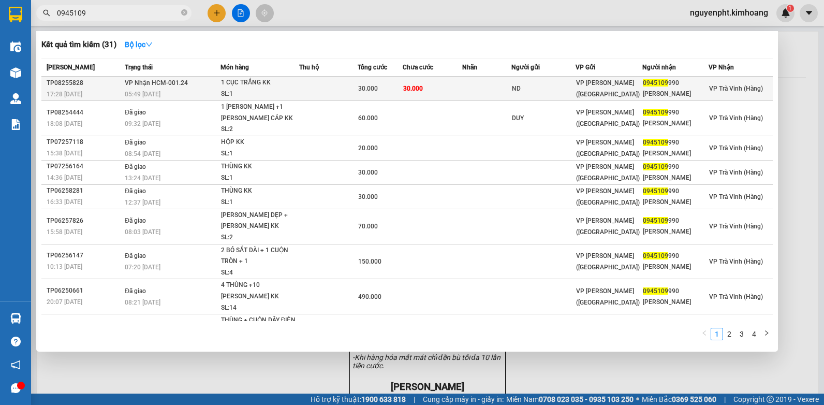
type input "0945109"
click at [453, 92] on td "30.000" at bounding box center [433, 89] width 60 height 24
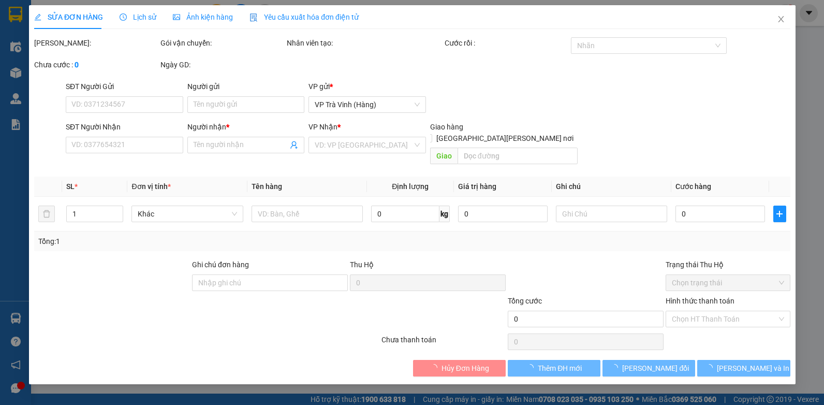
type input "ND"
type input "0945109990"
type input "[PERSON_NAME]"
type input "30.000"
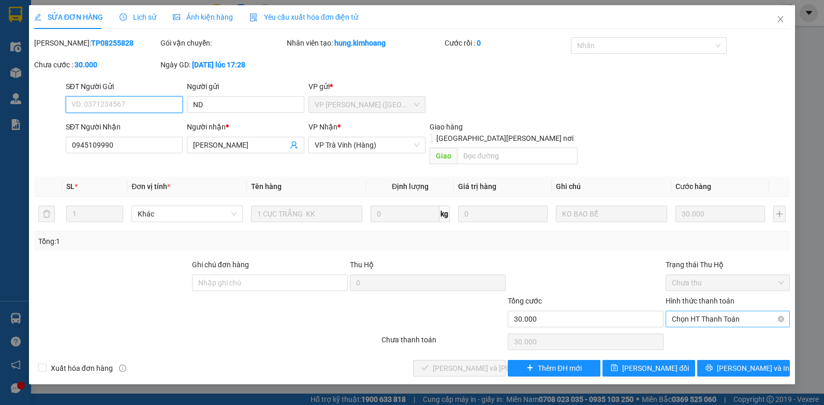
click at [725, 311] on span "Chọn HT Thanh Toán" at bounding box center [728, 319] width 112 height 16
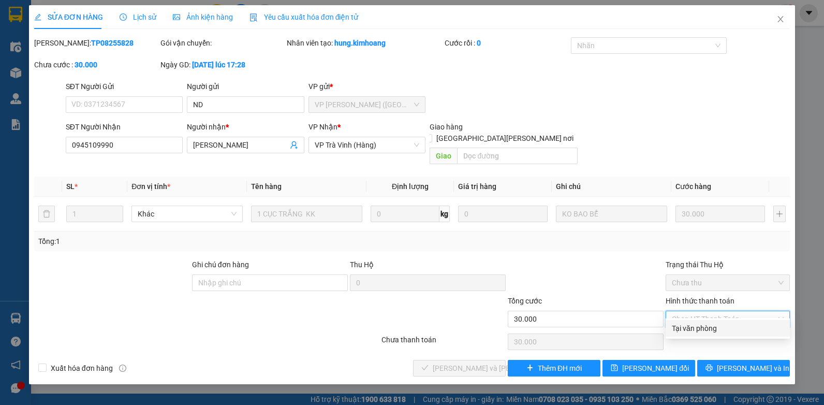
click at [709, 325] on div "Tại văn phòng" at bounding box center [728, 327] width 112 height 11
type input "0"
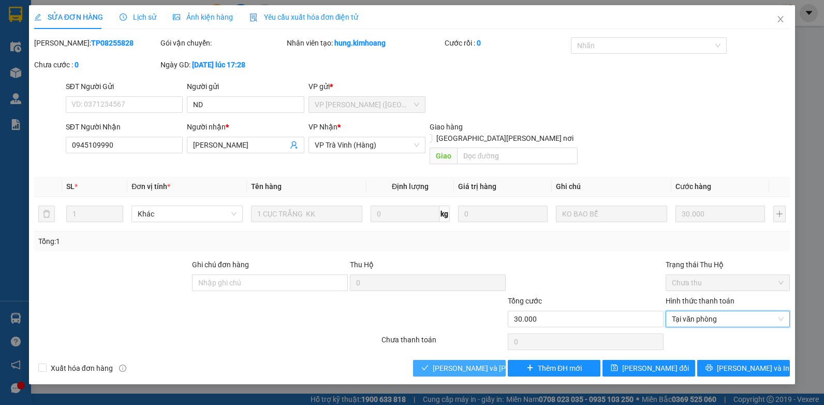
click at [470, 362] on span "[PERSON_NAME] và [PERSON_NAME] hàng" at bounding box center [503, 367] width 140 height 11
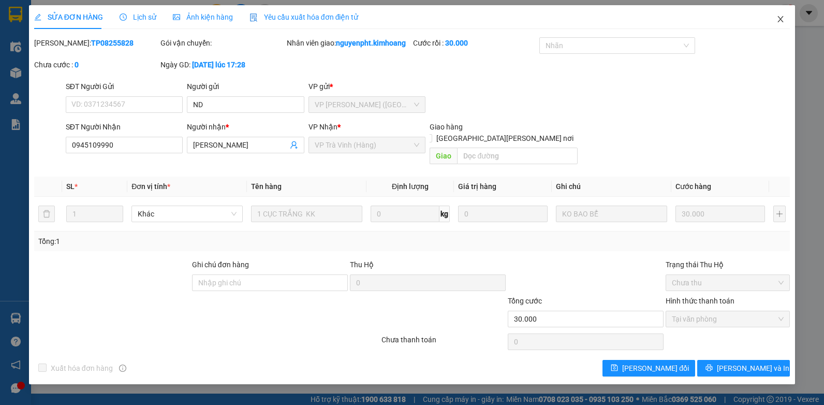
click at [779, 21] on icon "close" at bounding box center [781, 19] width 6 height 6
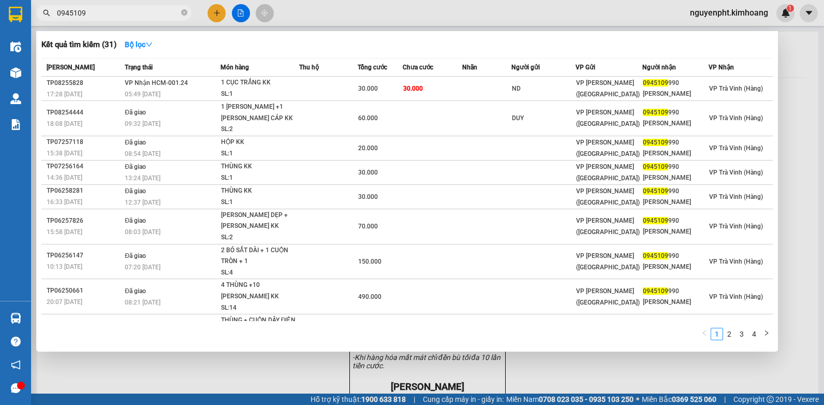
drag, startPoint x: 140, startPoint y: 10, endPoint x: 0, endPoint y: 88, distance: 159.8
click at [0, 76] on html "Kết quả [PERSON_NAME] ( 31 ) Bộ lọc Mã ĐH Trạng thái Món hàng Thu hộ Tổng [PERS…" at bounding box center [412, 202] width 824 height 405
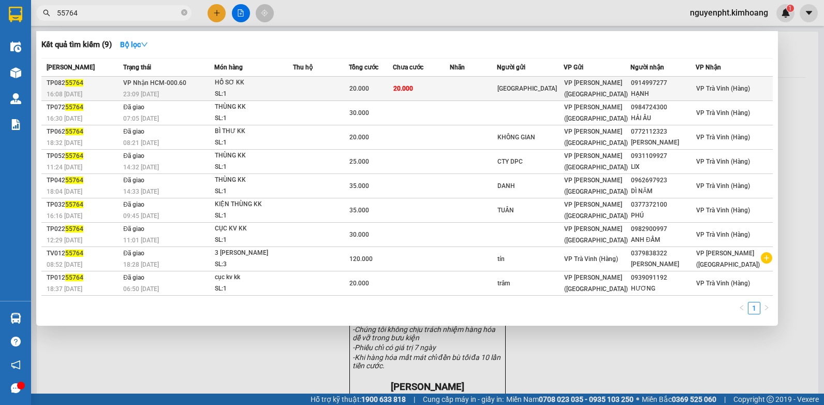
type input "55764"
click at [450, 87] on td "20.000" at bounding box center [421, 89] width 57 height 24
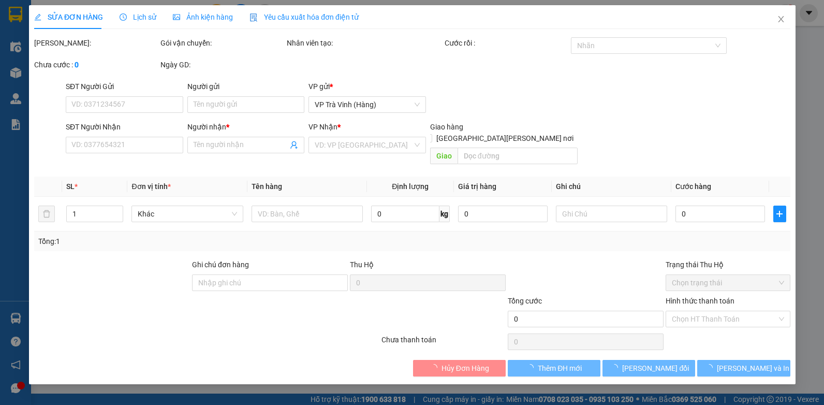
type input "[GEOGRAPHIC_DATA]"
type input "0914997277"
type input "HẠNH"
type input "20.000"
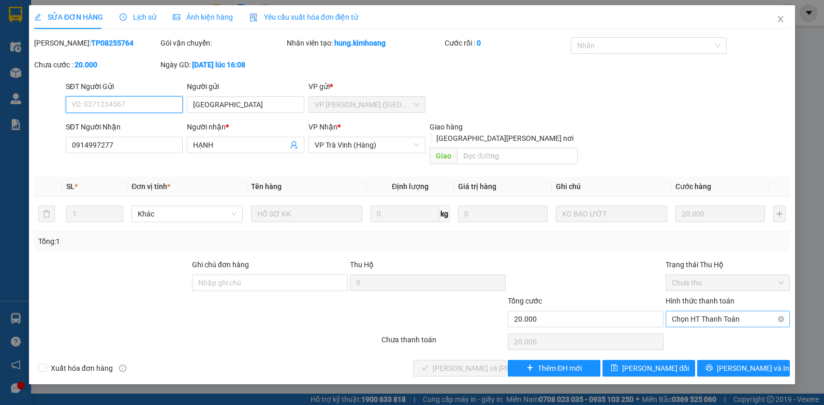
click at [733, 311] on span "Chọn HT Thanh Toán" at bounding box center [728, 319] width 112 height 16
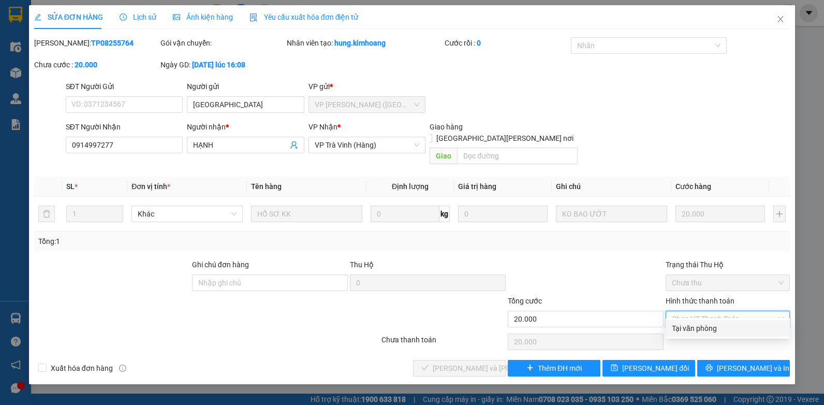
drag, startPoint x: 731, startPoint y: 315, endPoint x: 644, endPoint y: 329, distance: 88.1
click at [722, 331] on div "Tại văn phòng" at bounding box center [728, 327] width 112 height 11
type input "0"
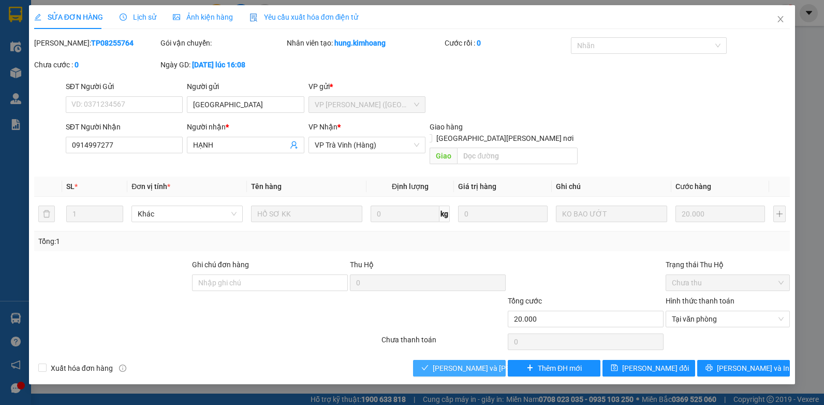
click at [455, 362] on span "[PERSON_NAME] và [PERSON_NAME] hàng" at bounding box center [503, 367] width 140 height 11
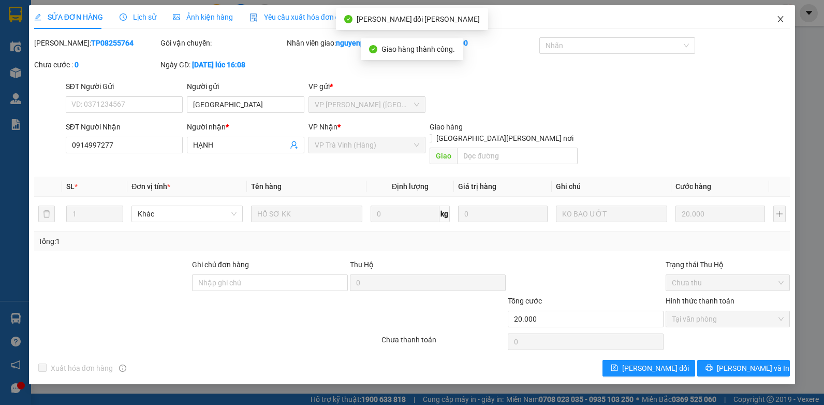
click at [780, 22] on icon "close" at bounding box center [780, 19] width 8 height 8
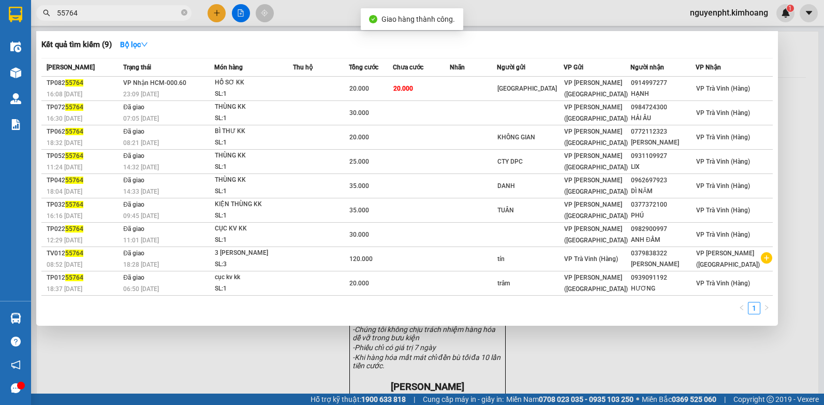
drag, startPoint x: 136, startPoint y: 9, endPoint x: -2, endPoint y: 48, distance: 143.0
click at [0, 48] on html "Kết quả [PERSON_NAME] ( 9 ) Bộ lọc Mã ĐH Trạng thái Món hàng Thu hộ Tổng [PERSO…" at bounding box center [412, 202] width 824 height 405
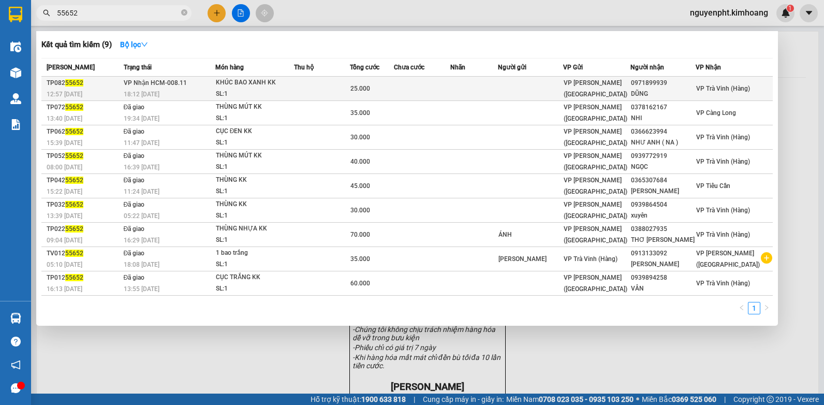
type input "55652"
click at [282, 87] on div "KHÚC BAO XANH KK" at bounding box center [255, 82] width 78 height 11
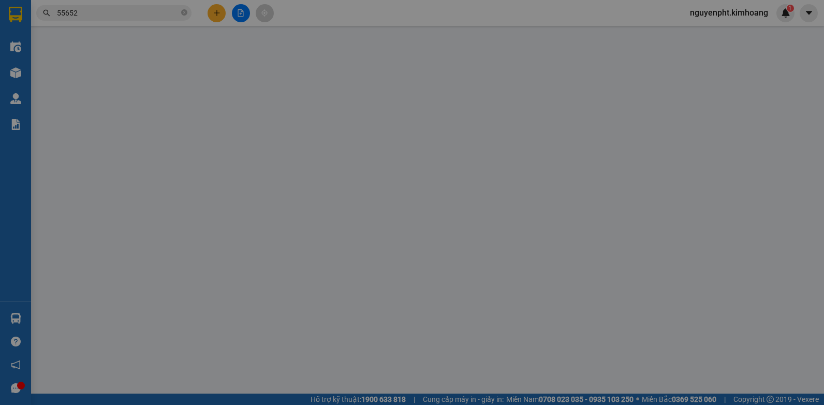
type input "0971899939"
type input "DŨNG"
type input "25.000"
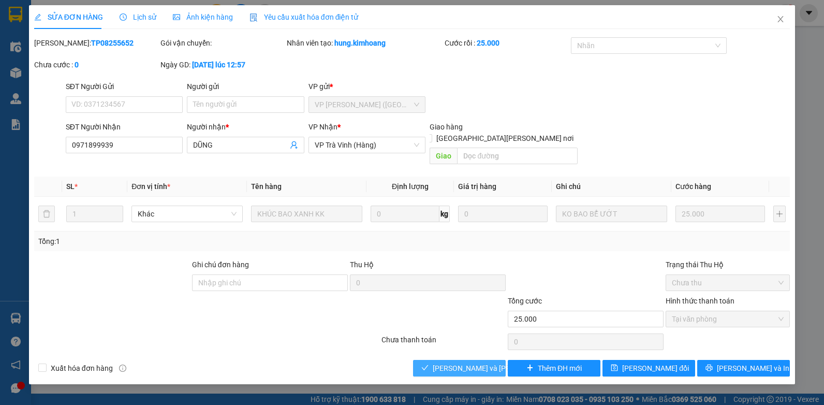
click at [474, 362] on span "[PERSON_NAME] và [PERSON_NAME] hàng" at bounding box center [503, 367] width 140 height 11
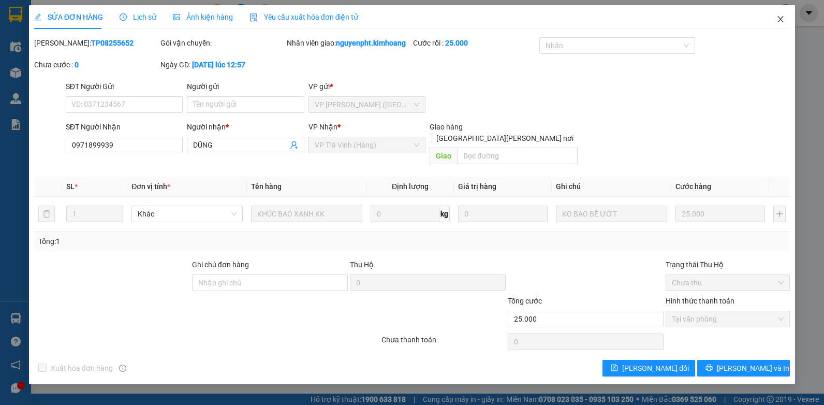
click at [782, 20] on icon "close" at bounding box center [780, 19] width 8 height 8
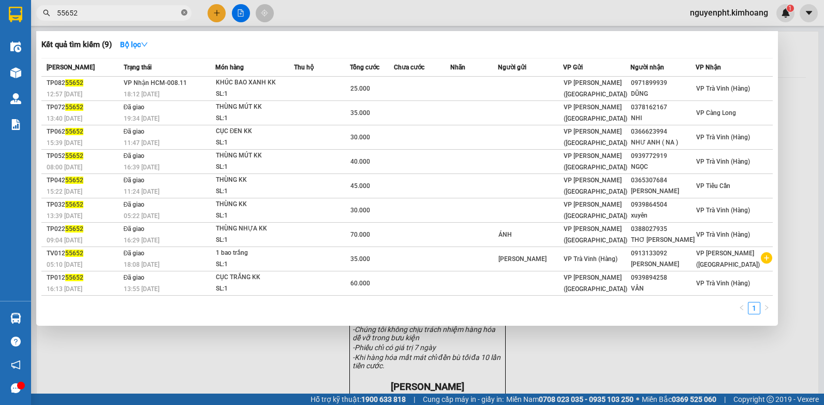
click at [185, 14] on icon "close-circle" at bounding box center [184, 12] width 6 height 6
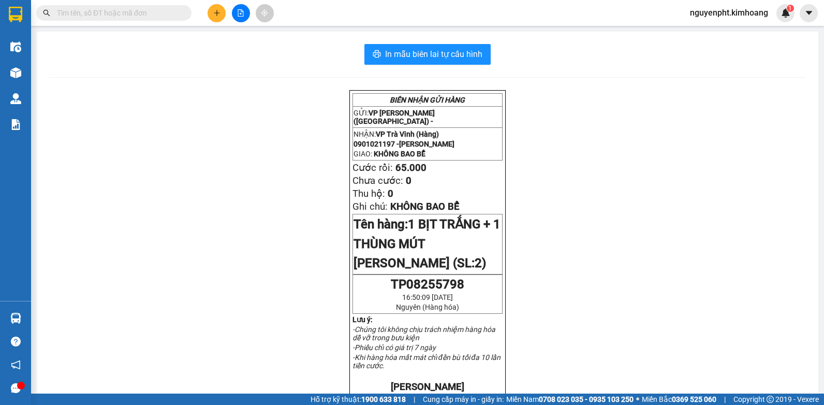
click at [216, 12] on icon "plus" at bounding box center [216, 12] width 7 height 7
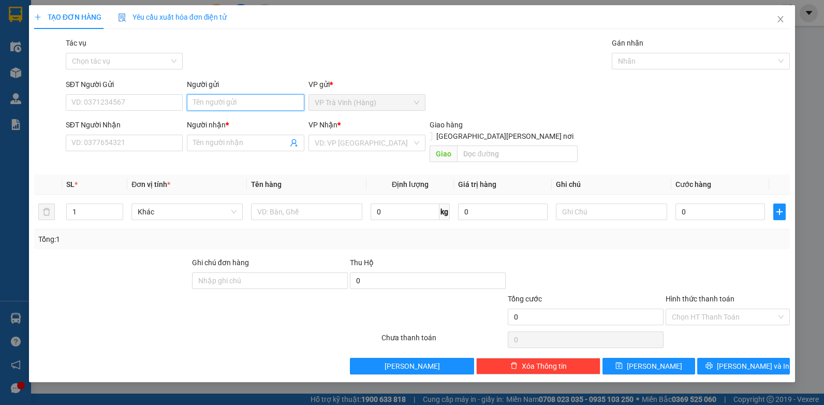
click at [210, 107] on input "Người gửi" at bounding box center [245, 102] width 117 height 17
type input "chị vy"
type input "0777091516"
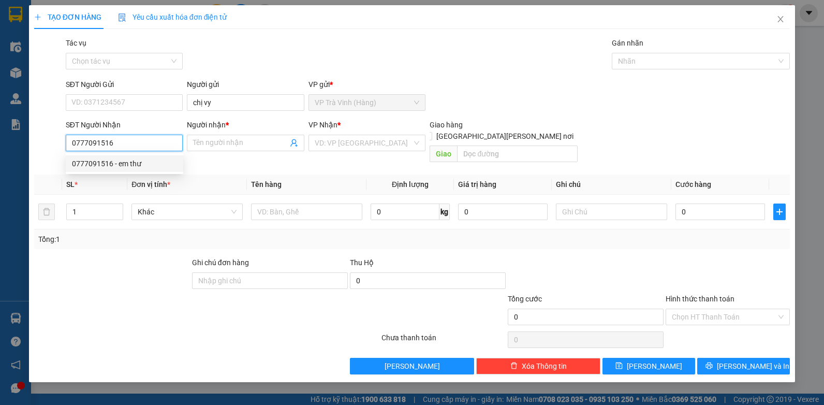
click at [115, 160] on div "0777091516 - em thư" at bounding box center [124, 163] width 105 height 11
type input "em thư"
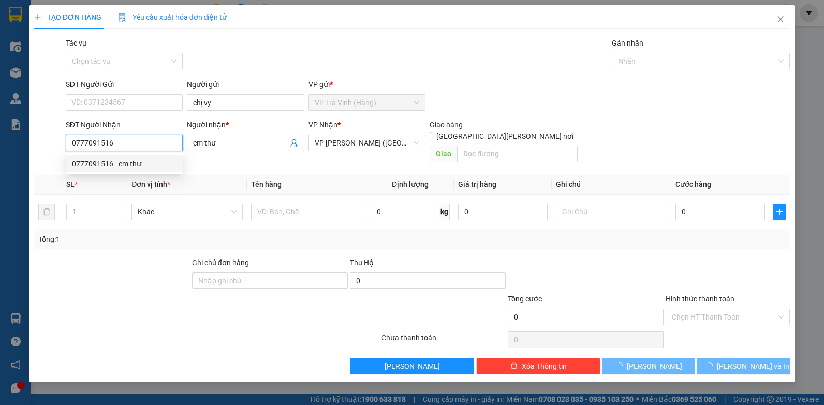
type input "25.000"
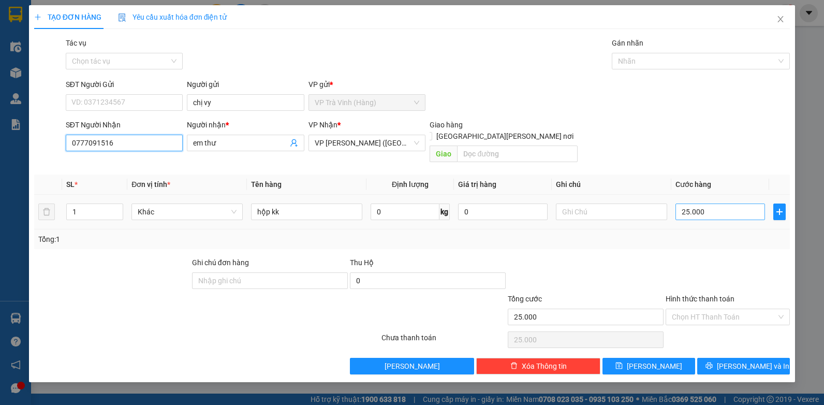
type input "0777091516"
type input "2"
type input "20"
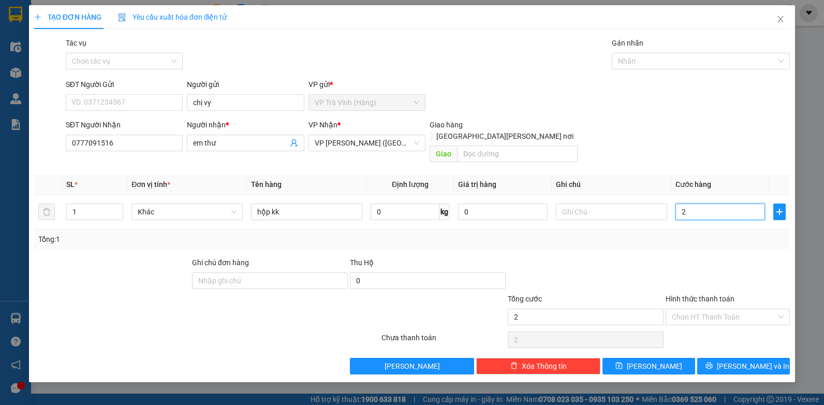
type input "20"
type input "20.000"
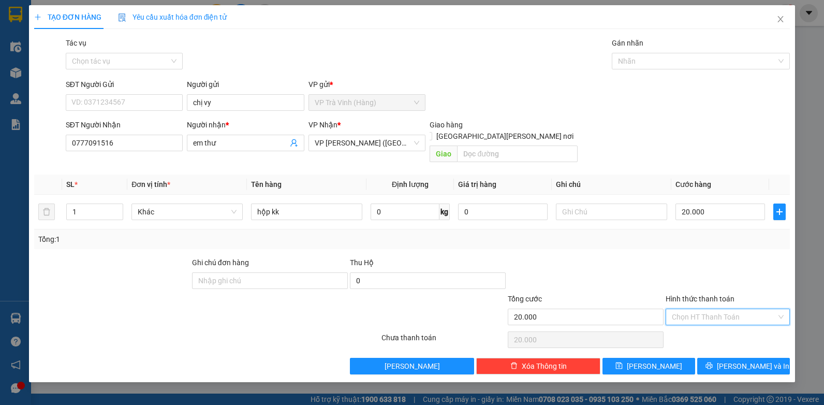
click at [701, 309] on input "Hình thức thanh toán" at bounding box center [724, 317] width 105 height 16
drag, startPoint x: 698, startPoint y: 326, endPoint x: 704, endPoint y: 332, distance: 8.4
click at [698, 327] on div "Tại văn phòng" at bounding box center [728, 325] width 112 height 11
type input "0"
click at [756, 360] on span "[PERSON_NAME] và In" at bounding box center [753, 365] width 72 height 11
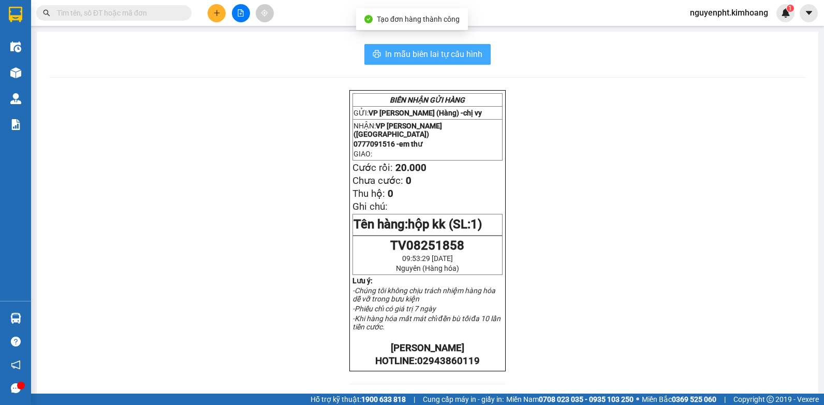
click at [422, 46] on button "In mẫu biên lai tự cấu hình" at bounding box center [427, 54] width 126 height 21
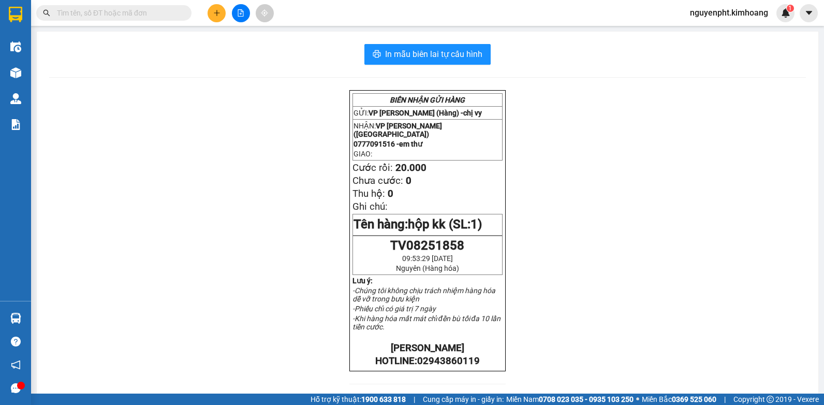
drag, startPoint x: 160, startPoint y: 18, endPoint x: 149, endPoint y: 24, distance: 12.5
click at [159, 18] on input "text" at bounding box center [118, 12] width 122 height 11
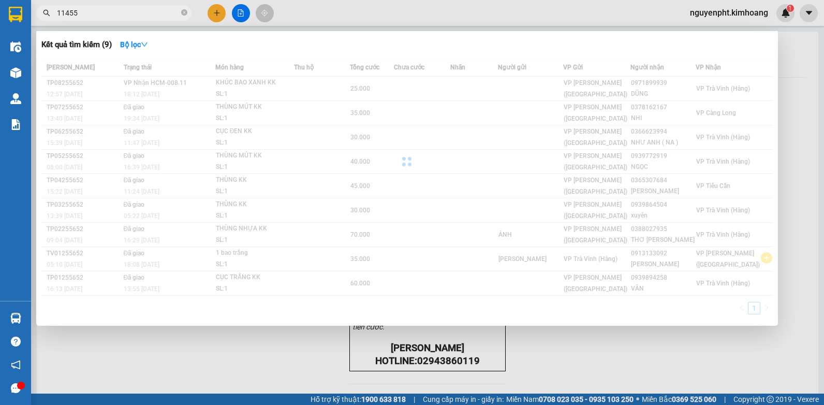
type input "114555"
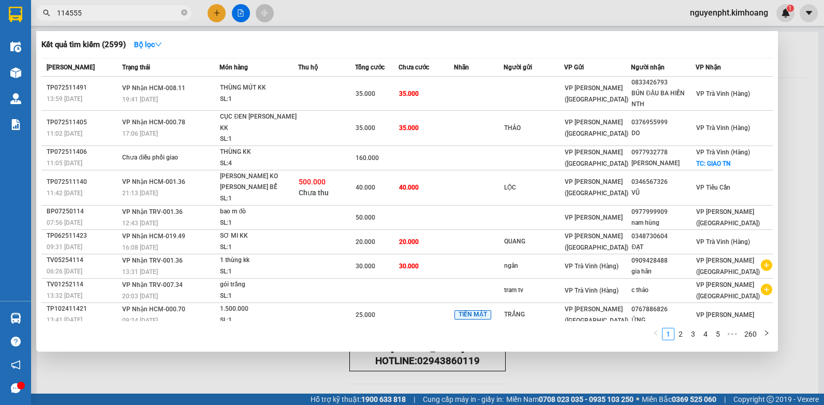
drag, startPoint x: 84, startPoint y: 10, endPoint x: 0, endPoint y: 67, distance: 101.3
click at [0, 62] on html "Kết quả [PERSON_NAME] ( 2599 ) Bộ lọc Mã ĐH Trạng thái Món hàng Thu hộ Tổng [PE…" at bounding box center [412, 202] width 824 height 405
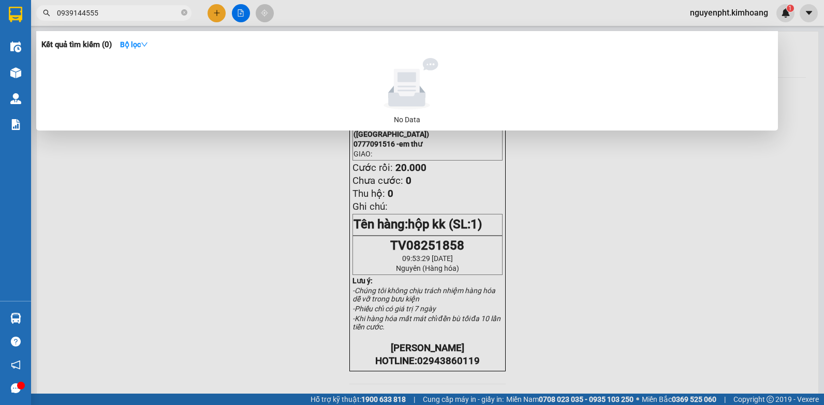
type input "0939144555"
